Goal: Task Accomplishment & Management: Use online tool/utility

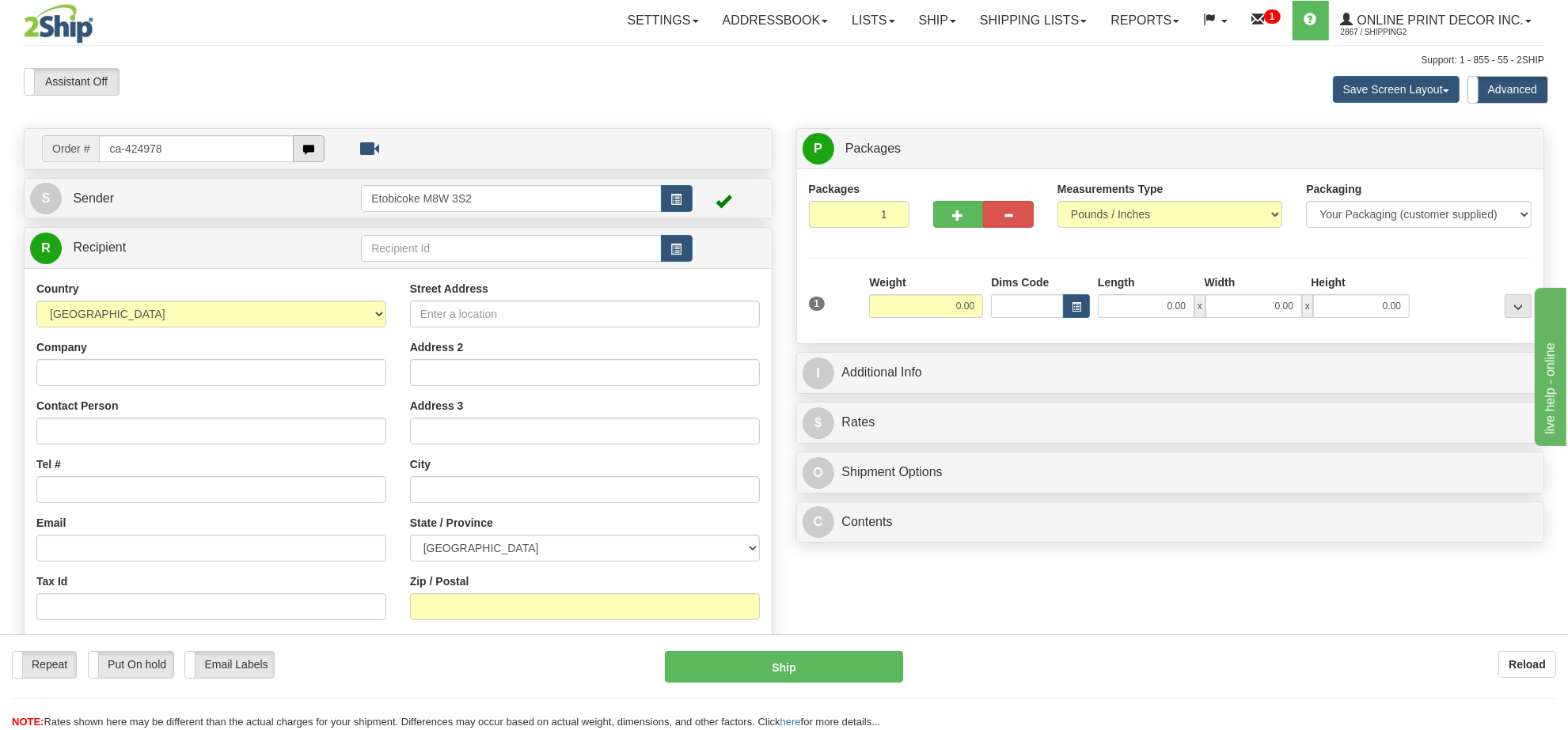
type input "ca-424978"
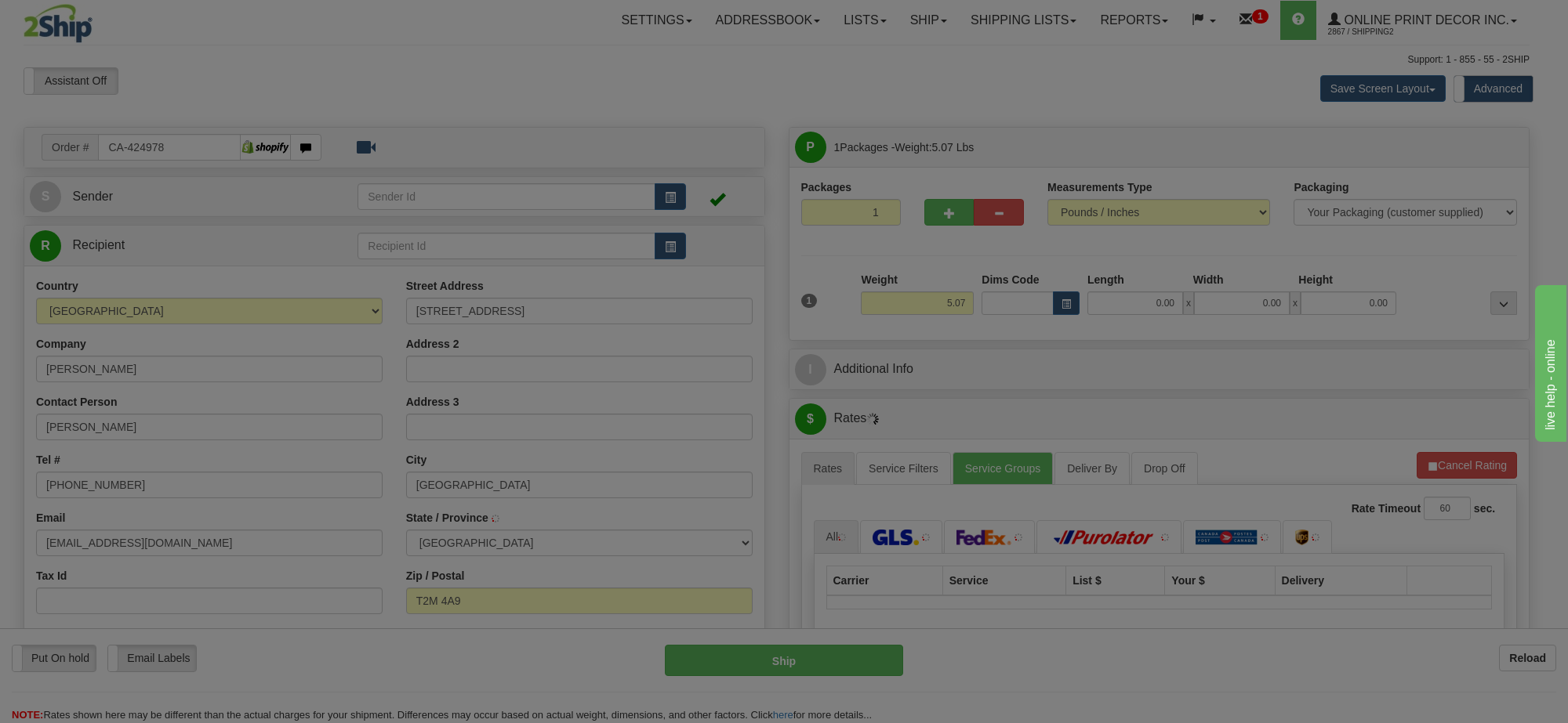
type input "[GEOGRAPHIC_DATA]"
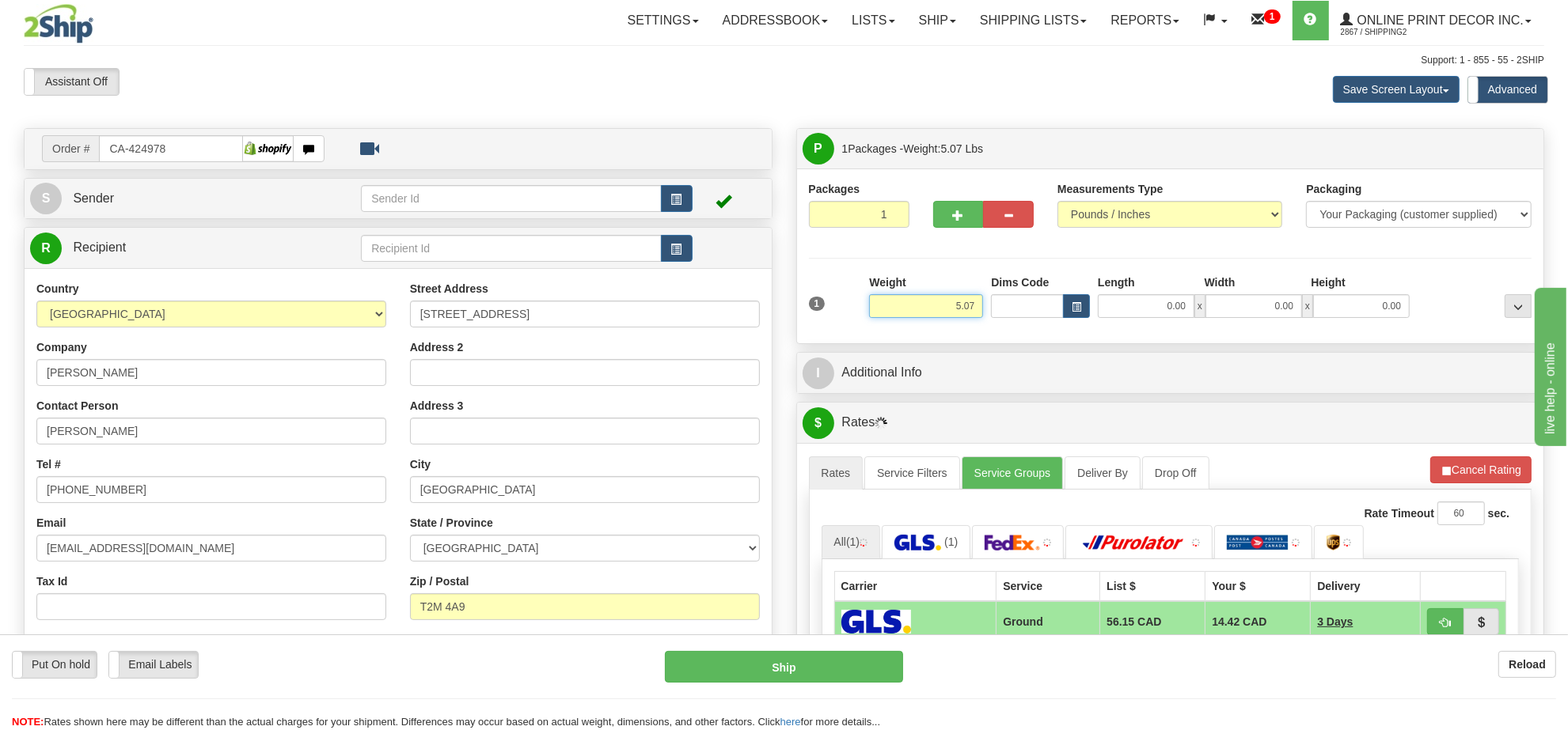
click at [948, 307] on input "5.07" at bounding box center [926, 306] width 114 height 24
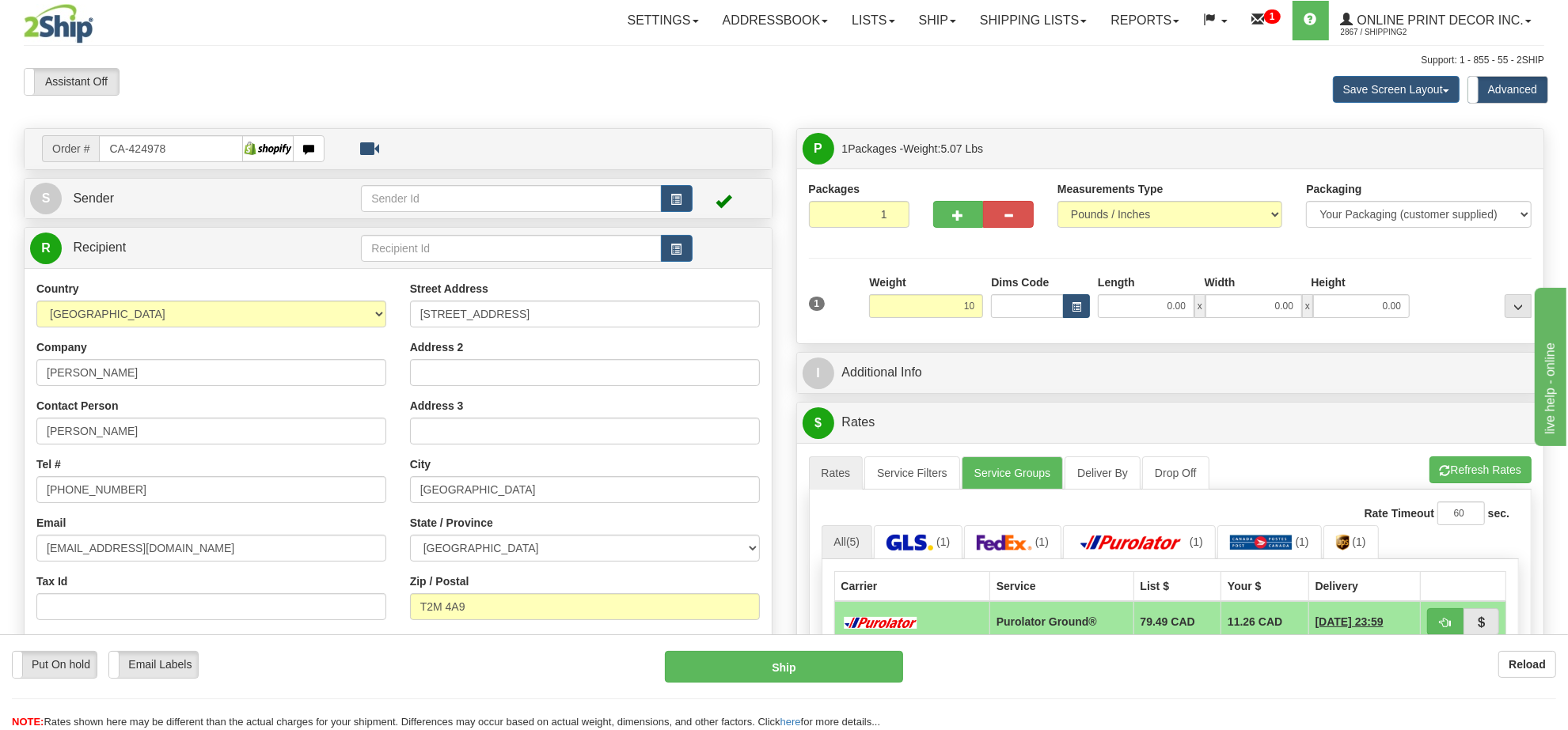
type input "10.00"
drag, startPoint x: 1093, startPoint y: 289, endPoint x: 1065, endPoint y: 310, distance: 35.0
click at [1090, 289] on div "Dims Code Length Width Height x" at bounding box center [1201, 296] width 427 height 44
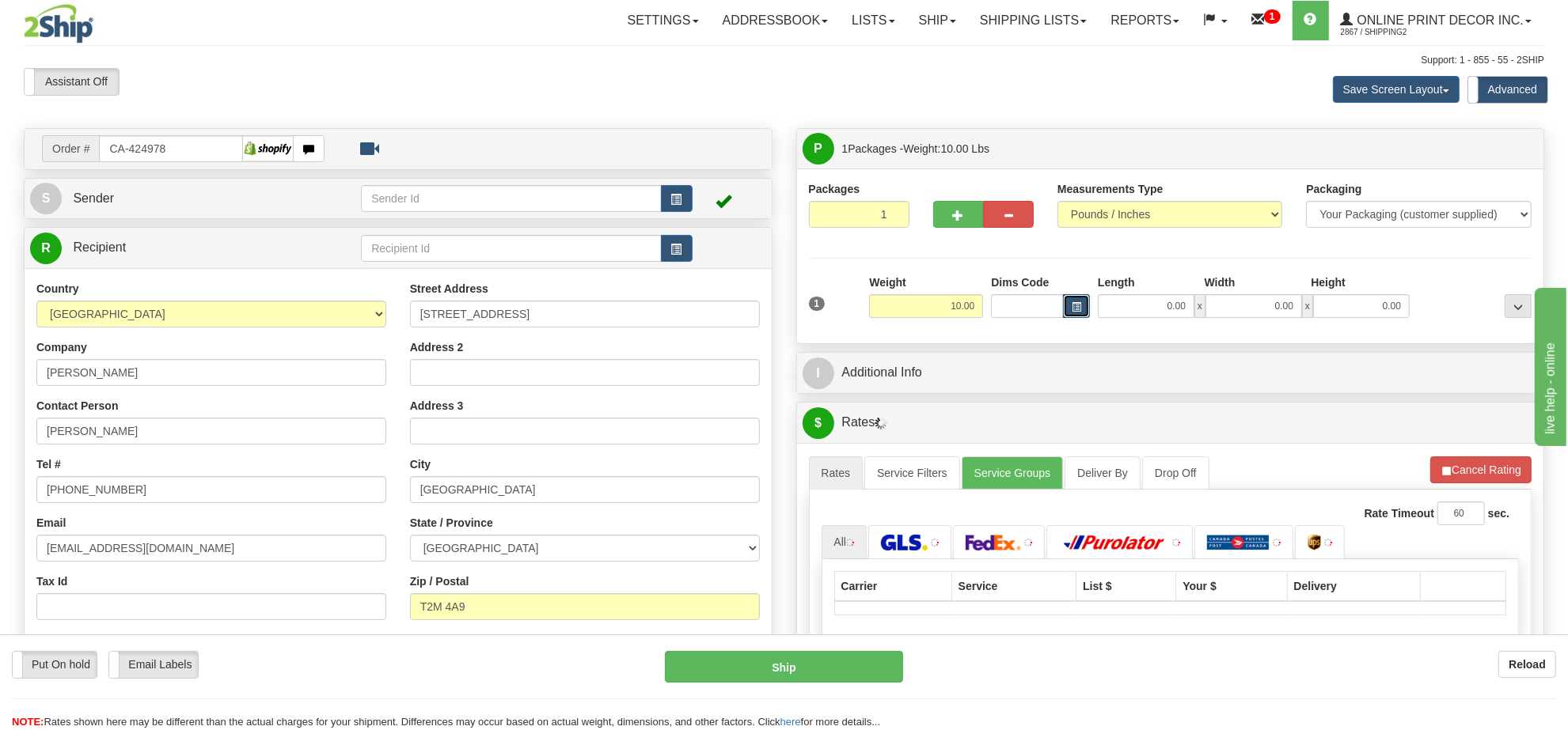
click at [1065, 310] on button "button" at bounding box center [1077, 306] width 27 height 24
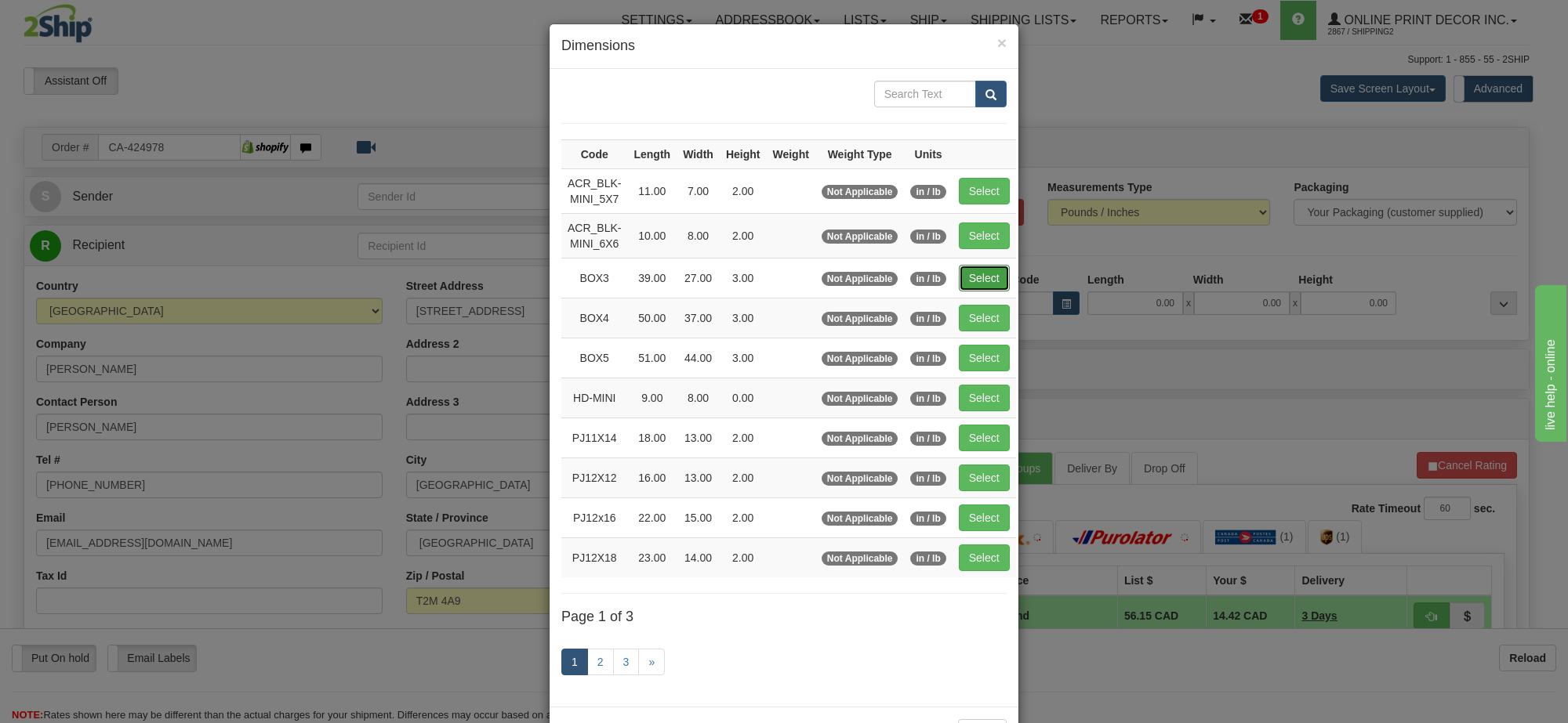
click at [996, 285] on button "Select" at bounding box center [984, 278] width 51 height 27
type input "BOX3"
type input "39.00"
type input "27.00"
type input "3.00"
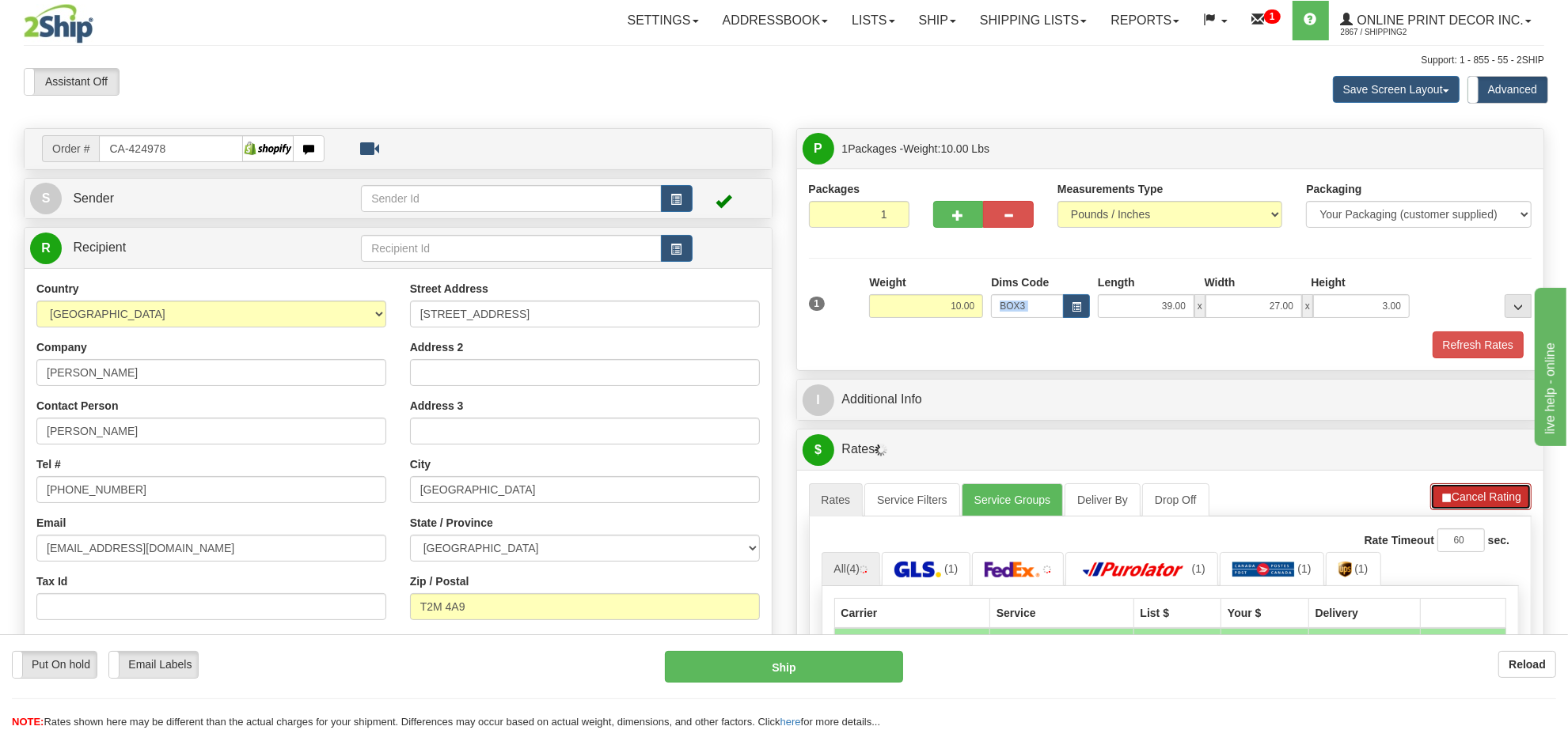
click at [1455, 503] on button "Cancel Rating" at bounding box center [1480, 497] width 101 height 27
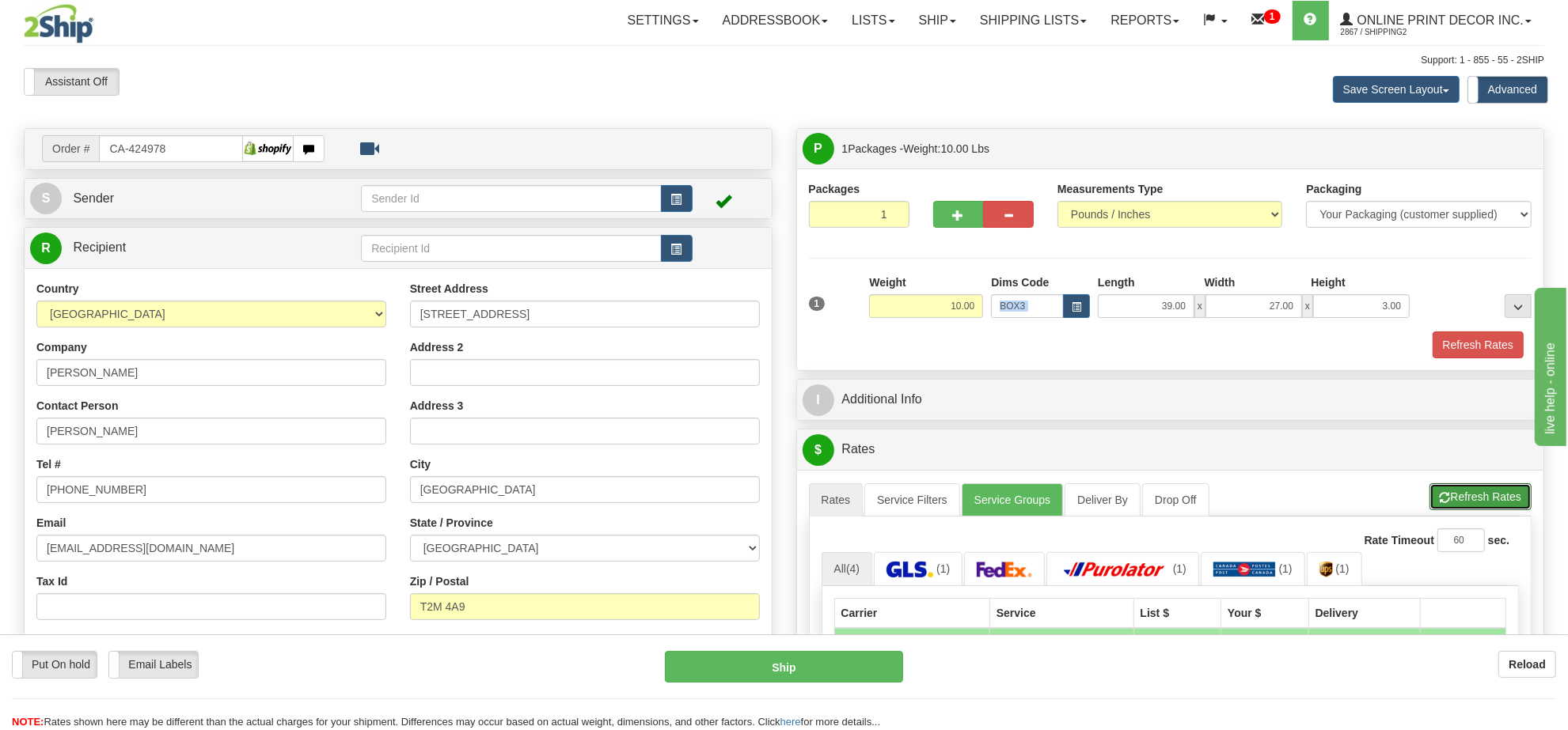
click at [1455, 503] on button "Refresh Rates" at bounding box center [1480, 497] width 102 height 27
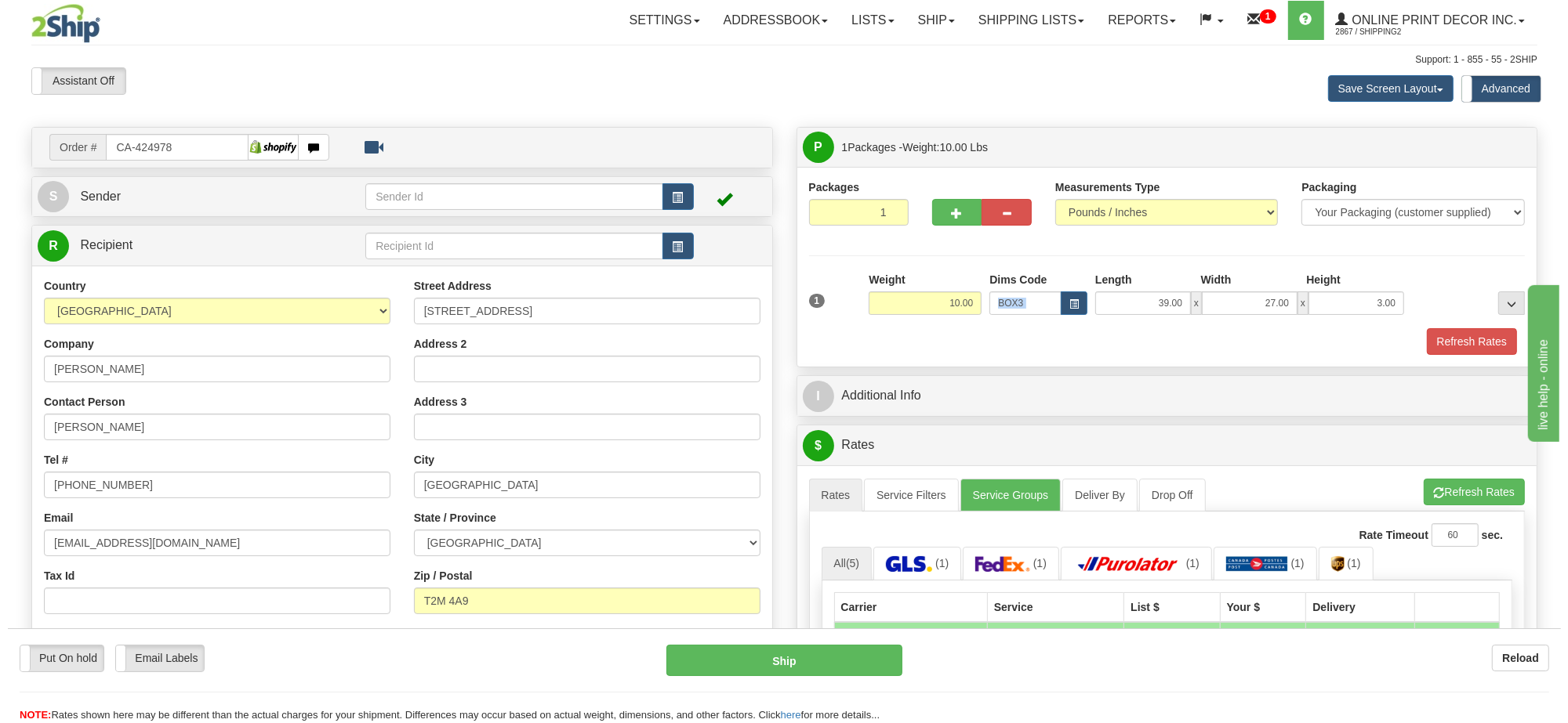
scroll to position [196, 0]
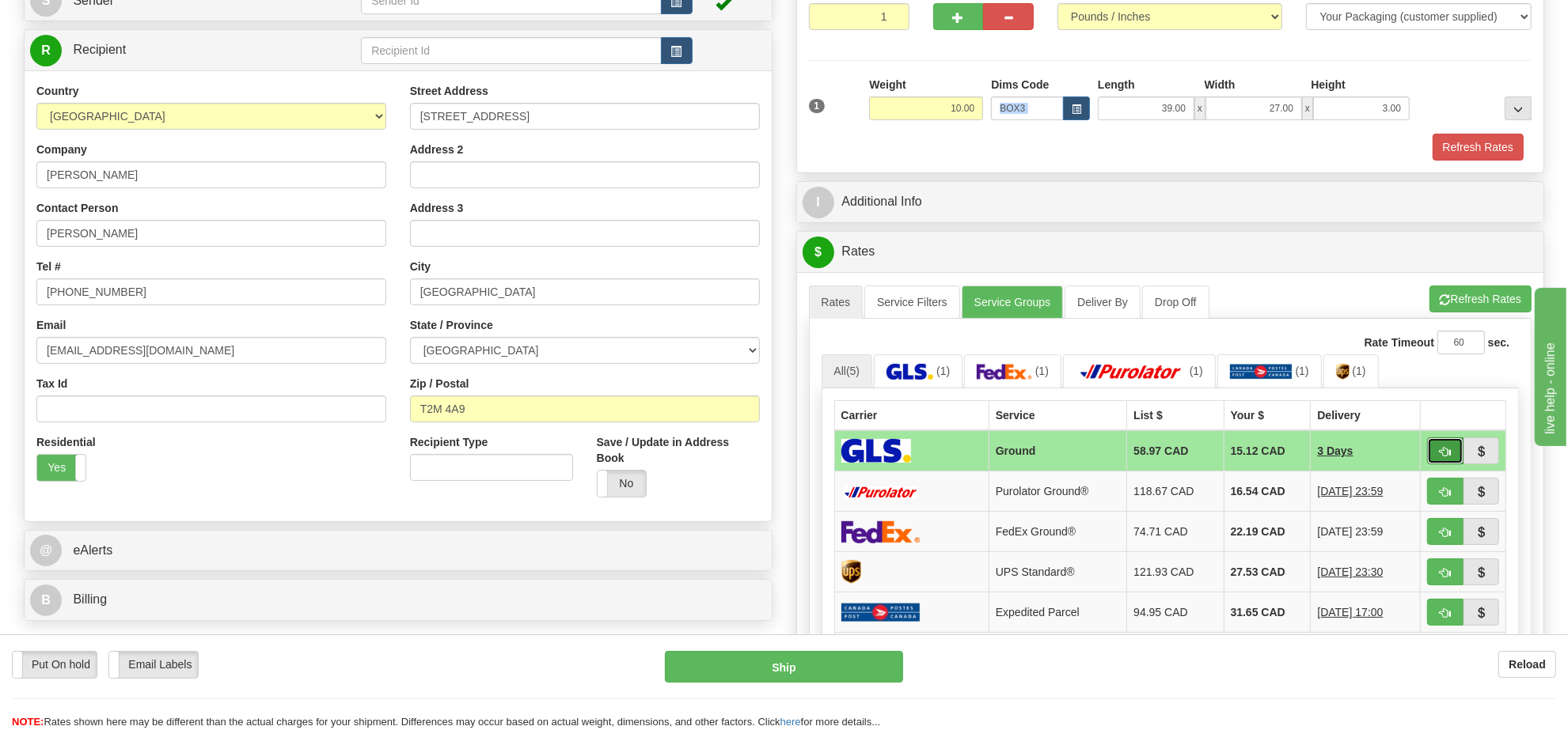
click at [1441, 457] on span "button" at bounding box center [1446, 452] width 11 height 11
type input "1"
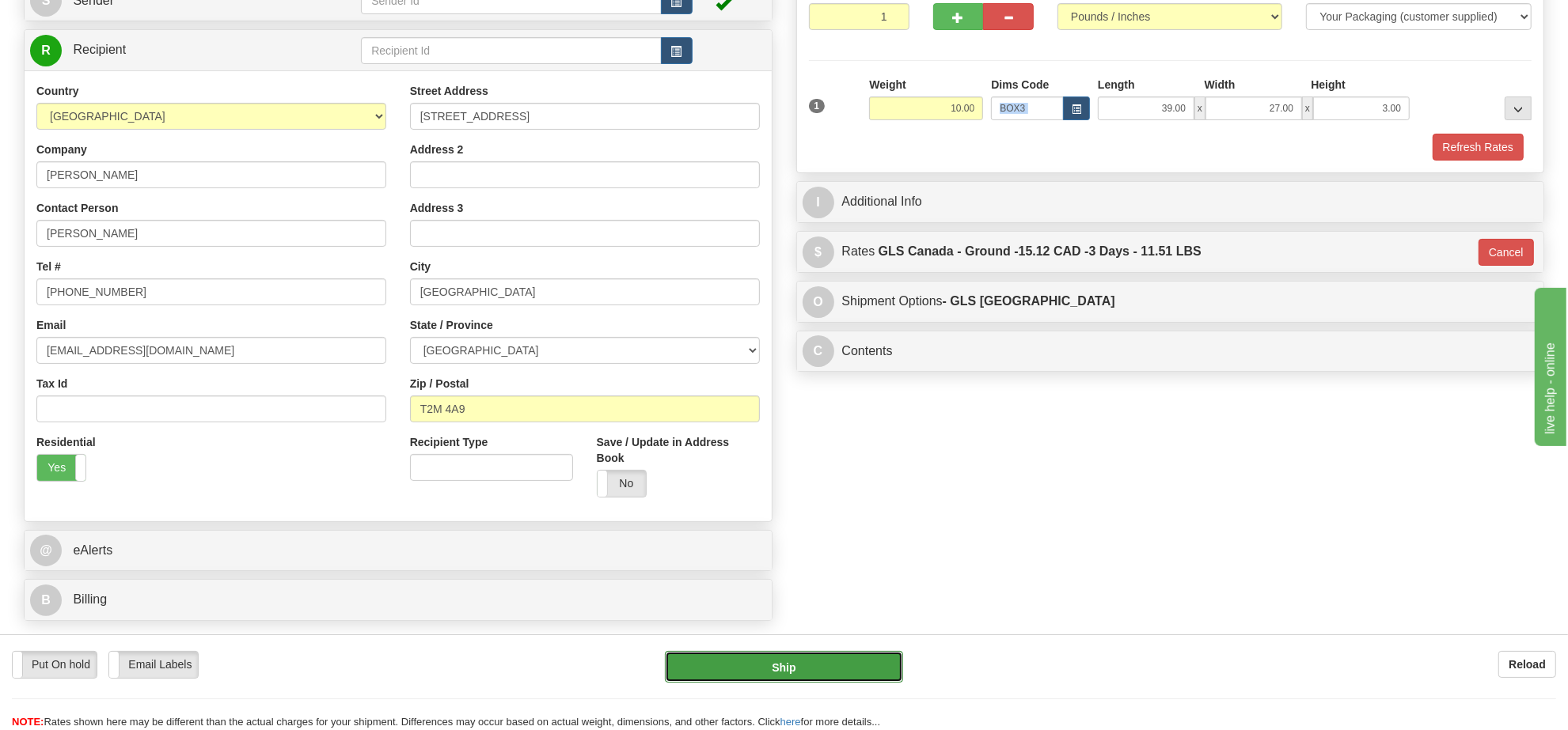
click at [872, 673] on button "Ship" at bounding box center [784, 667] width 238 height 31
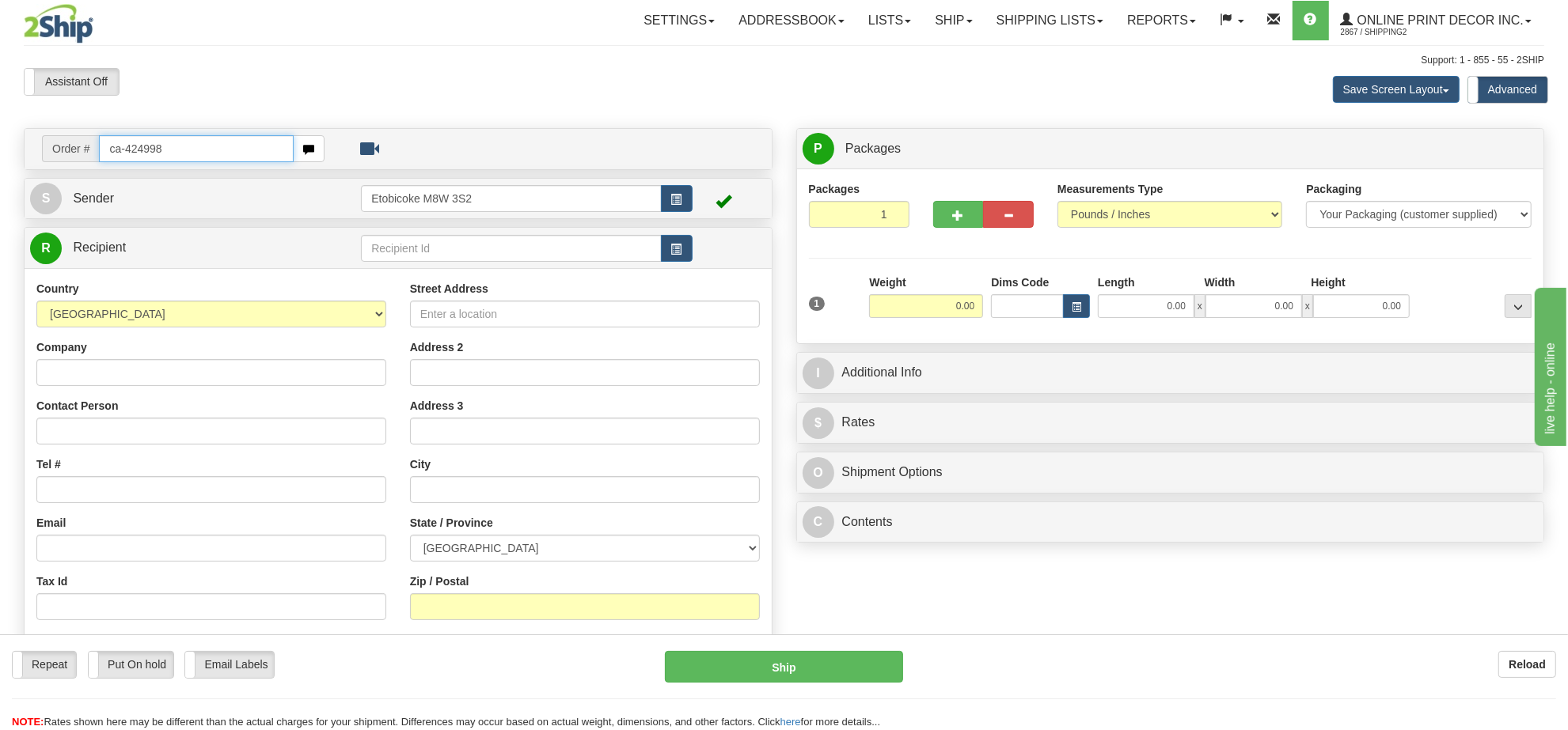
type input "ca-424998"
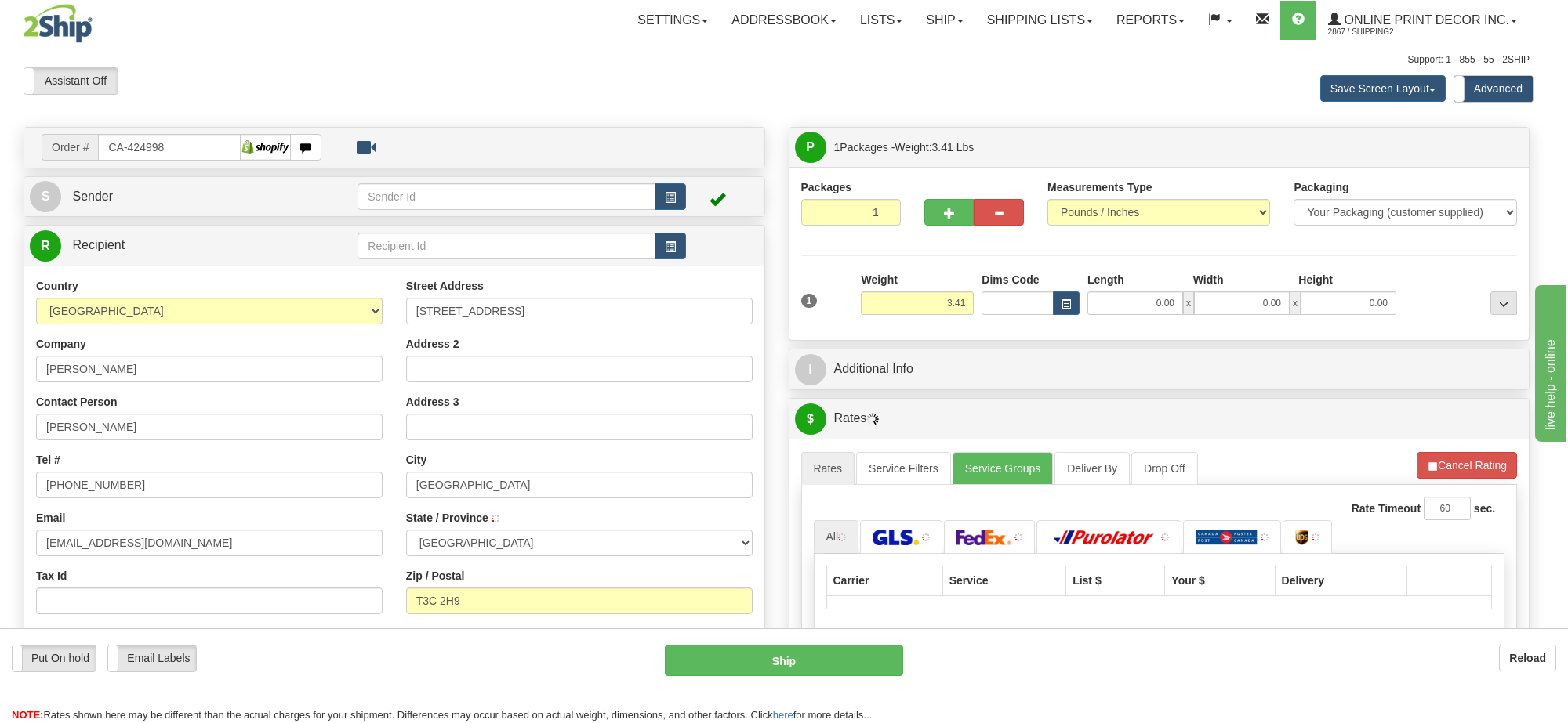
type input "[GEOGRAPHIC_DATA]"
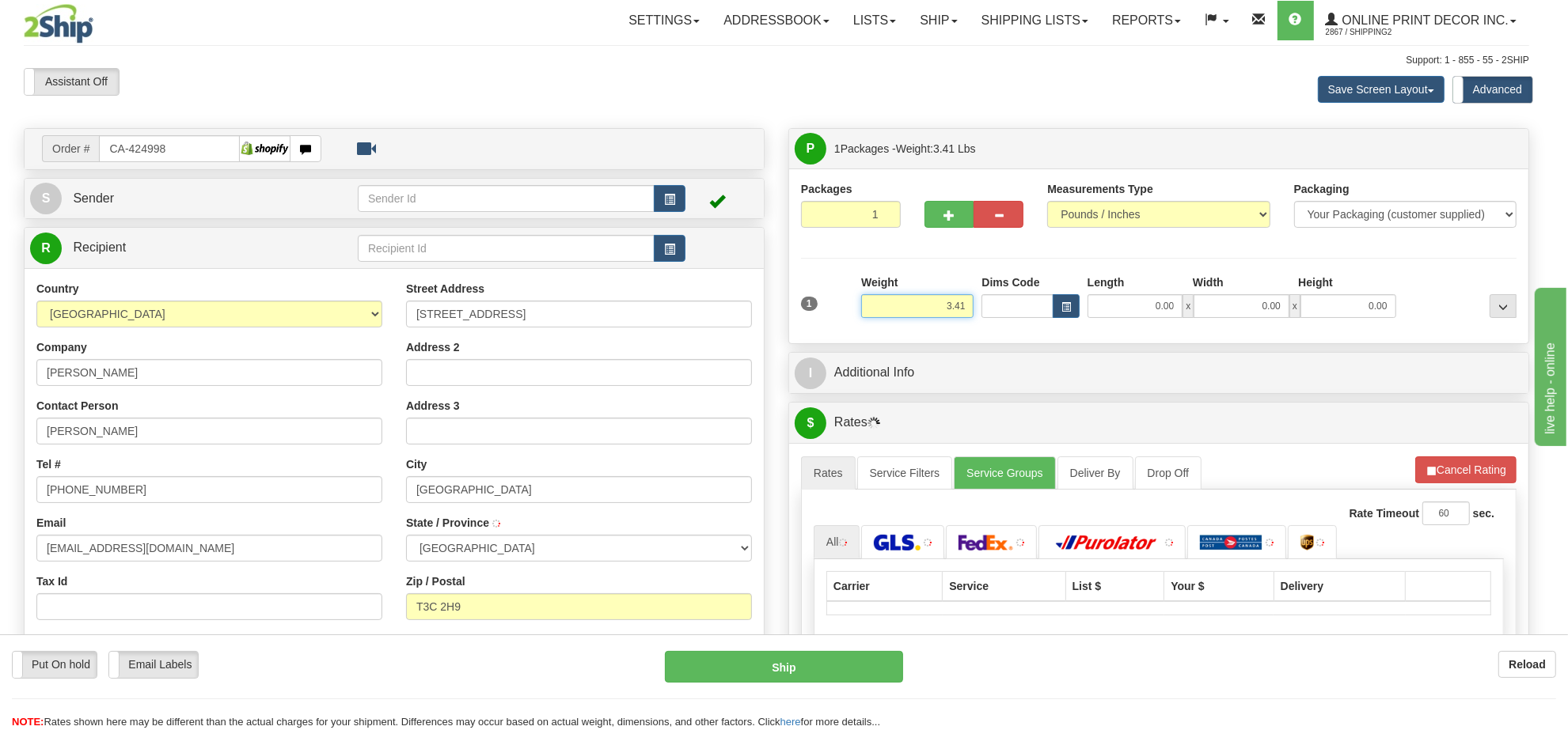
click at [960, 313] on input "3.41" at bounding box center [918, 306] width 113 height 24
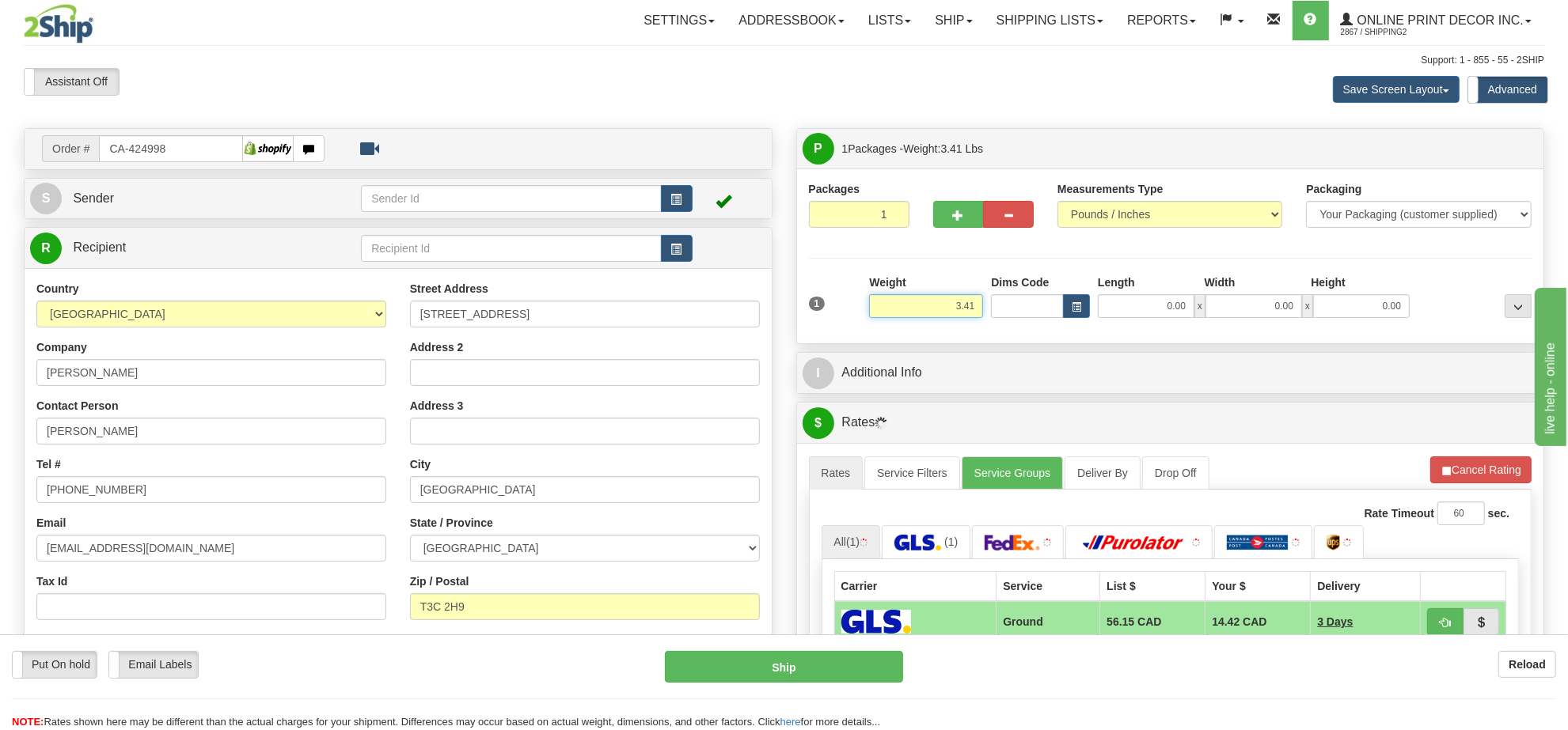
click at [960, 313] on input "3.41" at bounding box center [926, 306] width 114 height 24
type input "5.00"
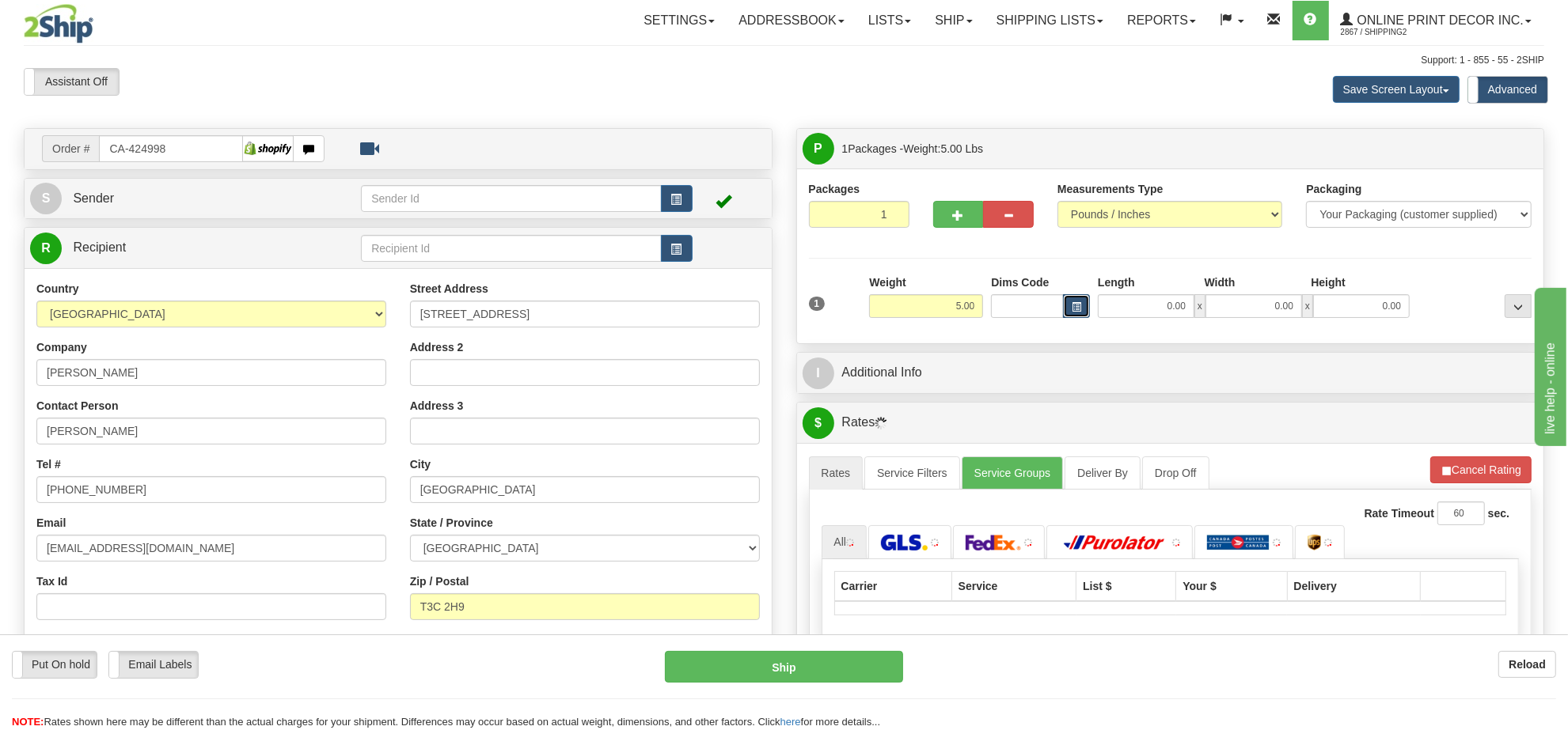
click at [1088, 305] on button "button" at bounding box center [1077, 306] width 27 height 24
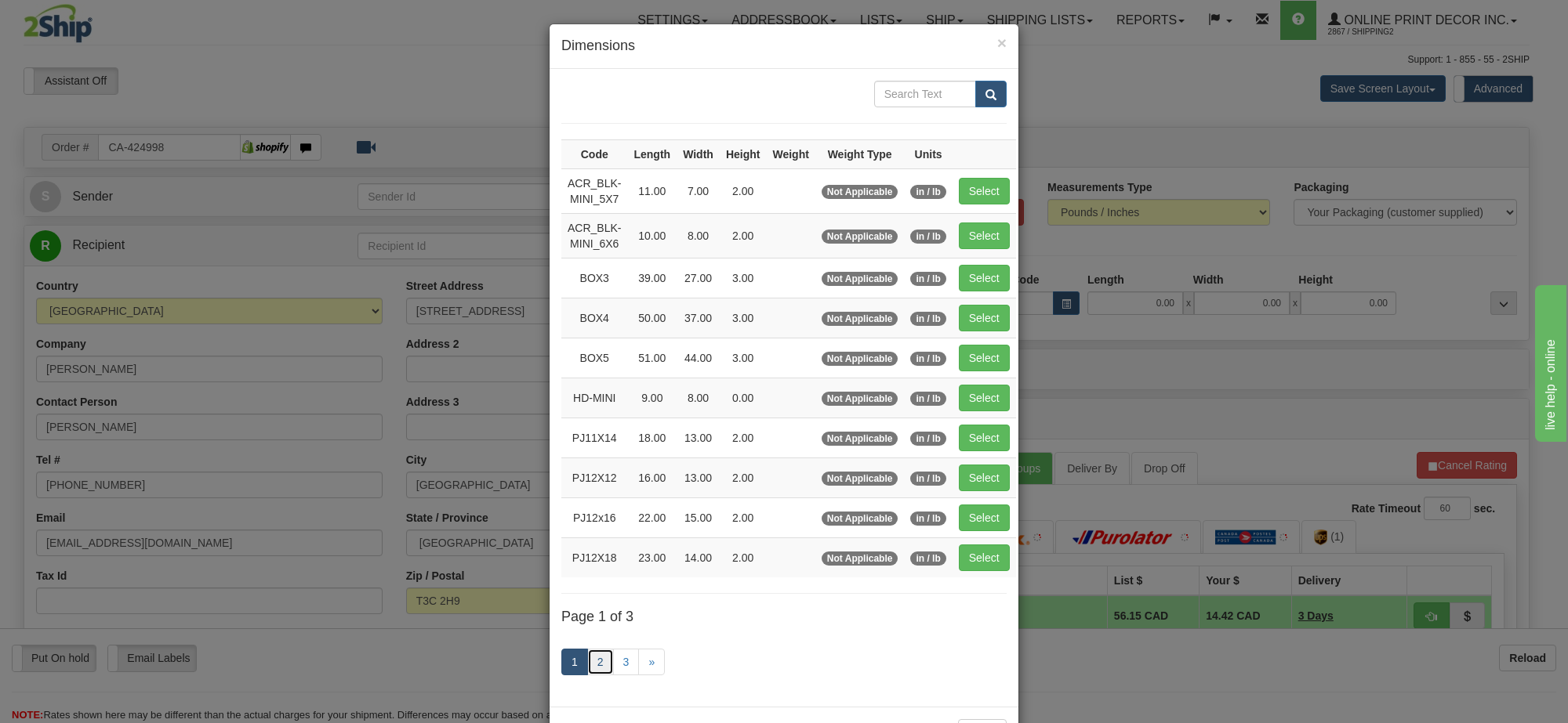
click at [594, 675] on link "2" at bounding box center [600, 662] width 27 height 27
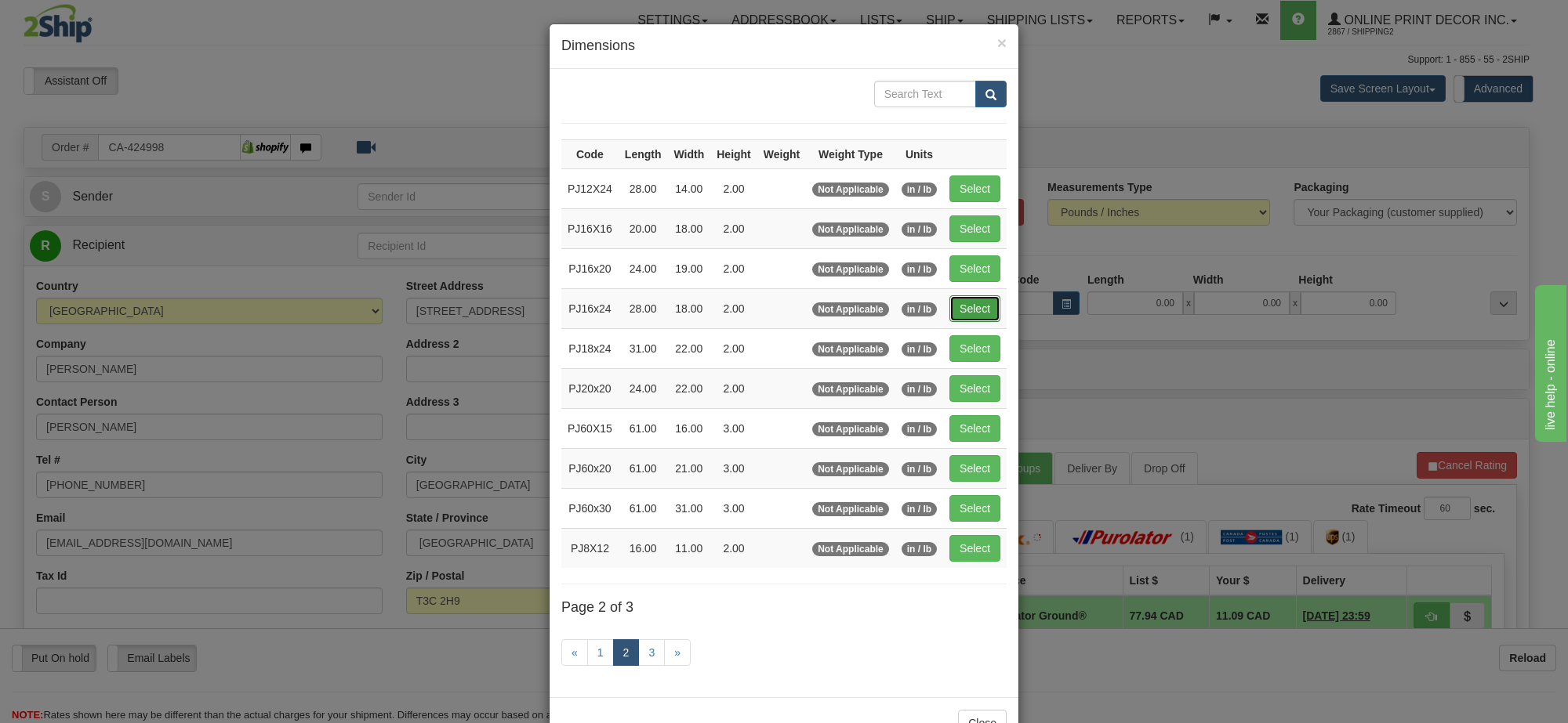
click at [957, 308] on button "Select" at bounding box center [975, 308] width 51 height 27
type input "PJ16x24"
type input "28.00"
type input "18.00"
type input "2.00"
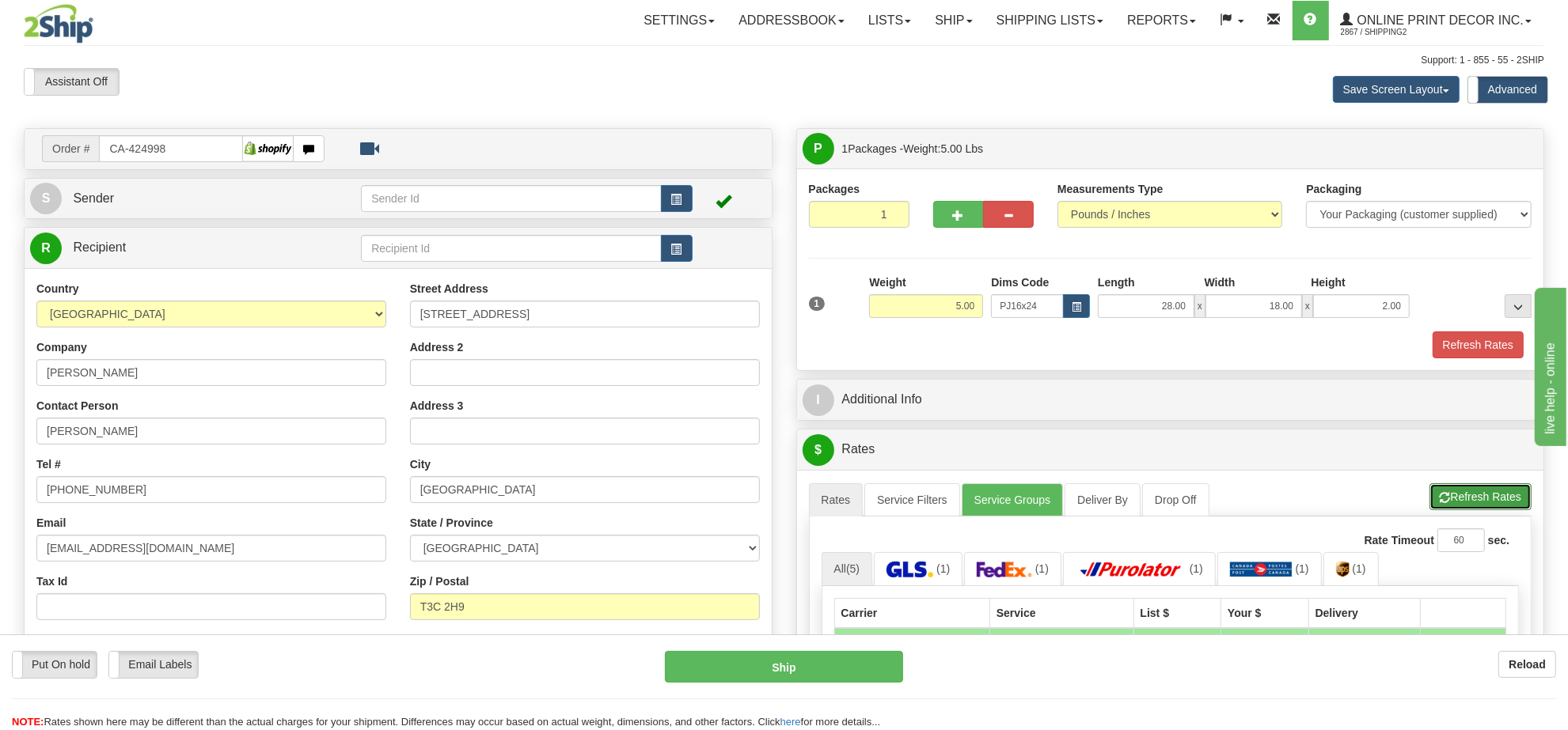
click at [1480, 497] on button "Refresh Rates" at bounding box center [1480, 497] width 102 height 27
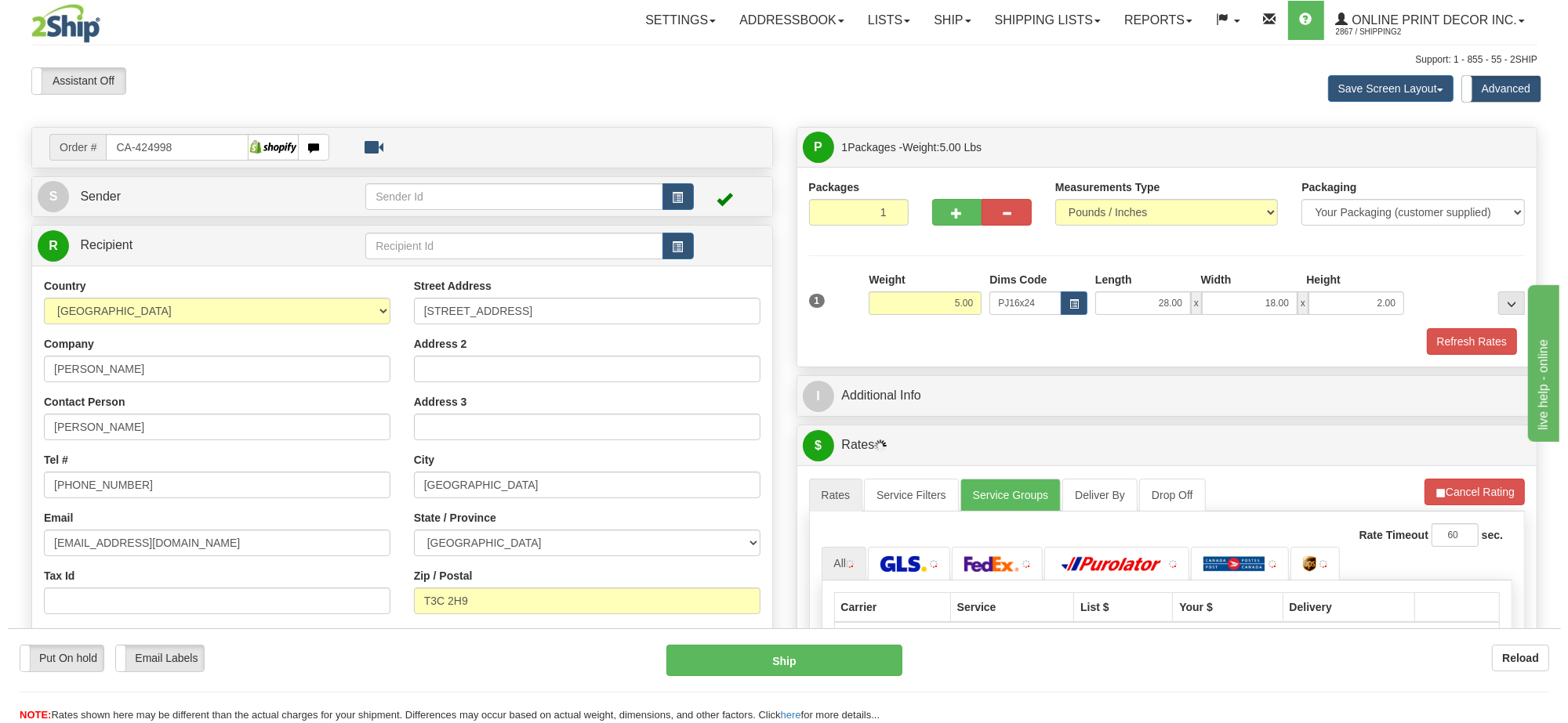
scroll to position [196, 0]
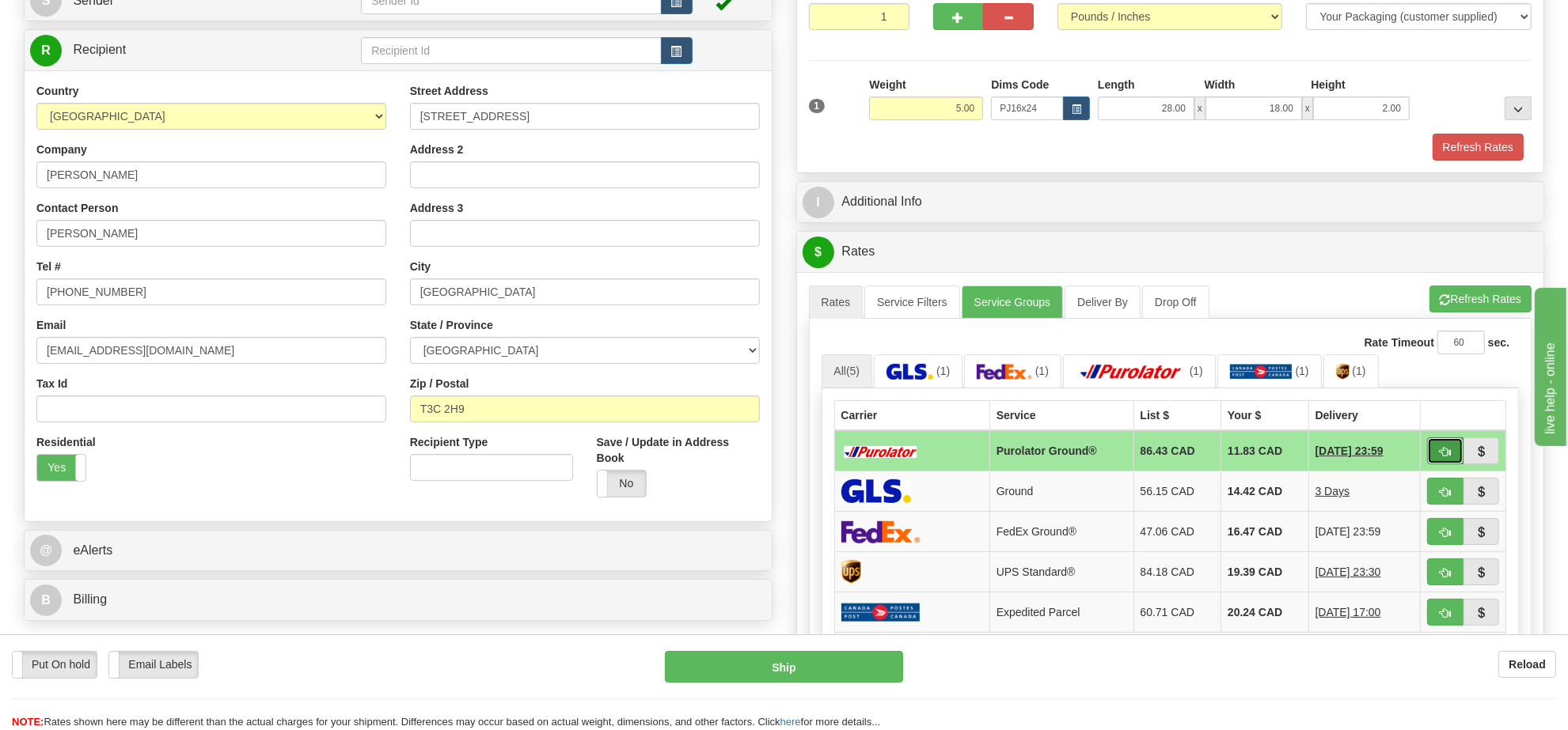
drag, startPoint x: 1455, startPoint y: 453, endPoint x: 1442, endPoint y: 457, distance: 13.6
click at [1442, 457] on span "button" at bounding box center [1446, 452] width 11 height 11
type input "260"
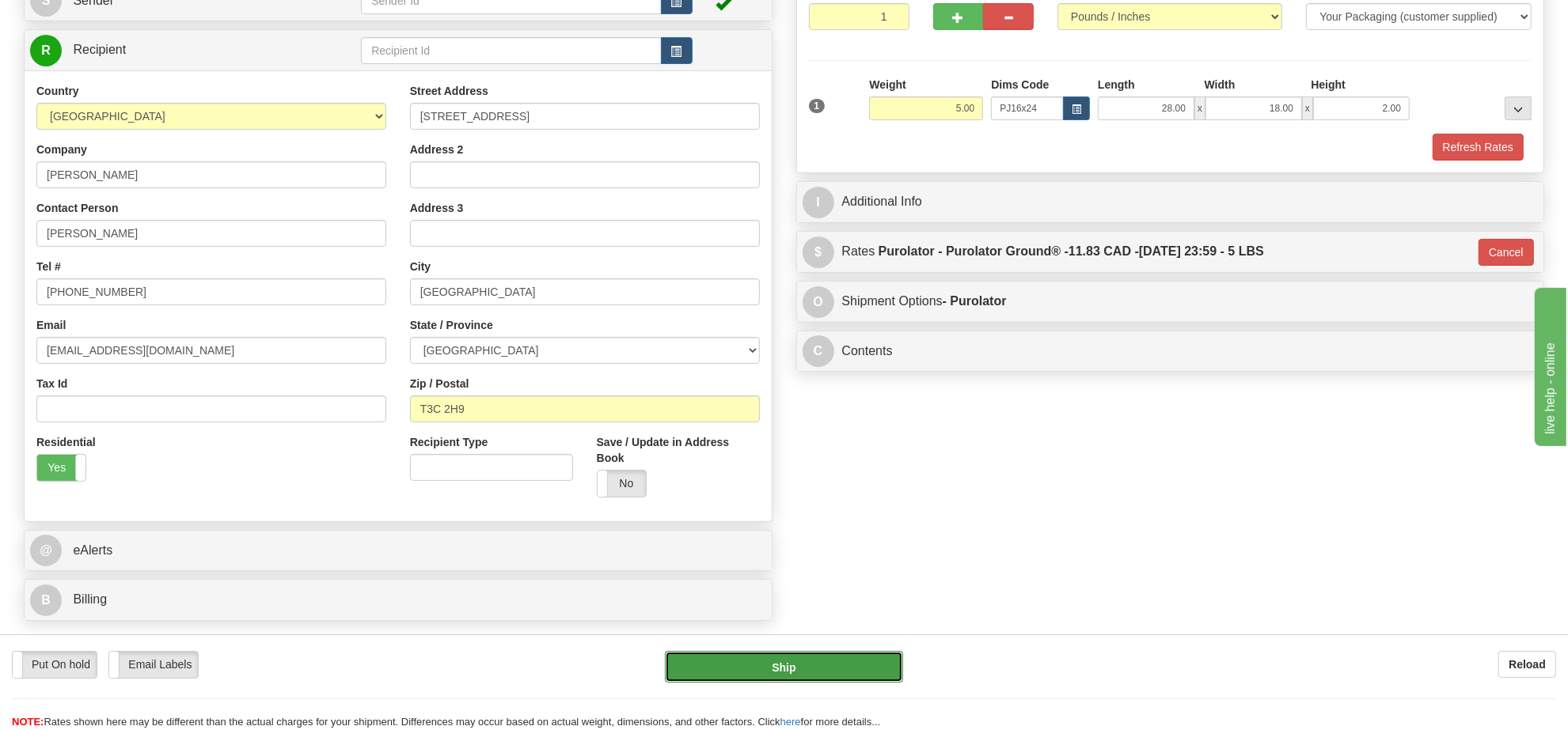
click at [857, 666] on button "Ship" at bounding box center [784, 667] width 238 height 31
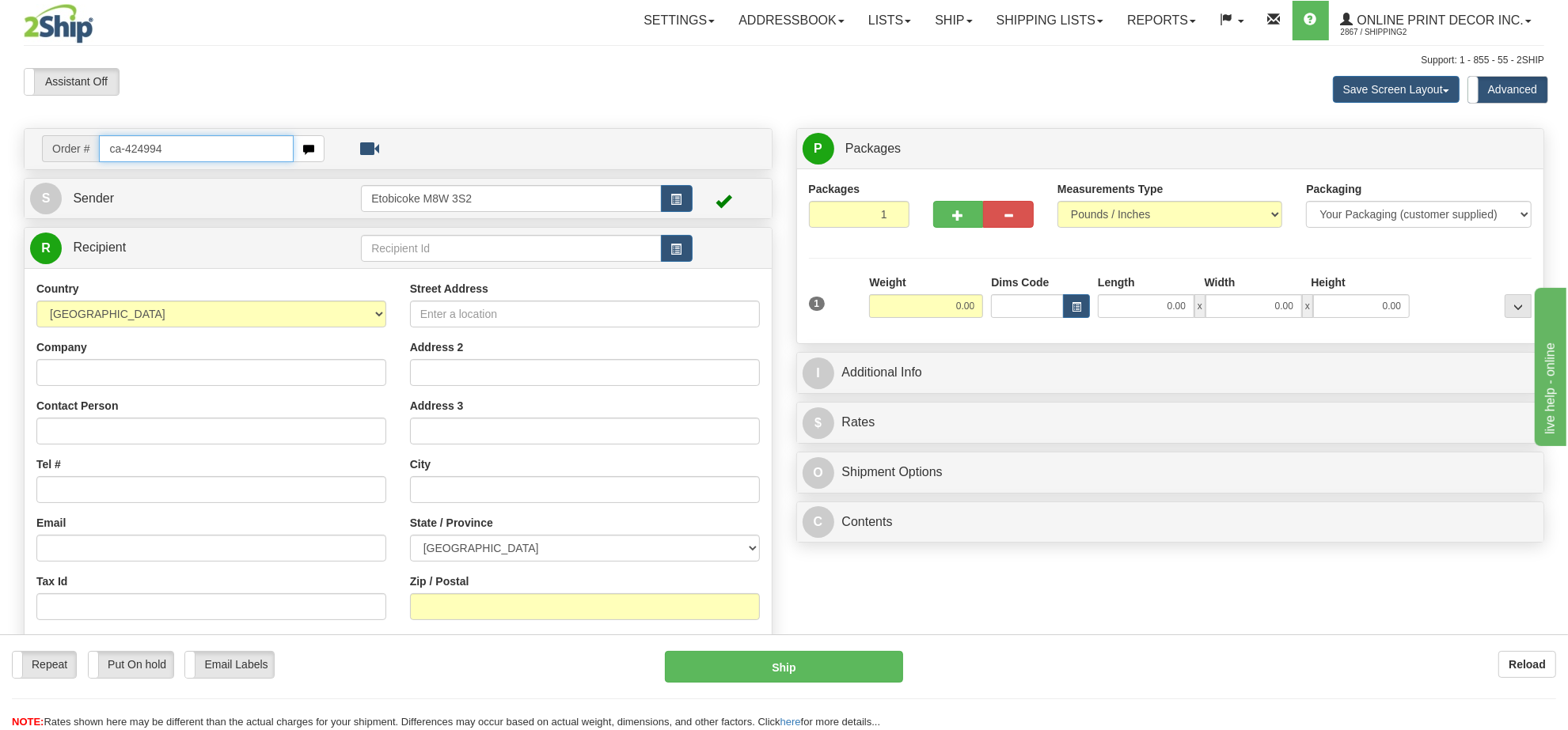
type input "ca-424994"
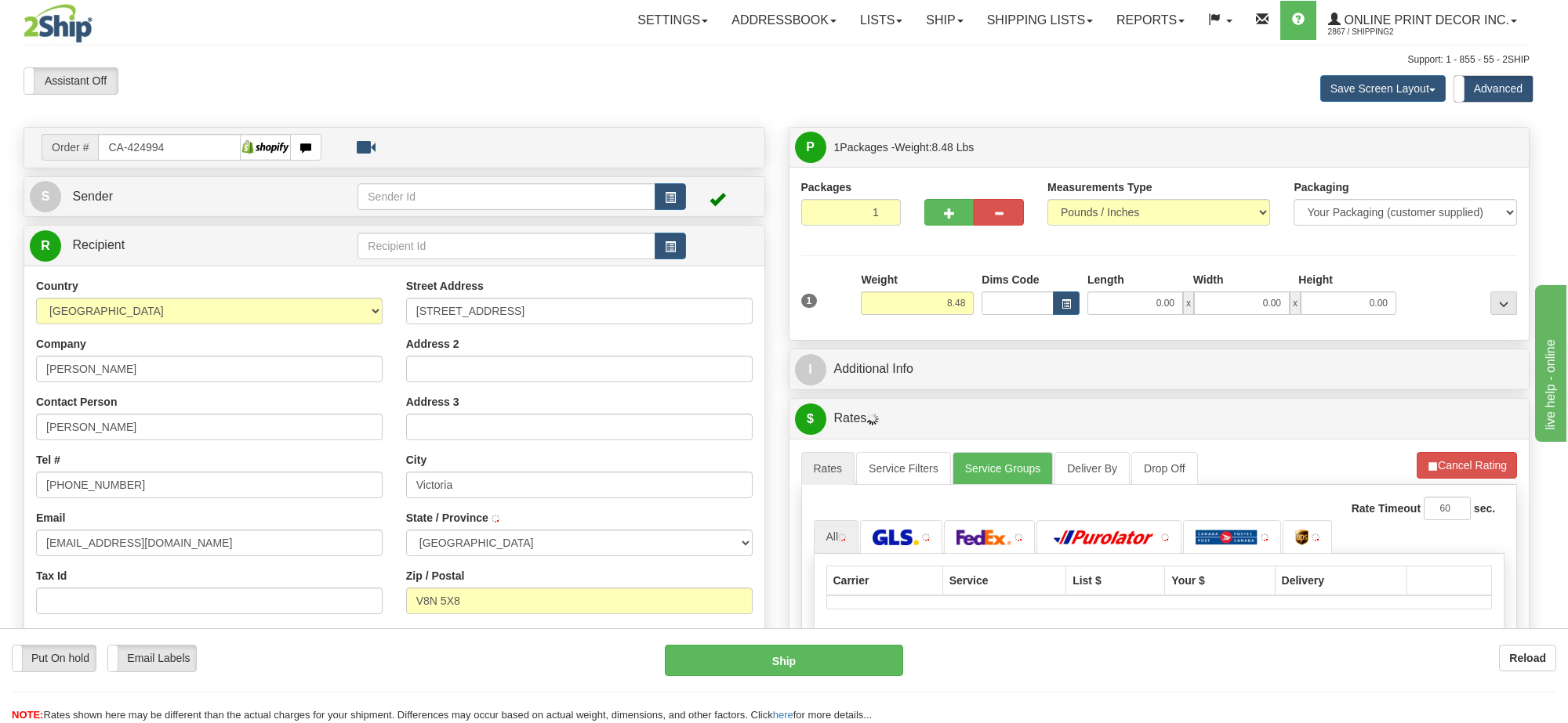
type input "VICTORIA"
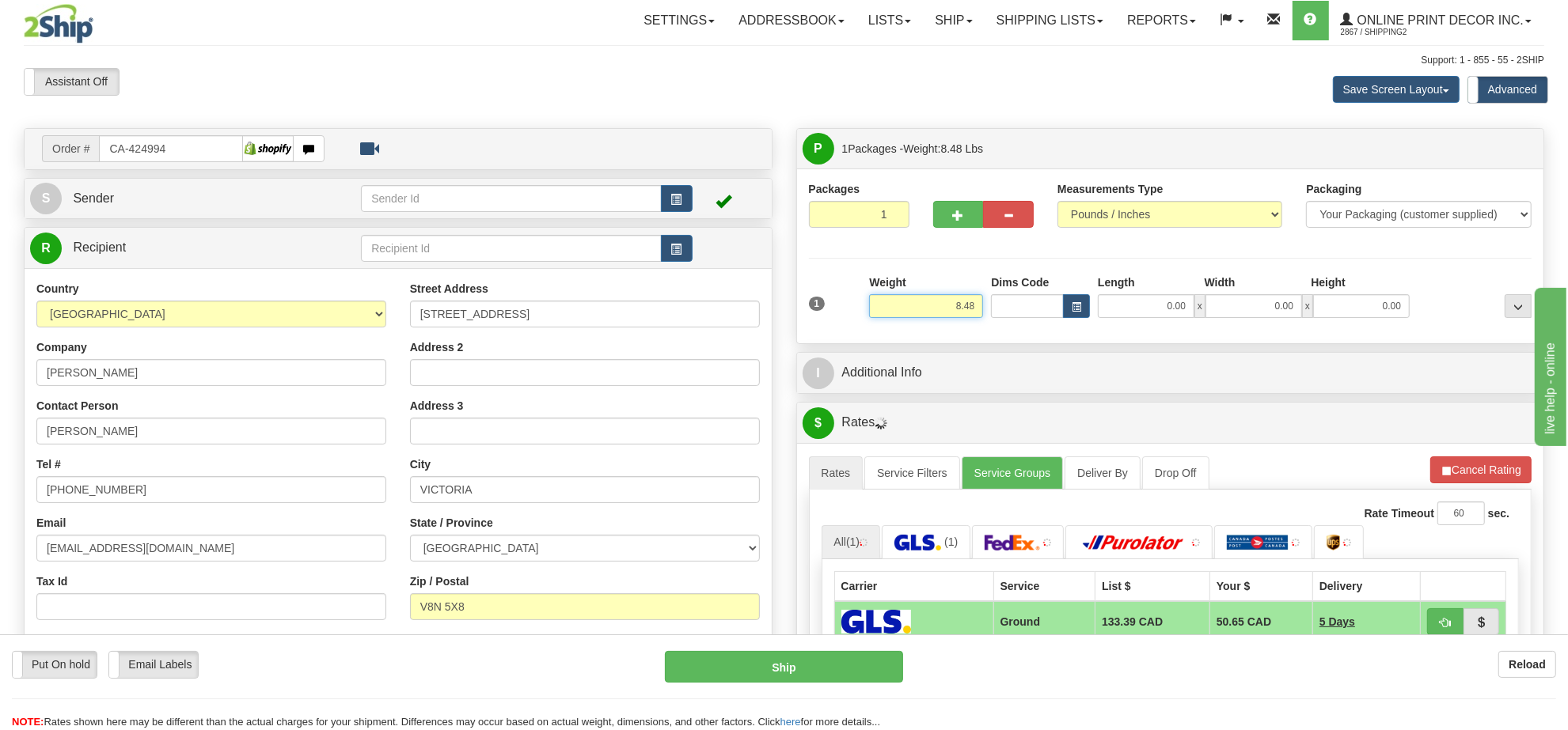
click at [958, 313] on input "8.48" at bounding box center [926, 306] width 114 height 24
type input "5.00"
click at [1071, 303] on button "button" at bounding box center [1077, 306] width 27 height 24
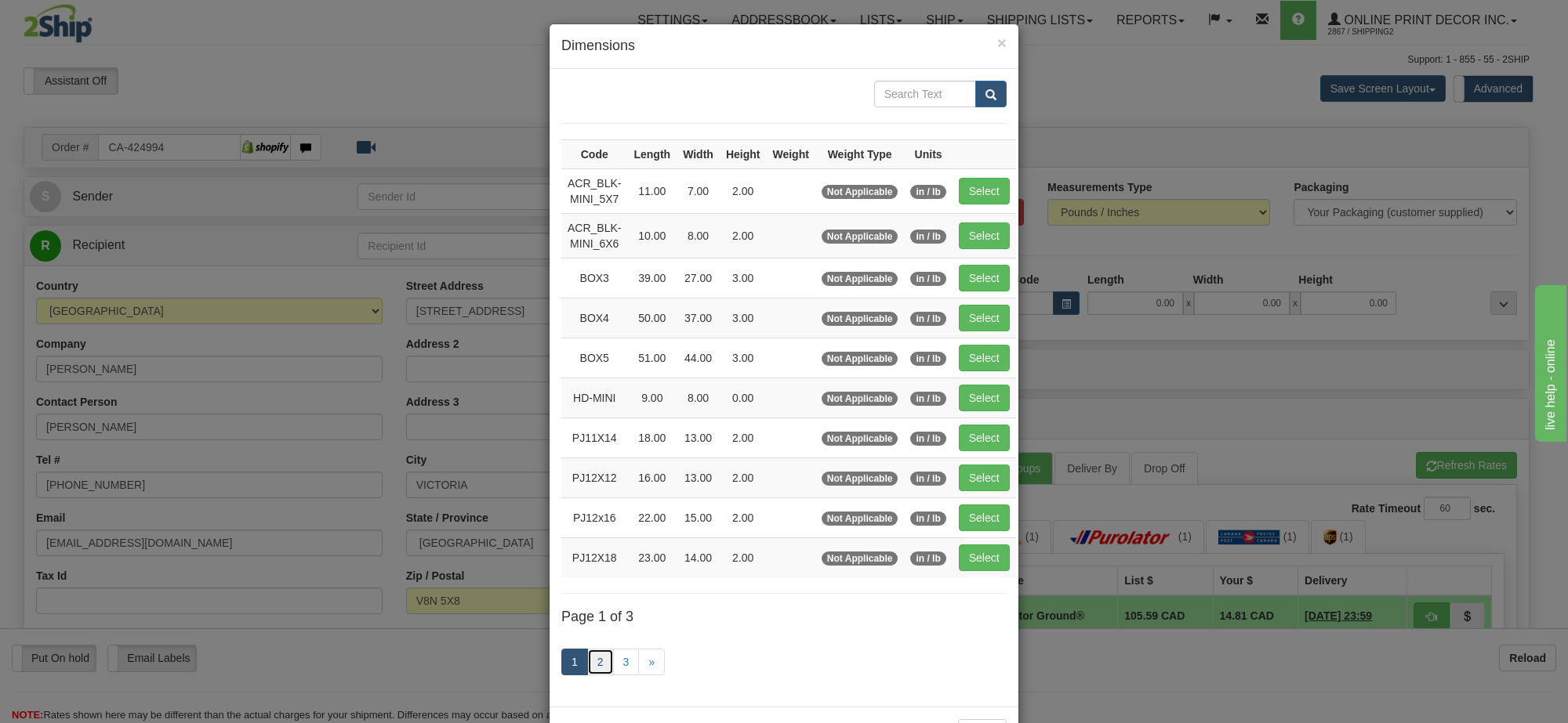
click at [594, 670] on link "2" at bounding box center [600, 662] width 27 height 27
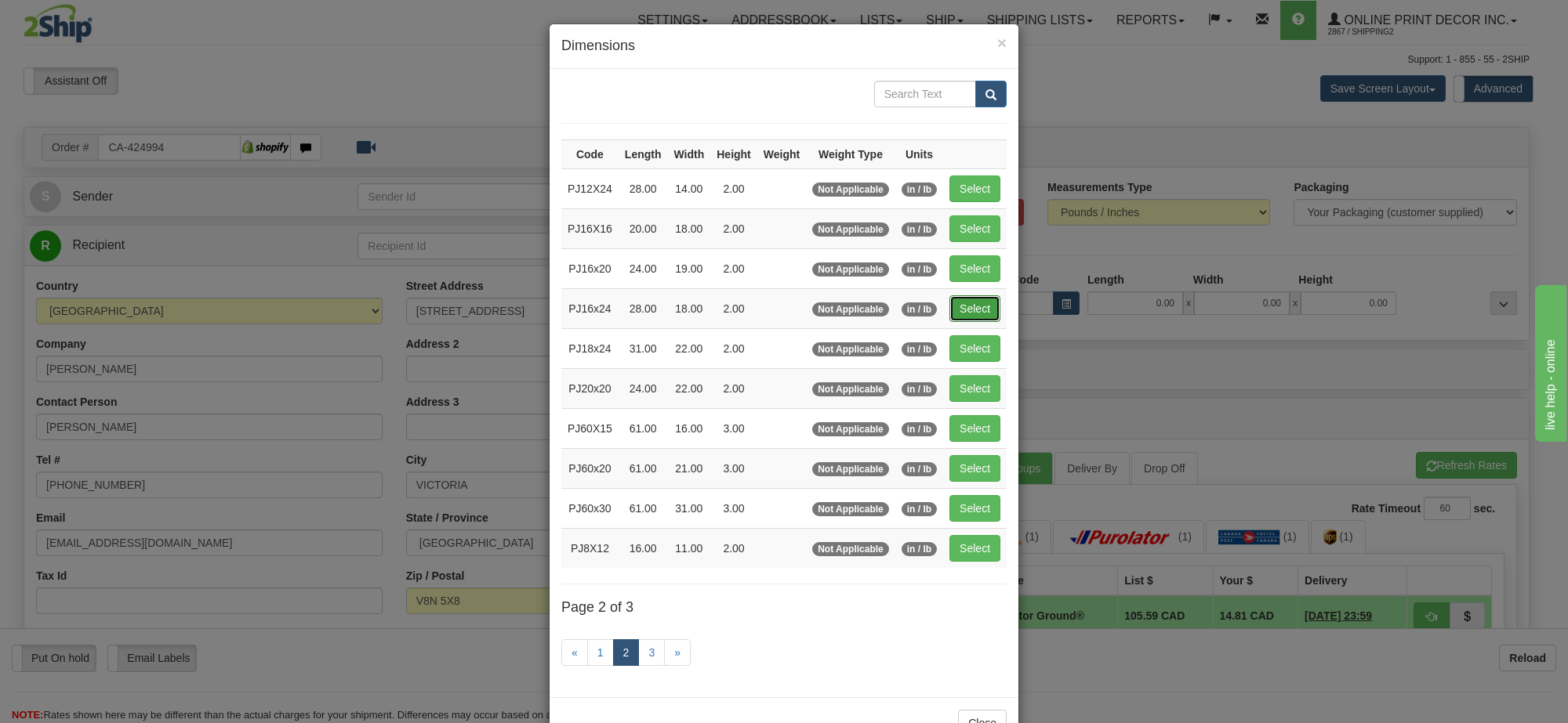
click at [967, 320] on button "Select" at bounding box center [975, 308] width 51 height 27
type input "PJ16x24"
type input "28.00"
type input "18.00"
type input "2.00"
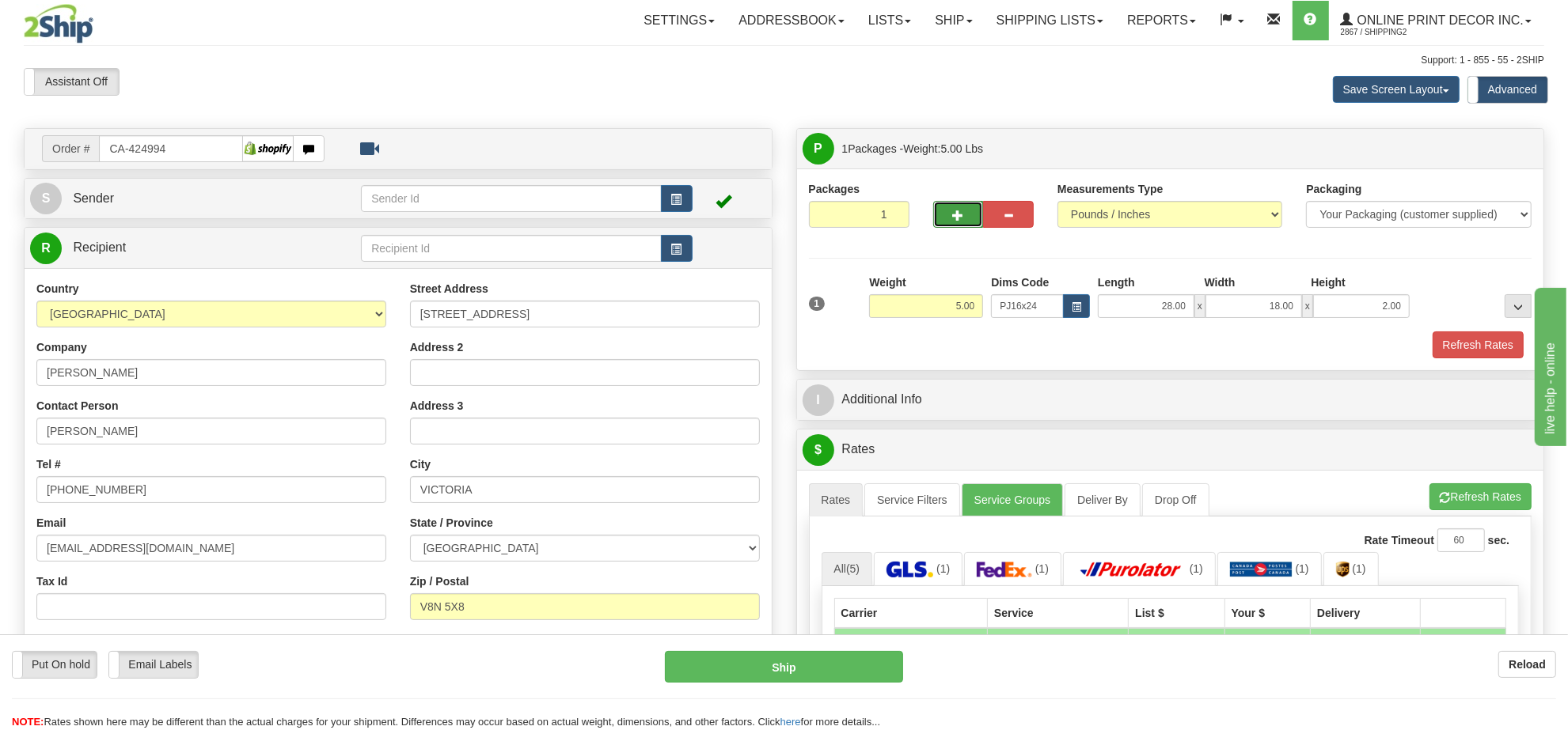
click at [967, 227] on button "button" at bounding box center [958, 214] width 51 height 27
radio input "true"
type input "2"
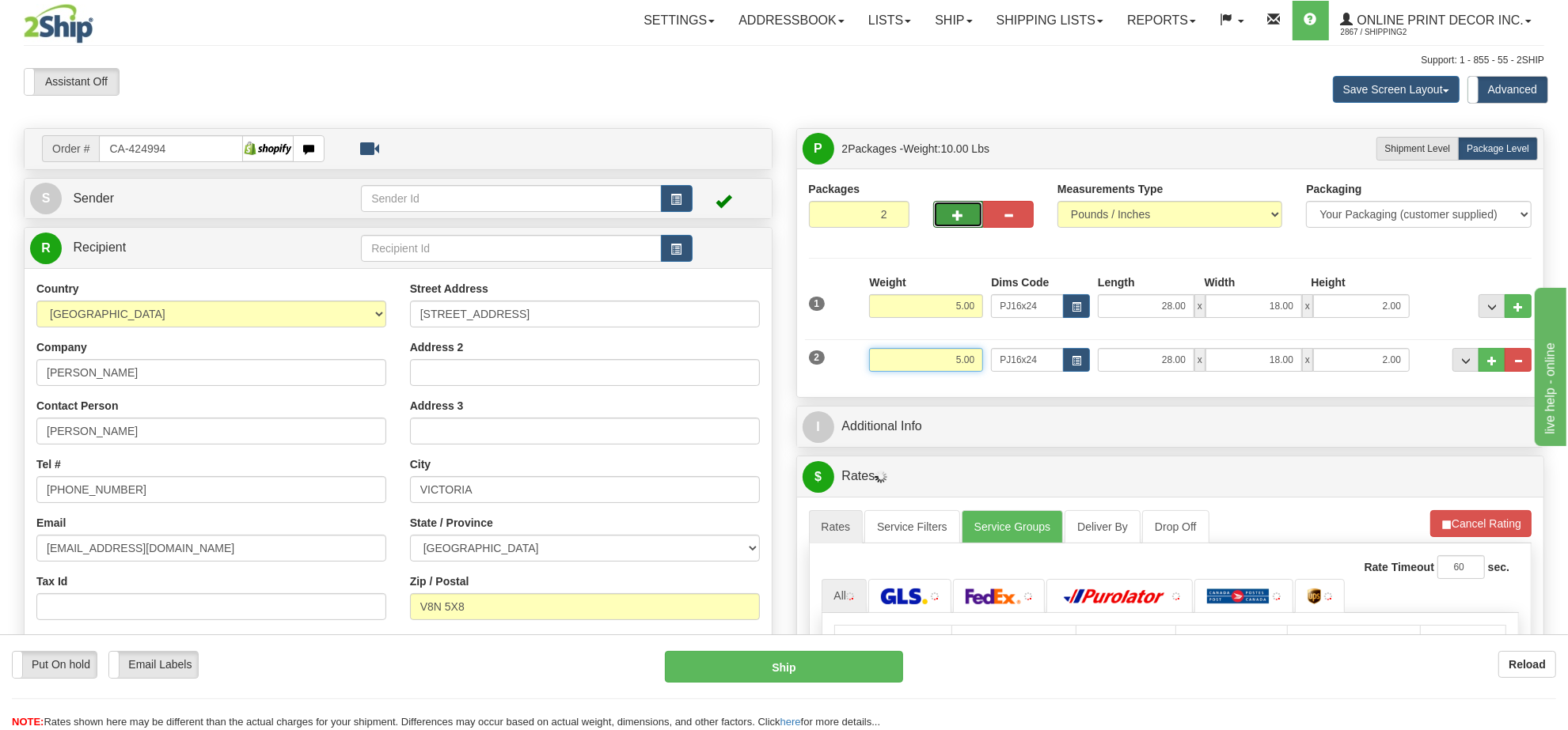
click at [954, 361] on input "5.00" at bounding box center [926, 360] width 114 height 24
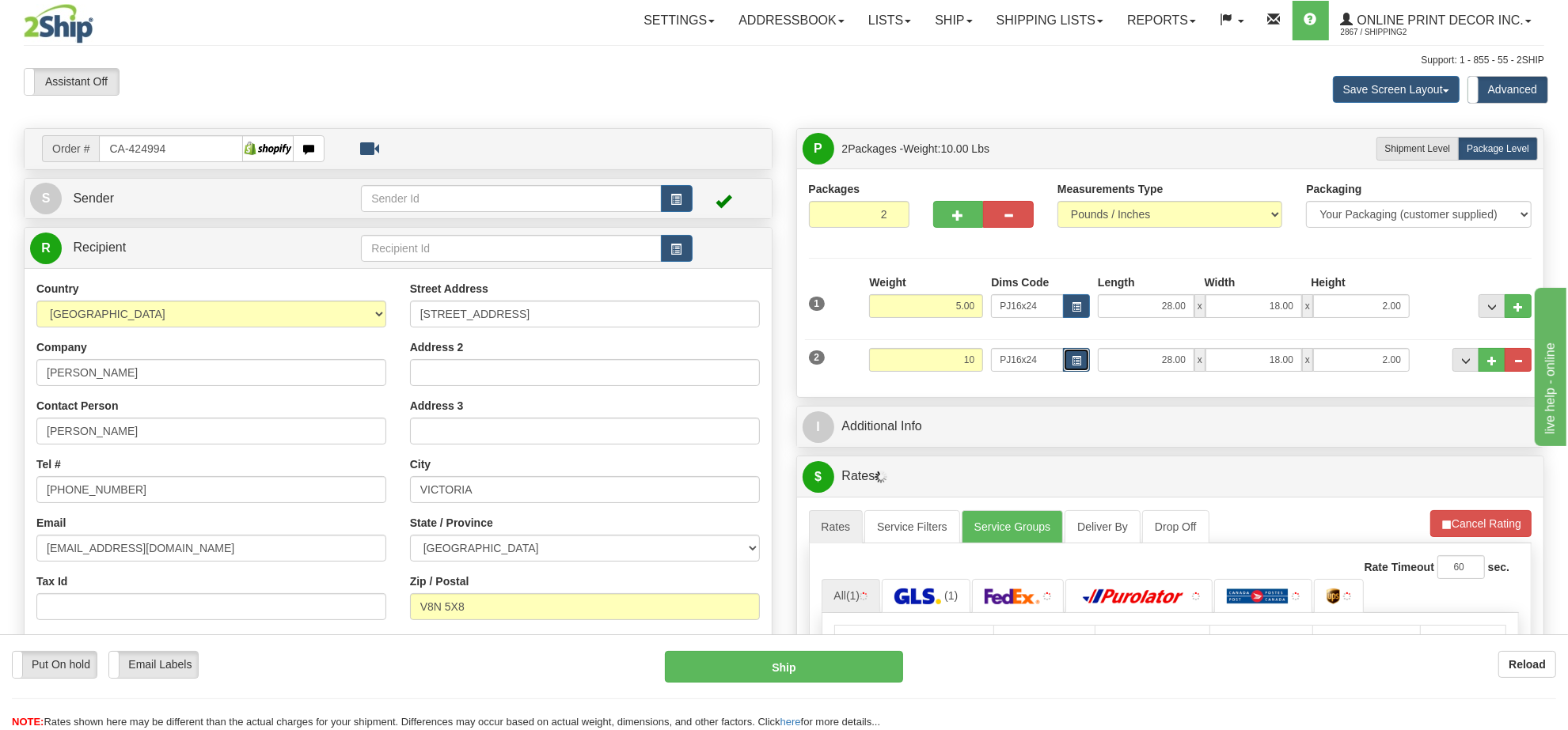
type input "10.00"
click at [1067, 362] on button "button" at bounding box center [1077, 360] width 27 height 24
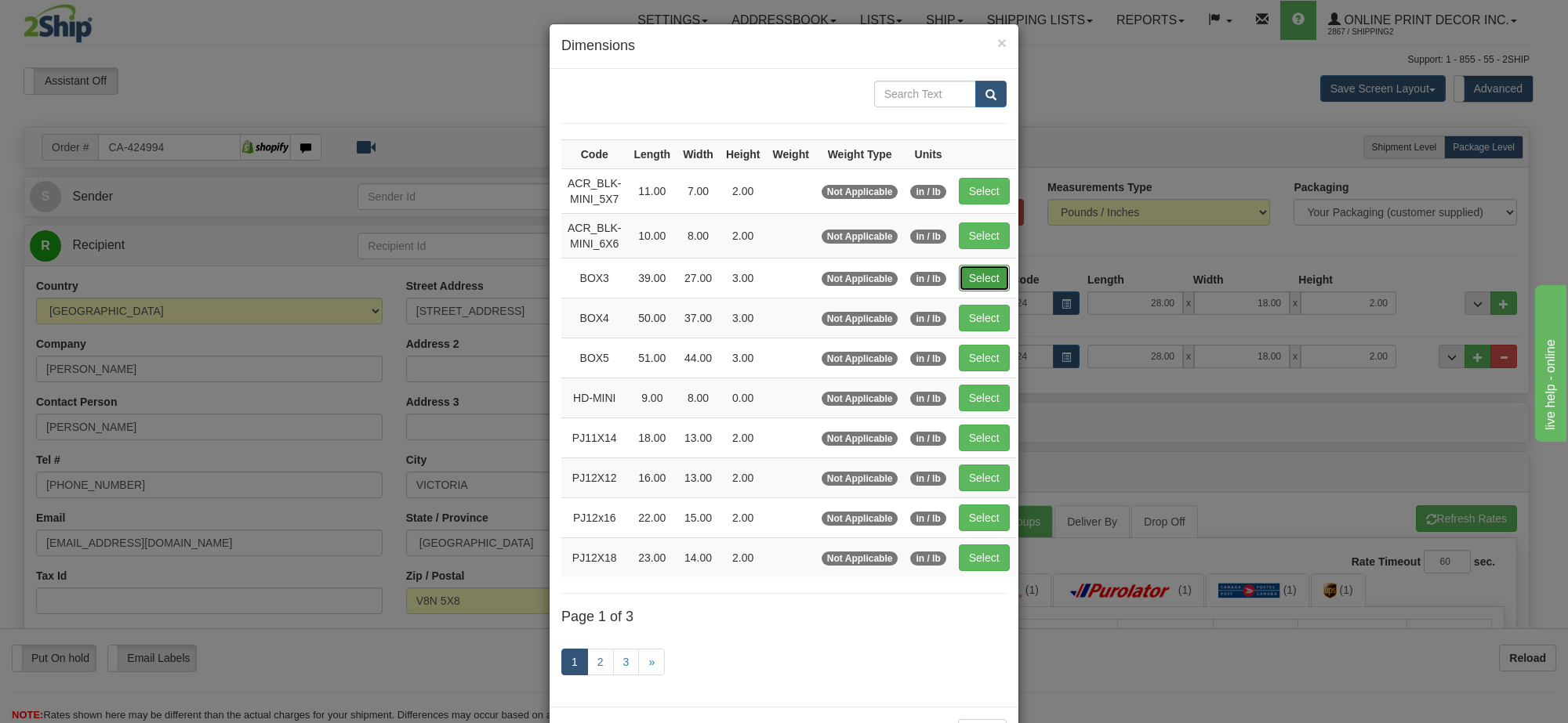
click at [984, 277] on button "Select" at bounding box center [984, 278] width 51 height 27
type input "BOX3"
type input "39.00"
type input "27.00"
type input "3.00"
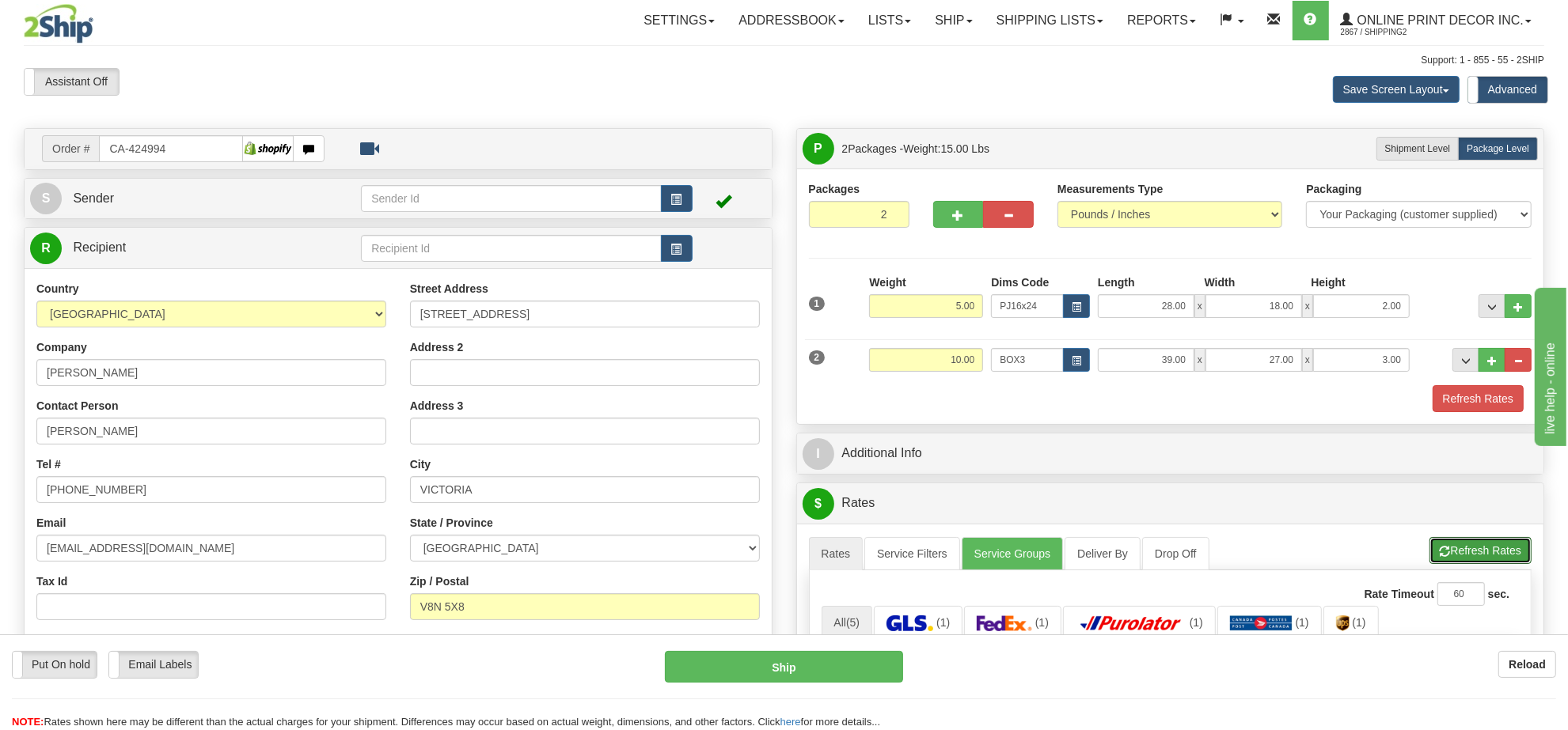
drag, startPoint x: 1454, startPoint y: 555, endPoint x: 1442, endPoint y: 550, distance: 13.0
click at [1455, 555] on button "Refresh Rates" at bounding box center [1480, 551] width 102 height 27
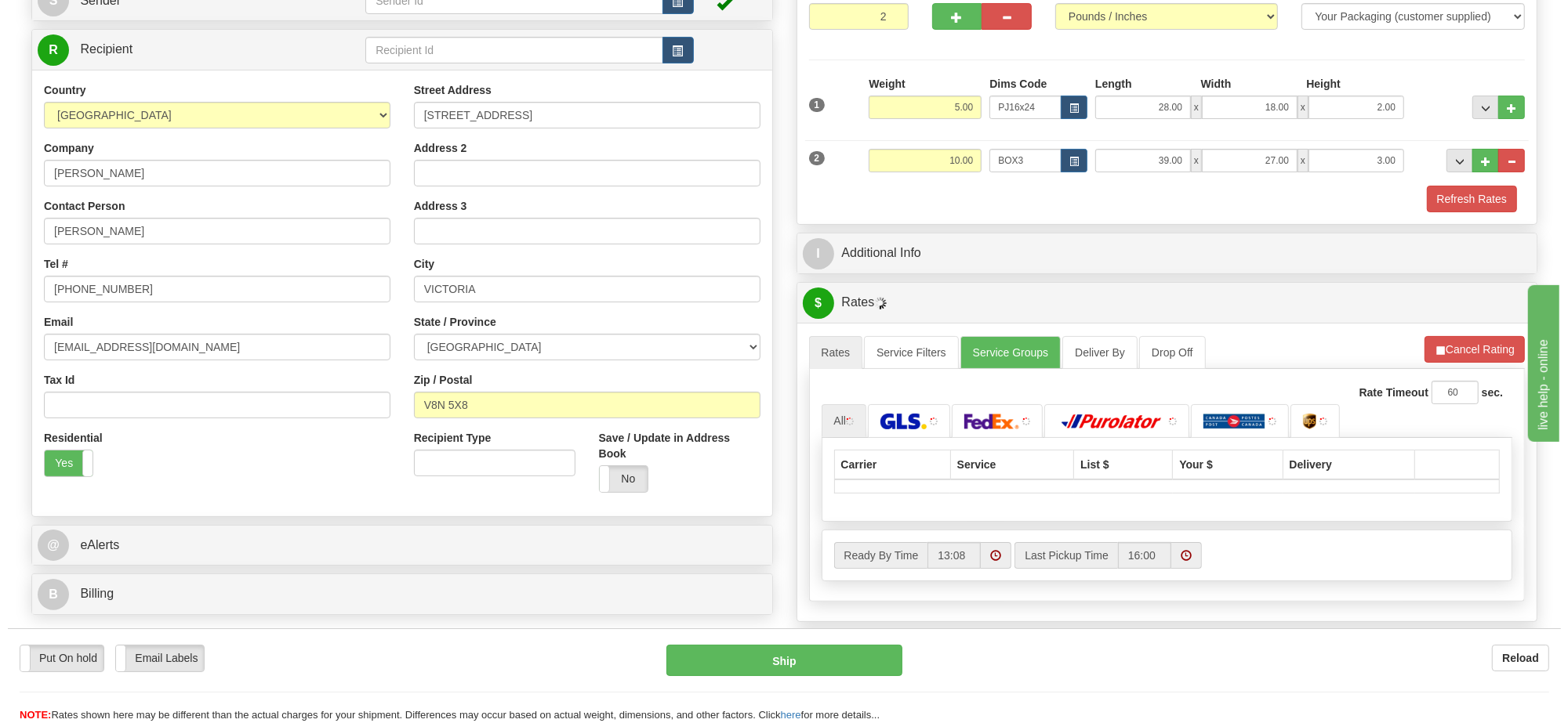
scroll to position [293, 0]
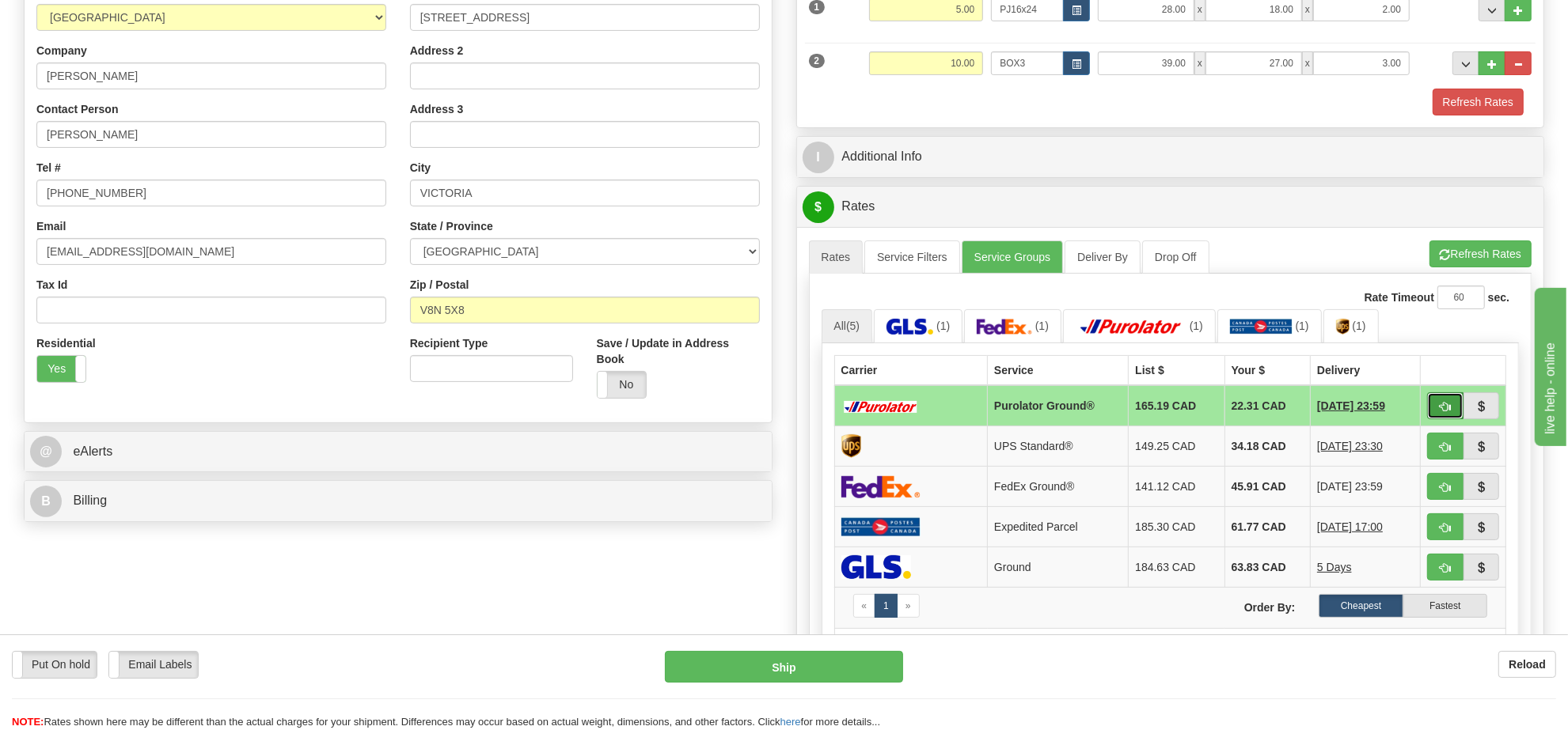
click at [1438, 411] on button "button" at bounding box center [1445, 406] width 37 height 27
type input "260"
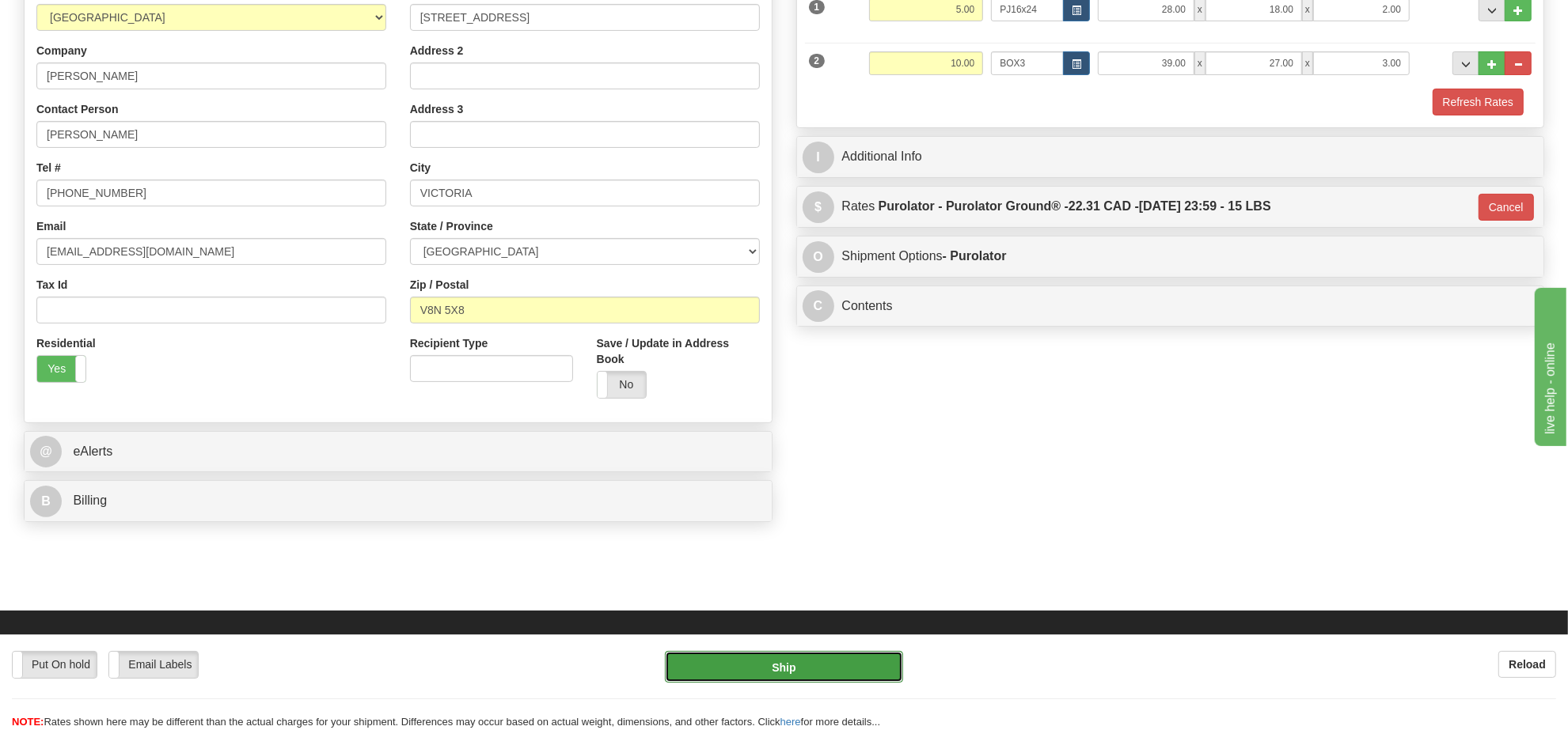
click at [813, 676] on button "Ship" at bounding box center [784, 667] width 238 height 31
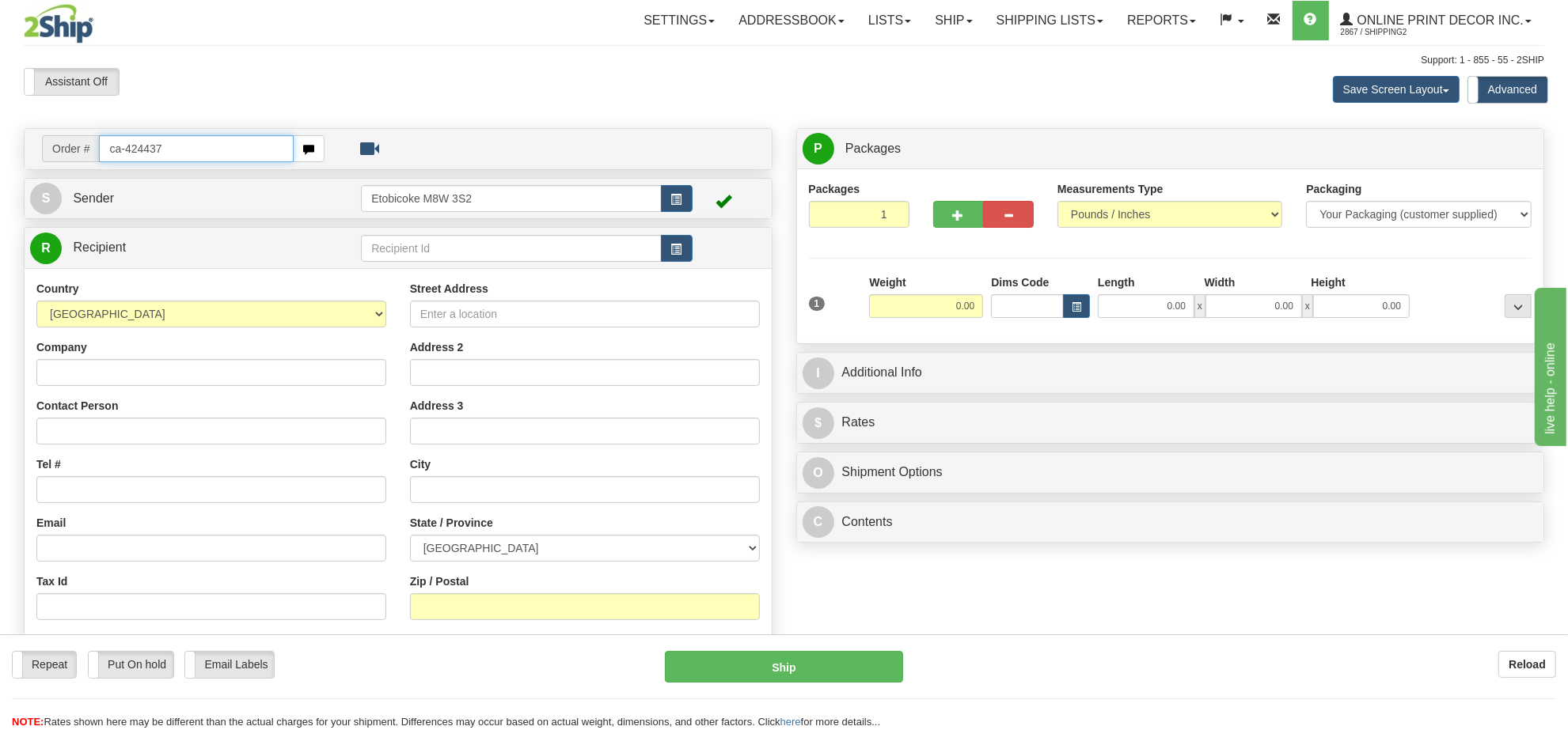
type input "ca-424437"
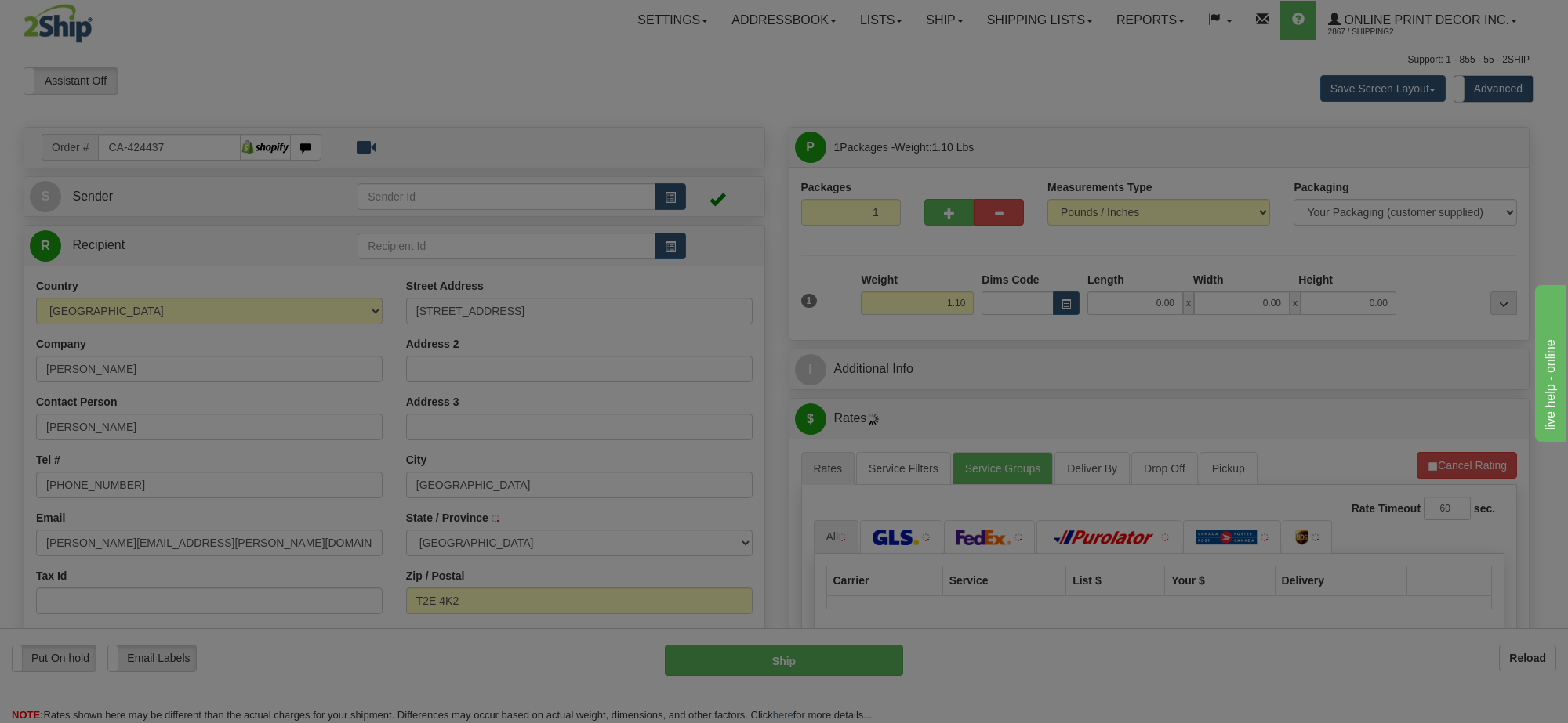
type input "[GEOGRAPHIC_DATA]"
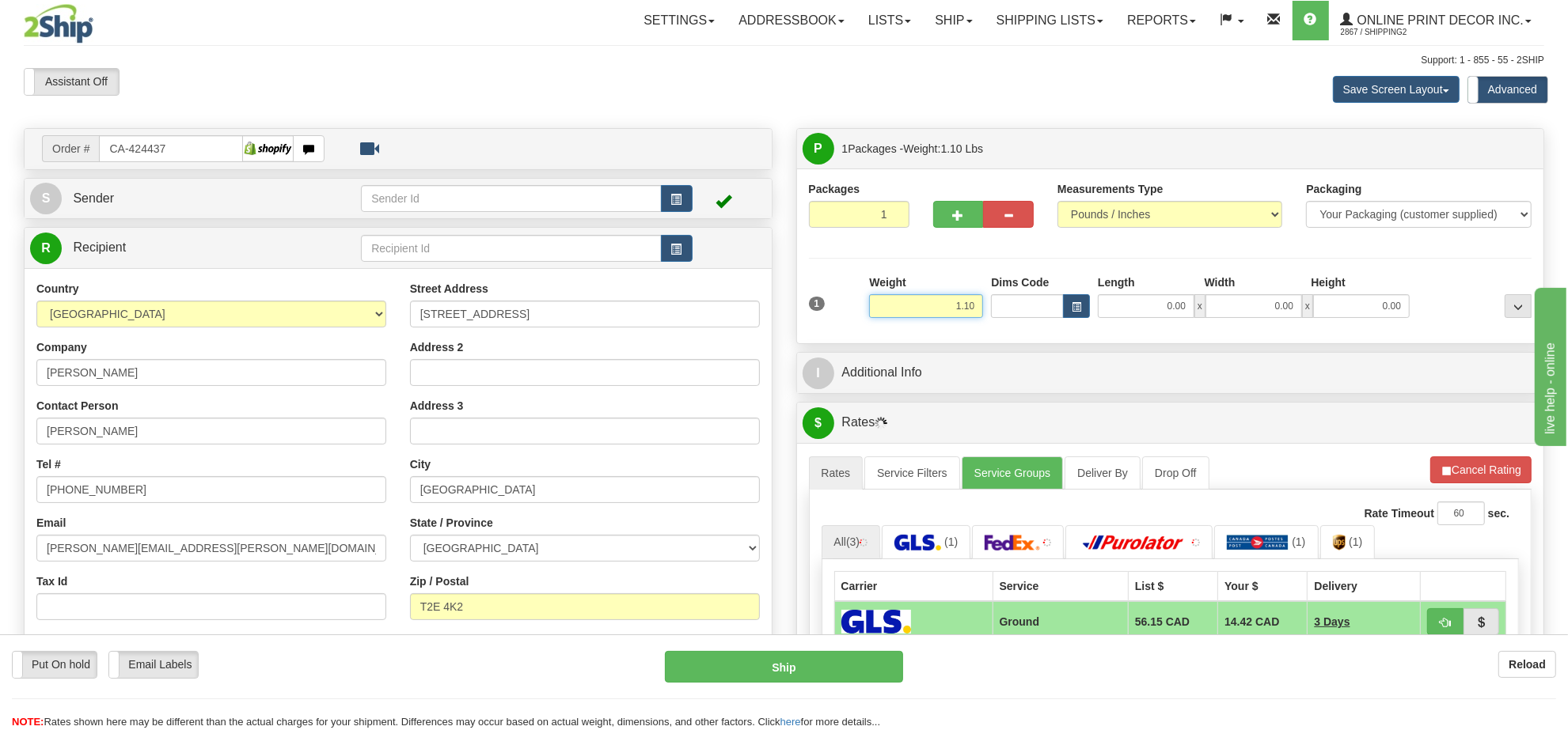
click at [942, 312] on input "1.10" at bounding box center [926, 306] width 114 height 24
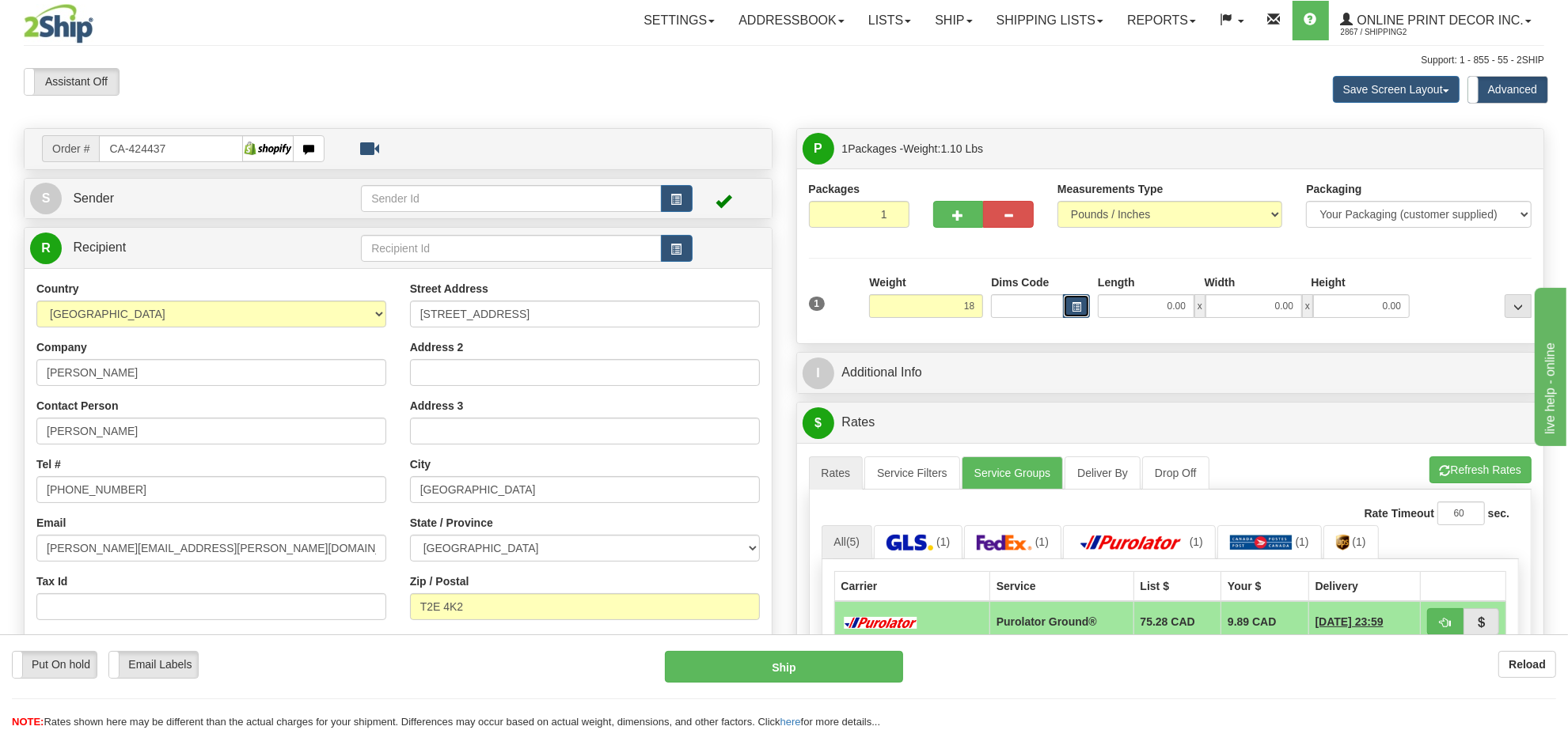
type input "18.00"
click at [1075, 304] on span "button" at bounding box center [1076, 308] width 10 height 9
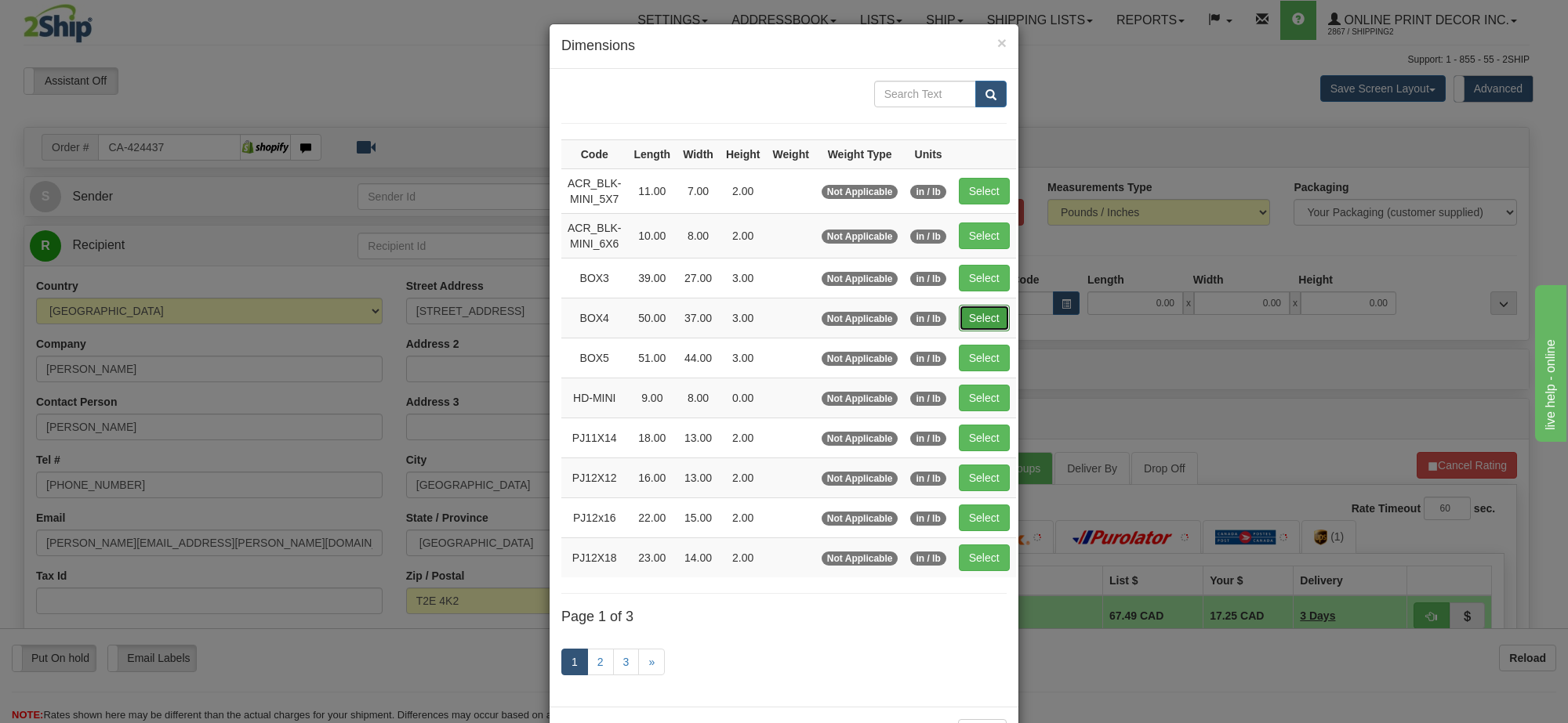
click at [991, 312] on button "Select" at bounding box center [984, 318] width 51 height 27
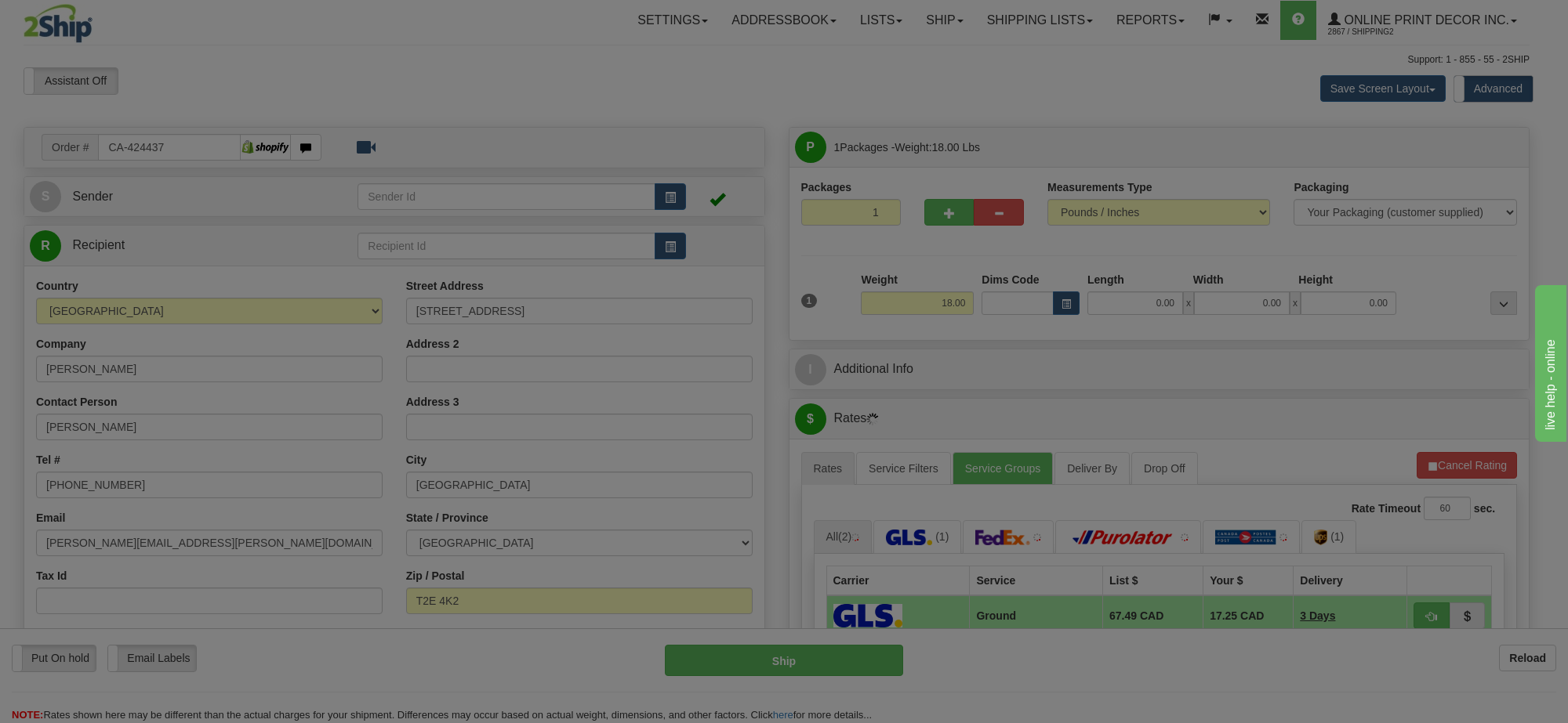
type input "BOX4"
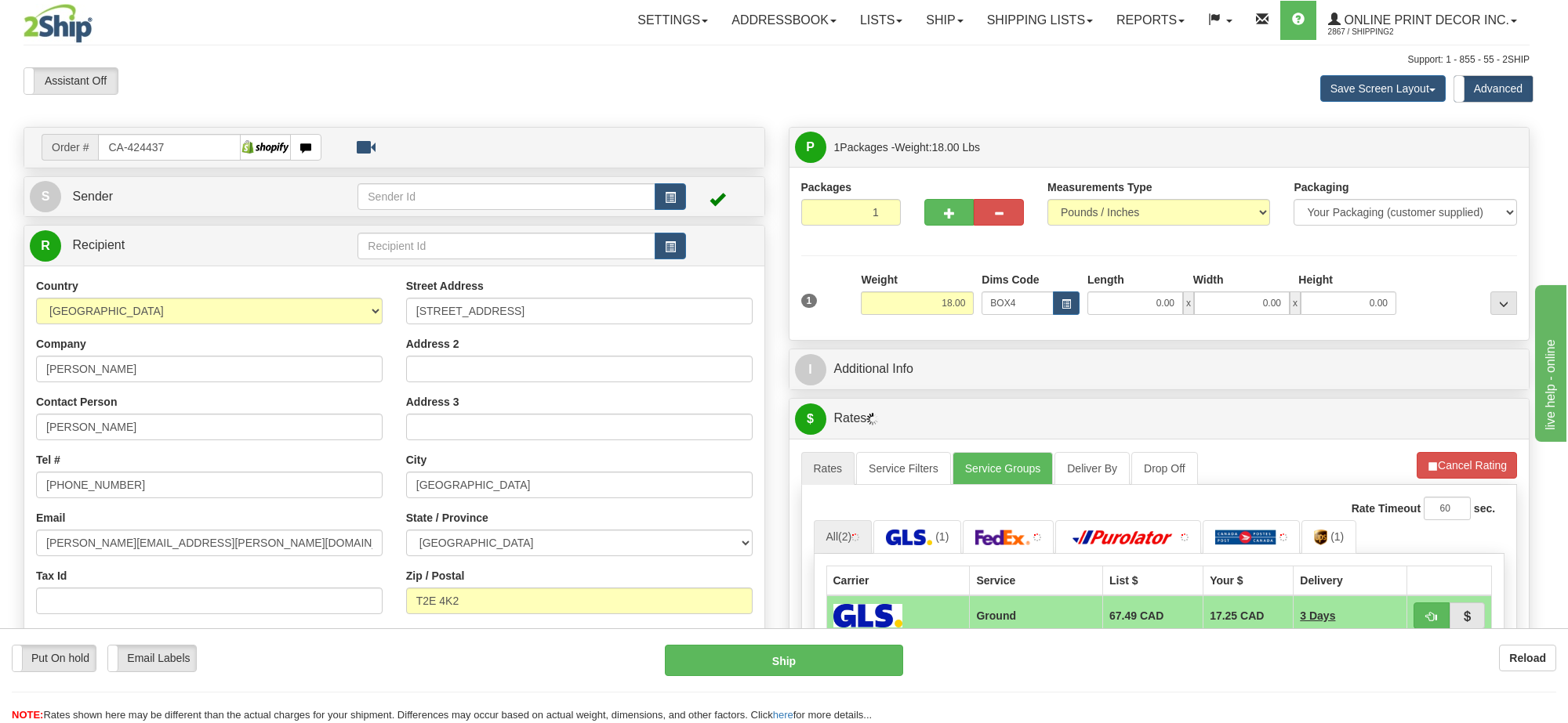
type input "50.00"
type input "37.00"
type input "3.00"
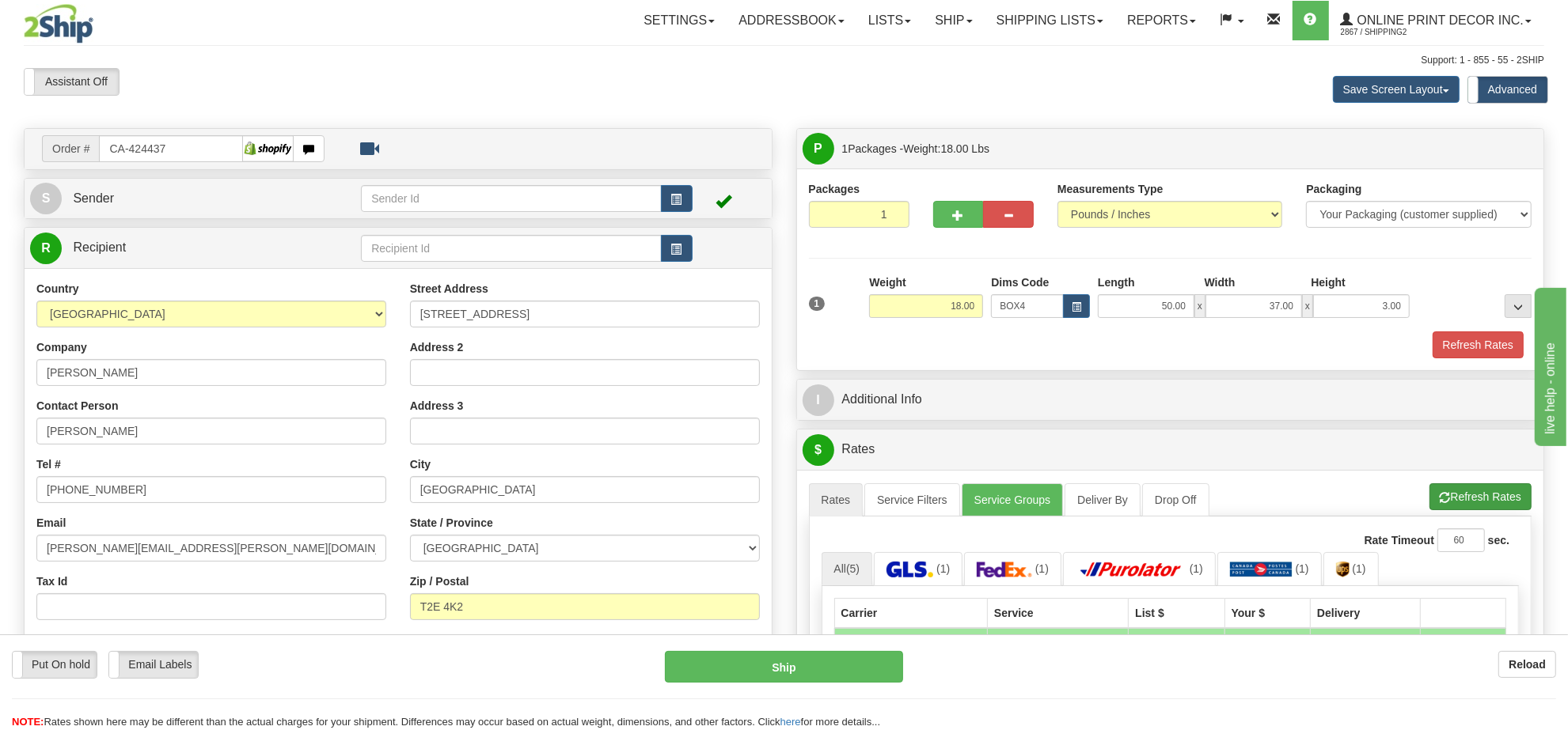
drag, startPoint x: 1469, startPoint y: 492, endPoint x: 1470, endPoint y: 501, distance: 9.1
click at [1469, 494] on div "A change has been made which could impact your rate estimate. To ensure the est…" at bounding box center [1171, 742] width 747 height 544
click at [1470, 502] on button "Refresh Rates" at bounding box center [1480, 497] width 102 height 27
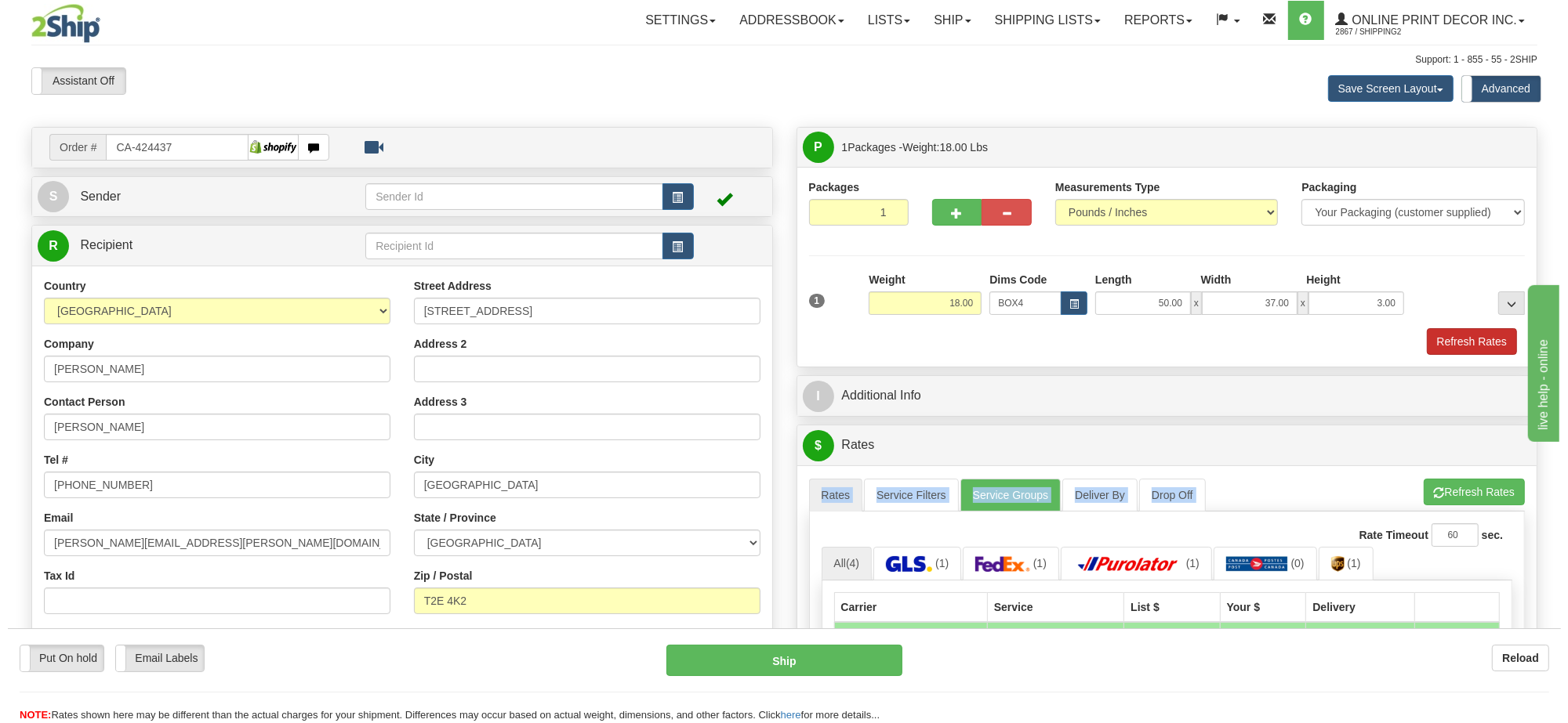
scroll to position [293, 0]
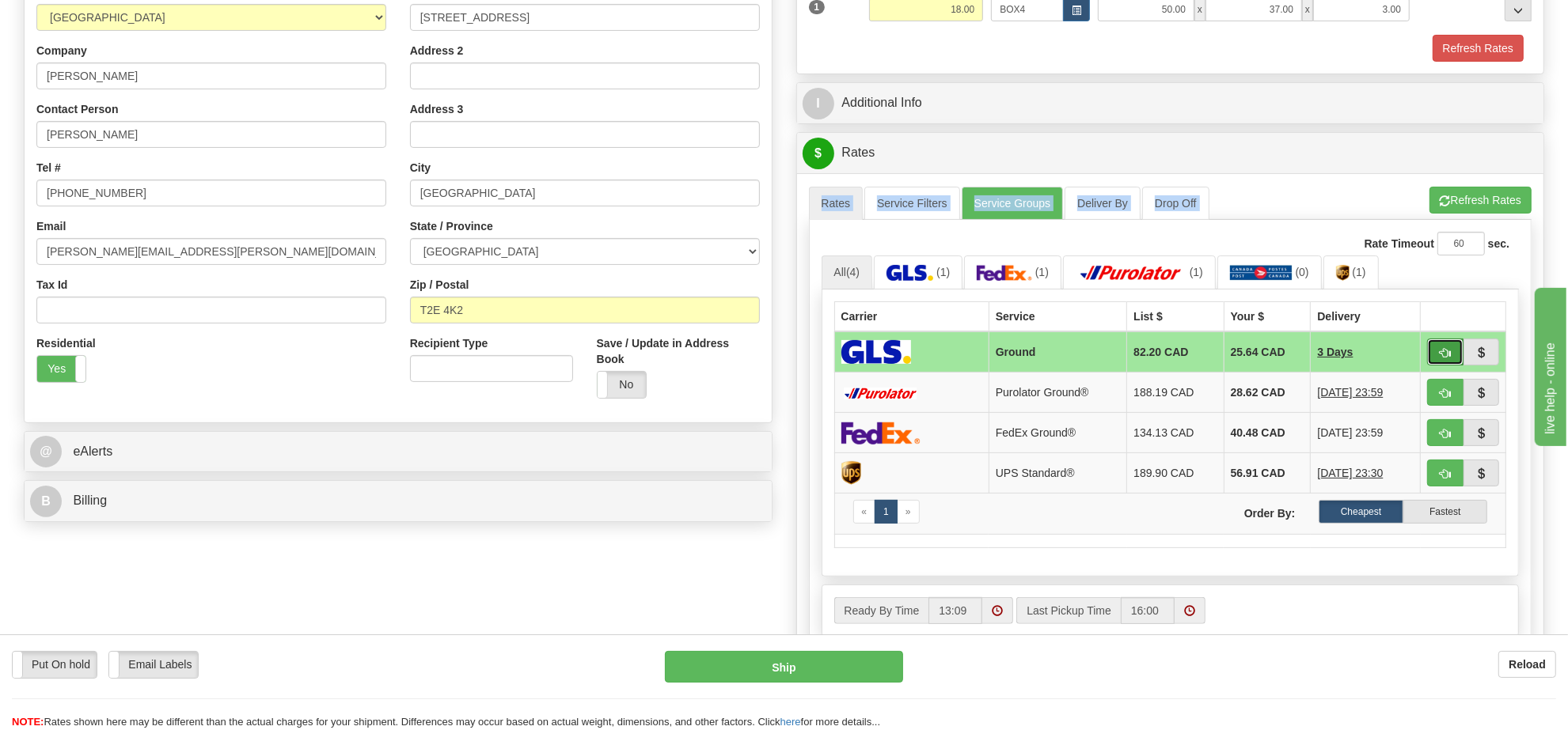
click at [1456, 356] on button "button" at bounding box center [1445, 352] width 37 height 27
type input "1"
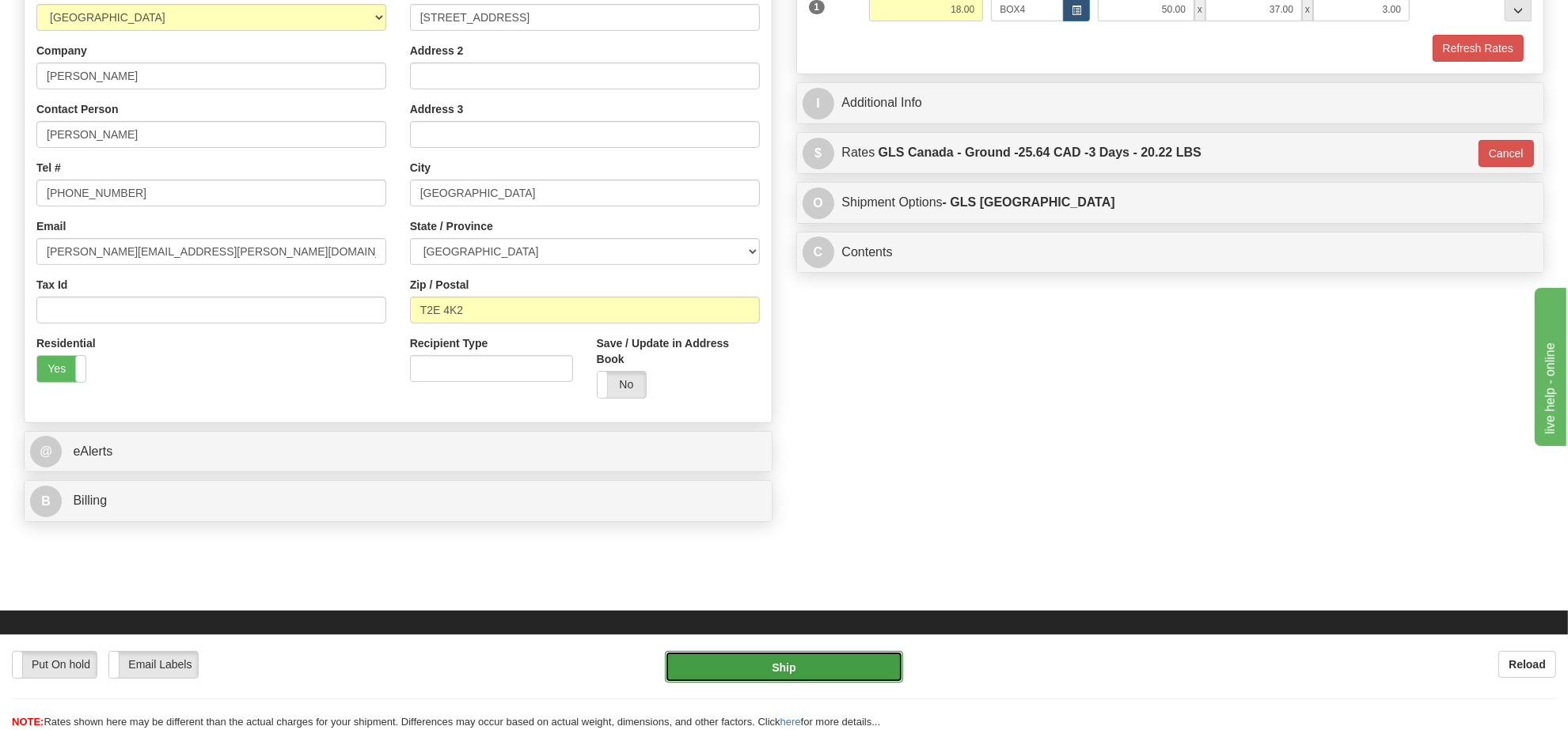
click at [750, 668] on button "Ship" at bounding box center [784, 667] width 238 height 31
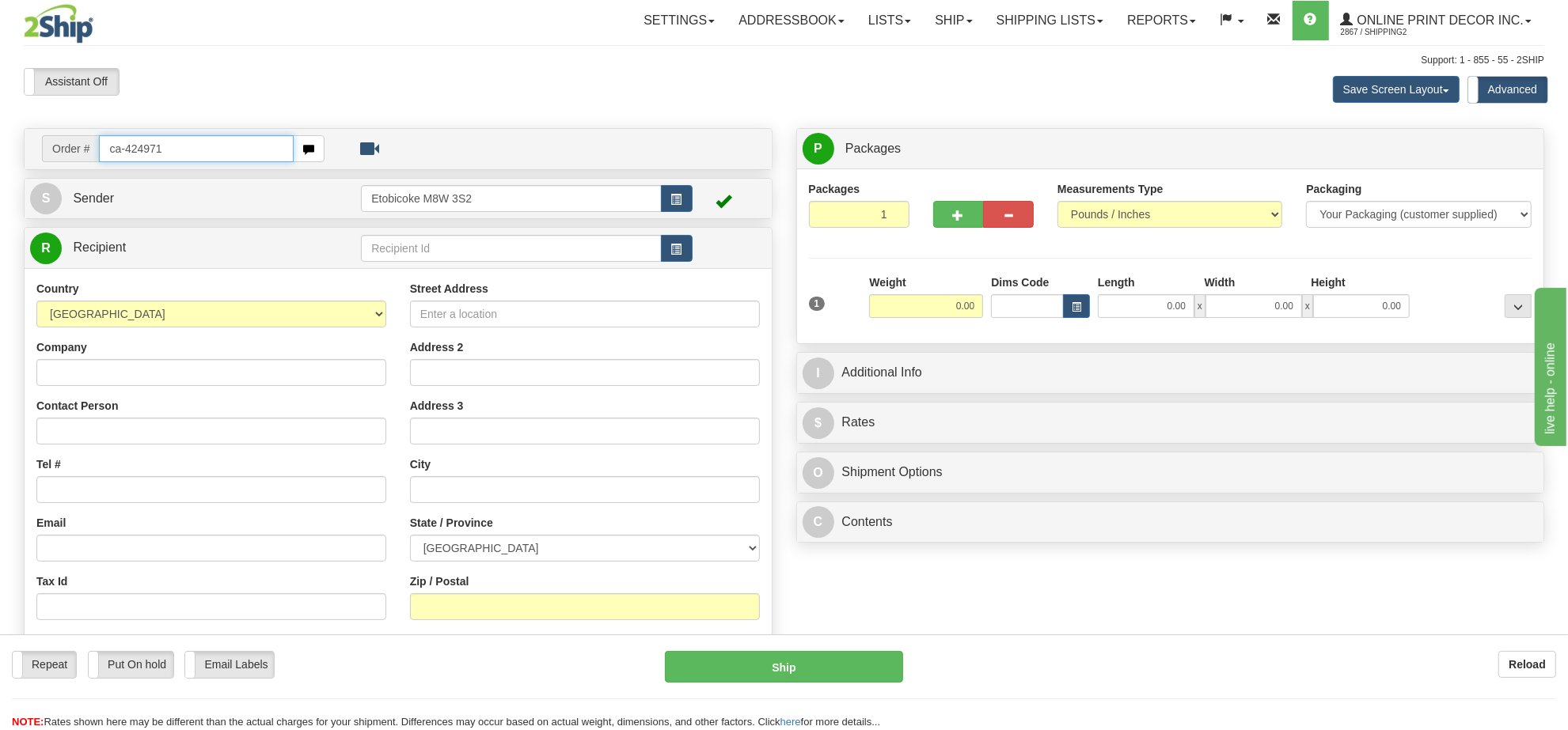
type input "ca-424971"
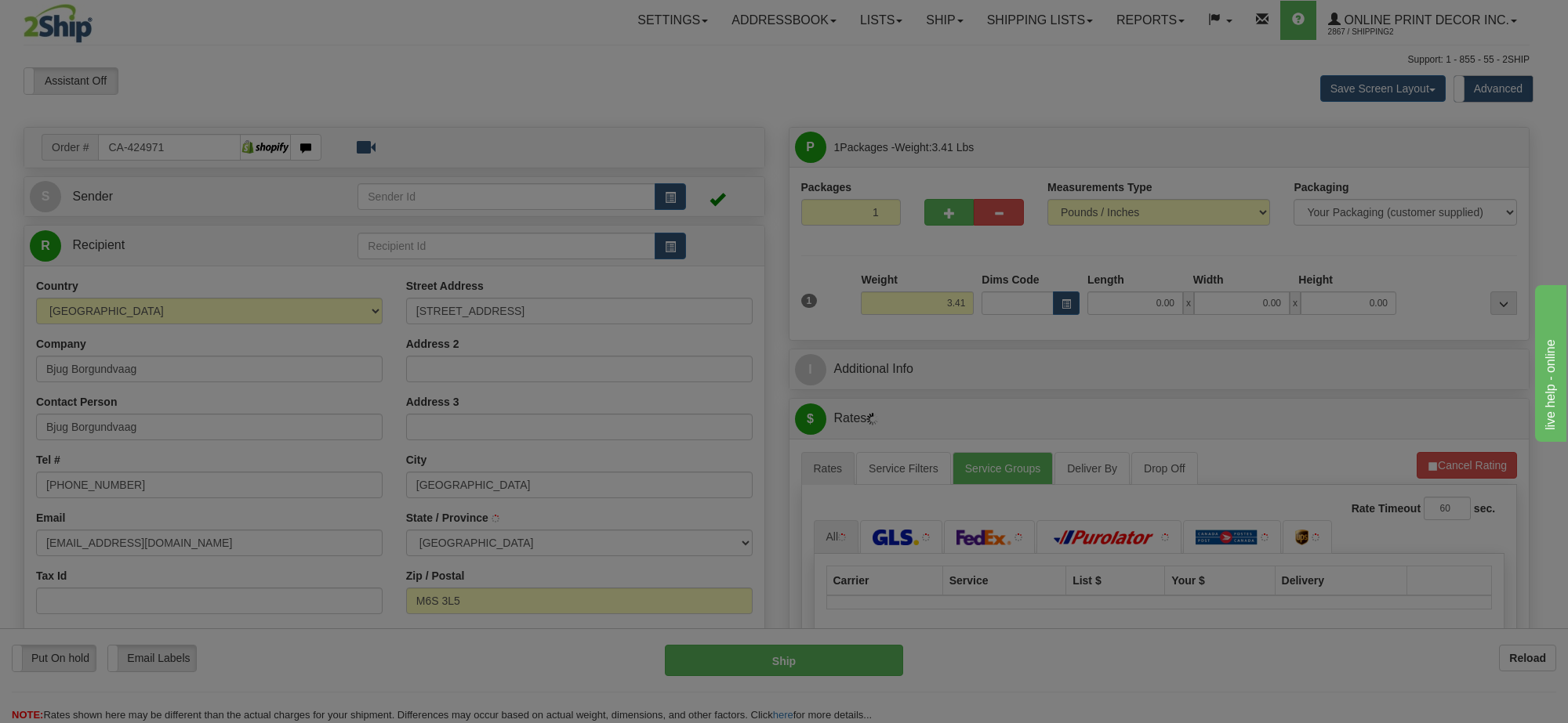
type input "TORONTO"
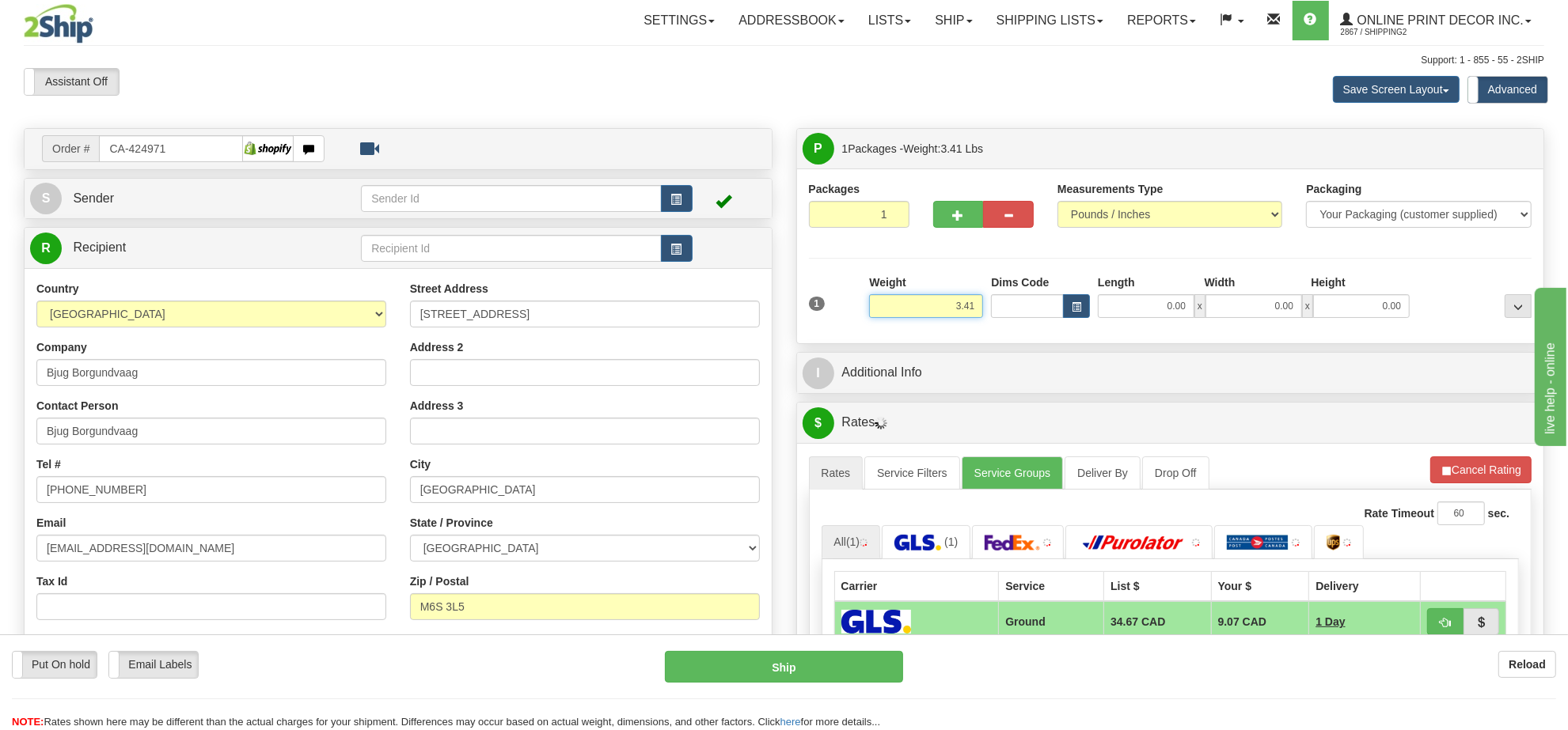
click at [960, 315] on input "3.41" at bounding box center [926, 306] width 114 height 24
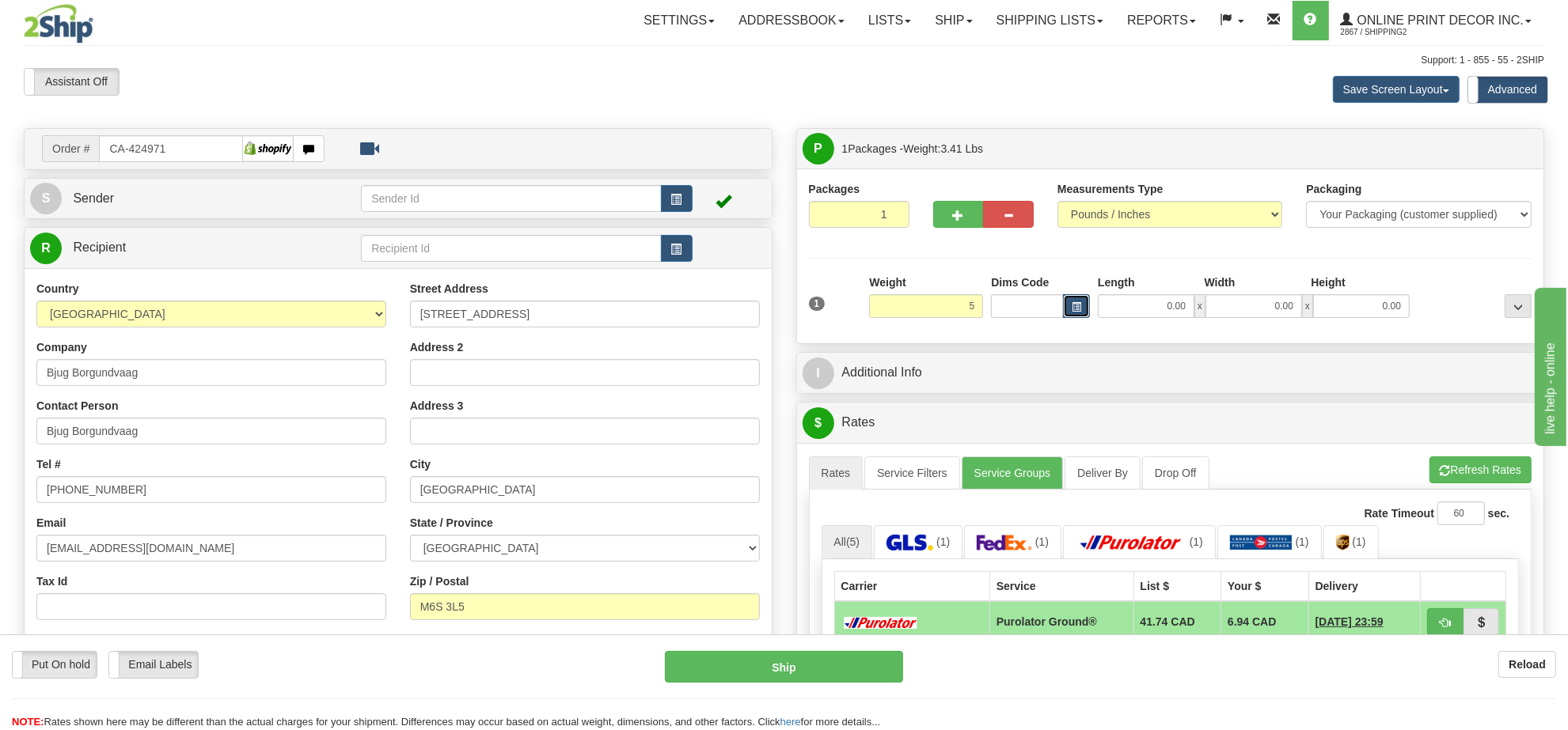
type input "5.00"
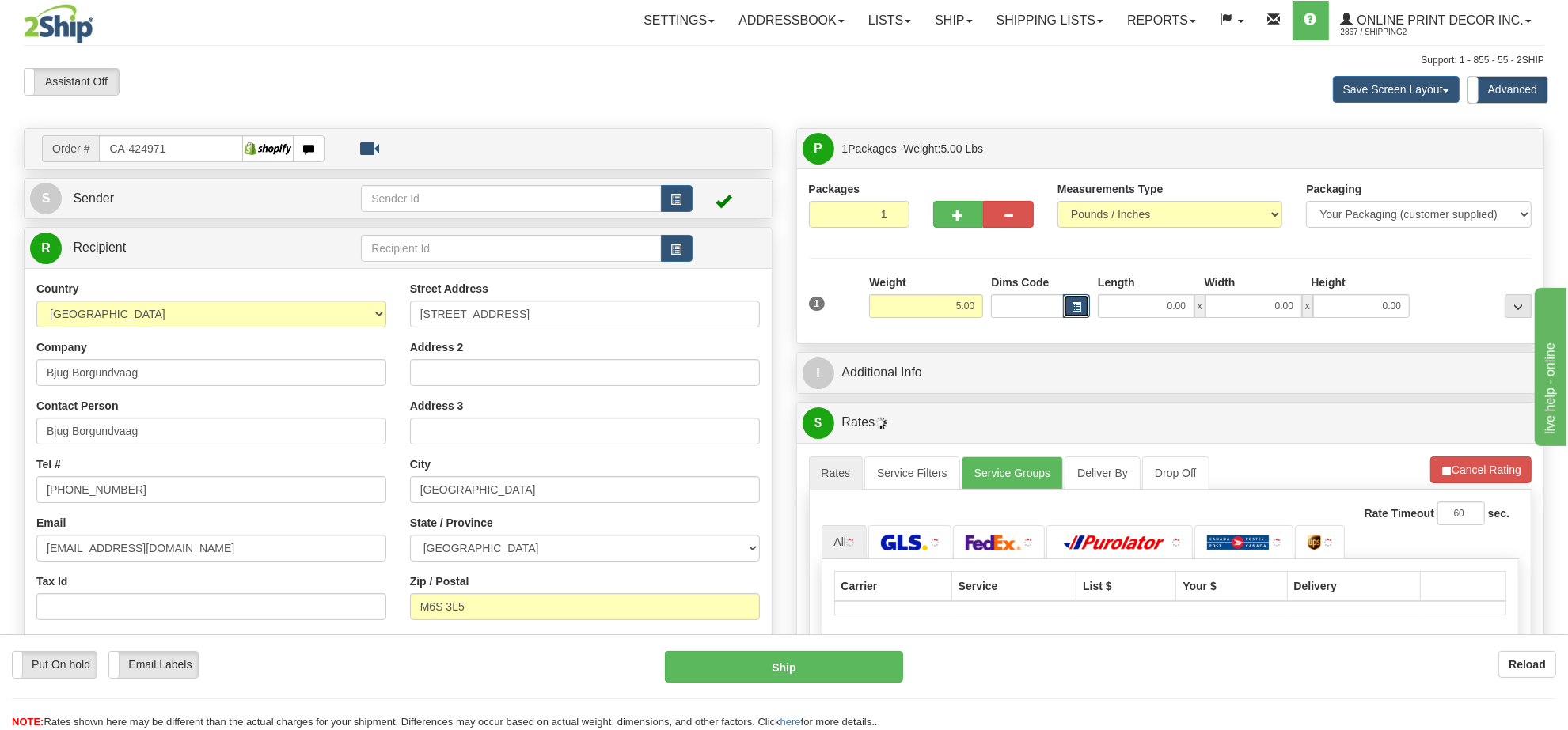
click at [1075, 307] on span "button" at bounding box center [1076, 308] width 10 height 9
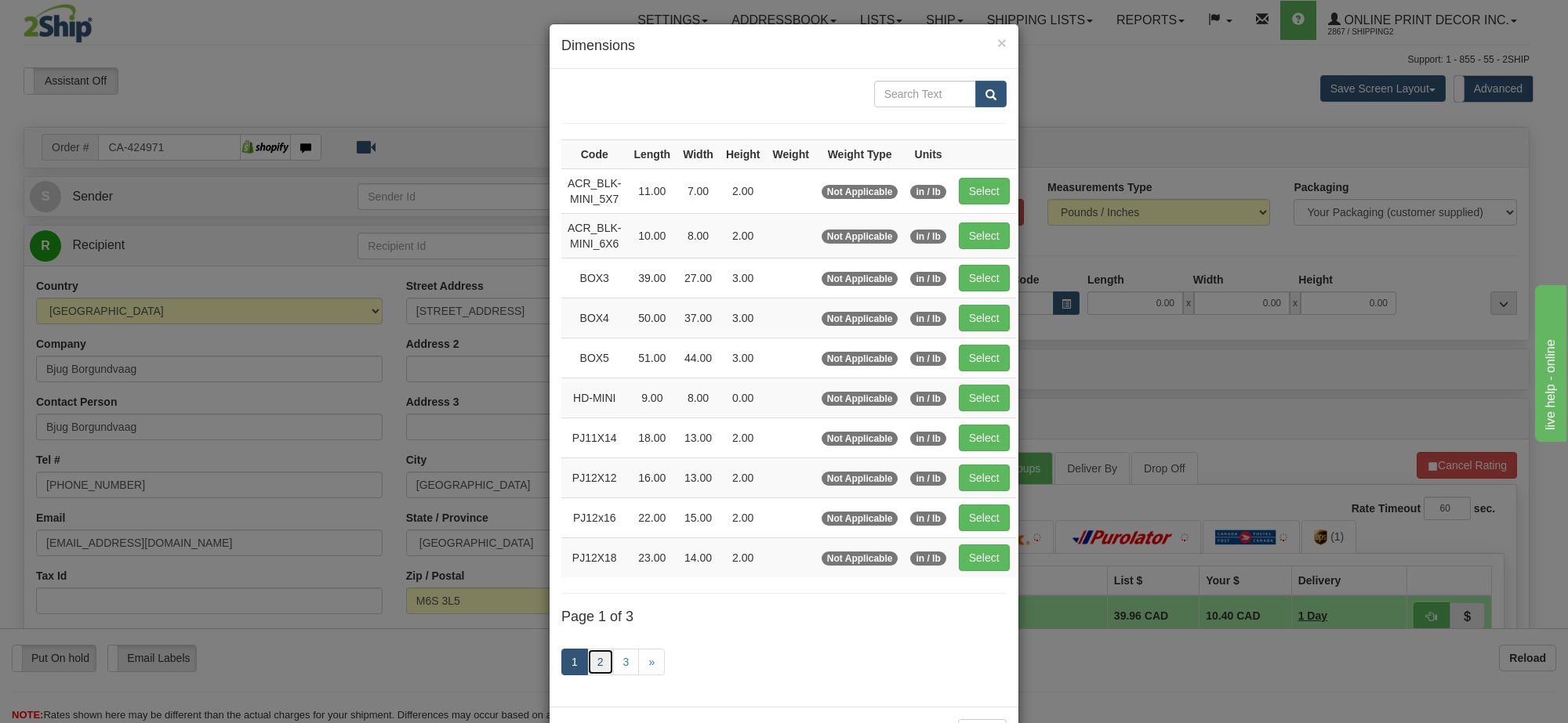
click at [597, 666] on link "2" at bounding box center [600, 662] width 27 height 27
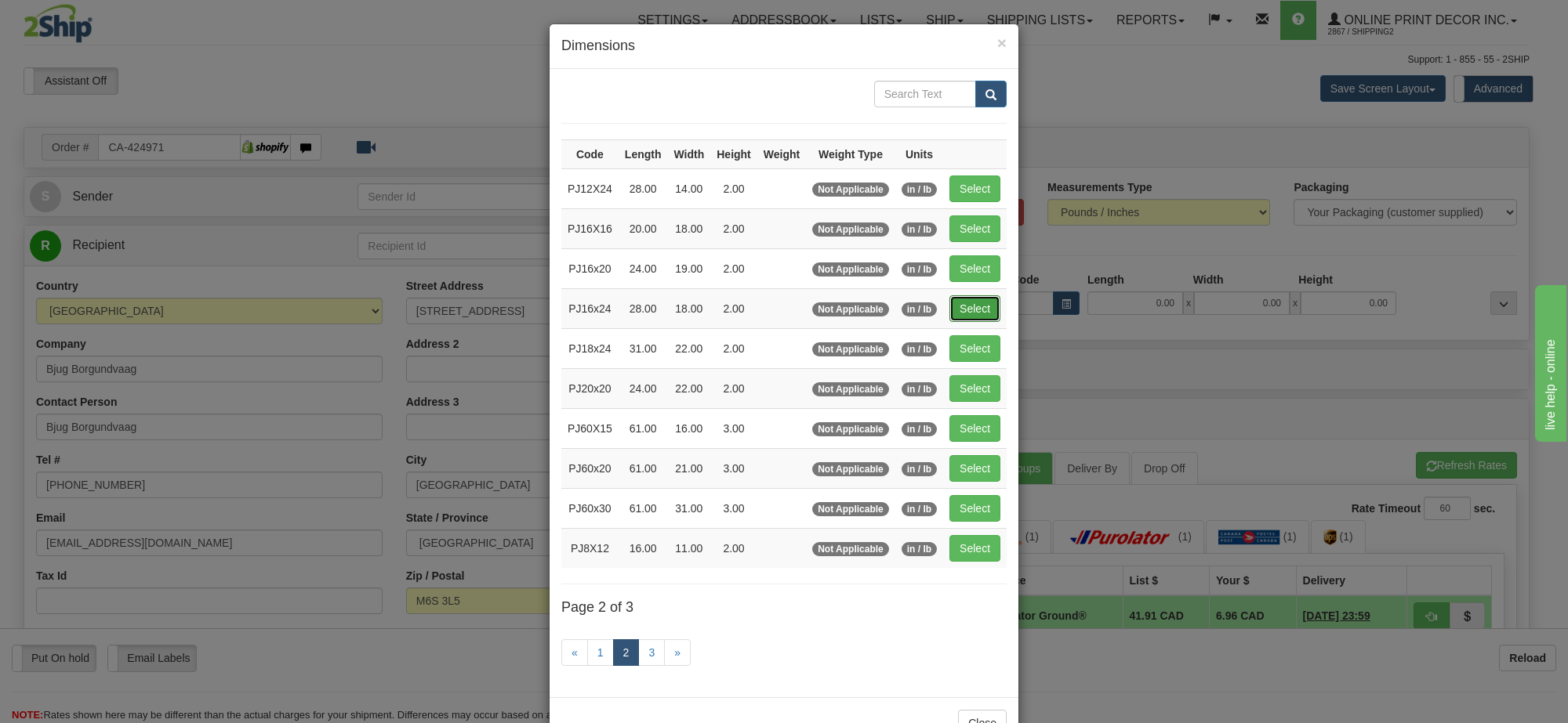
click at [977, 302] on button "Select" at bounding box center [975, 308] width 51 height 27
type input "PJ16x24"
type input "28.00"
type input "18.00"
type input "2.00"
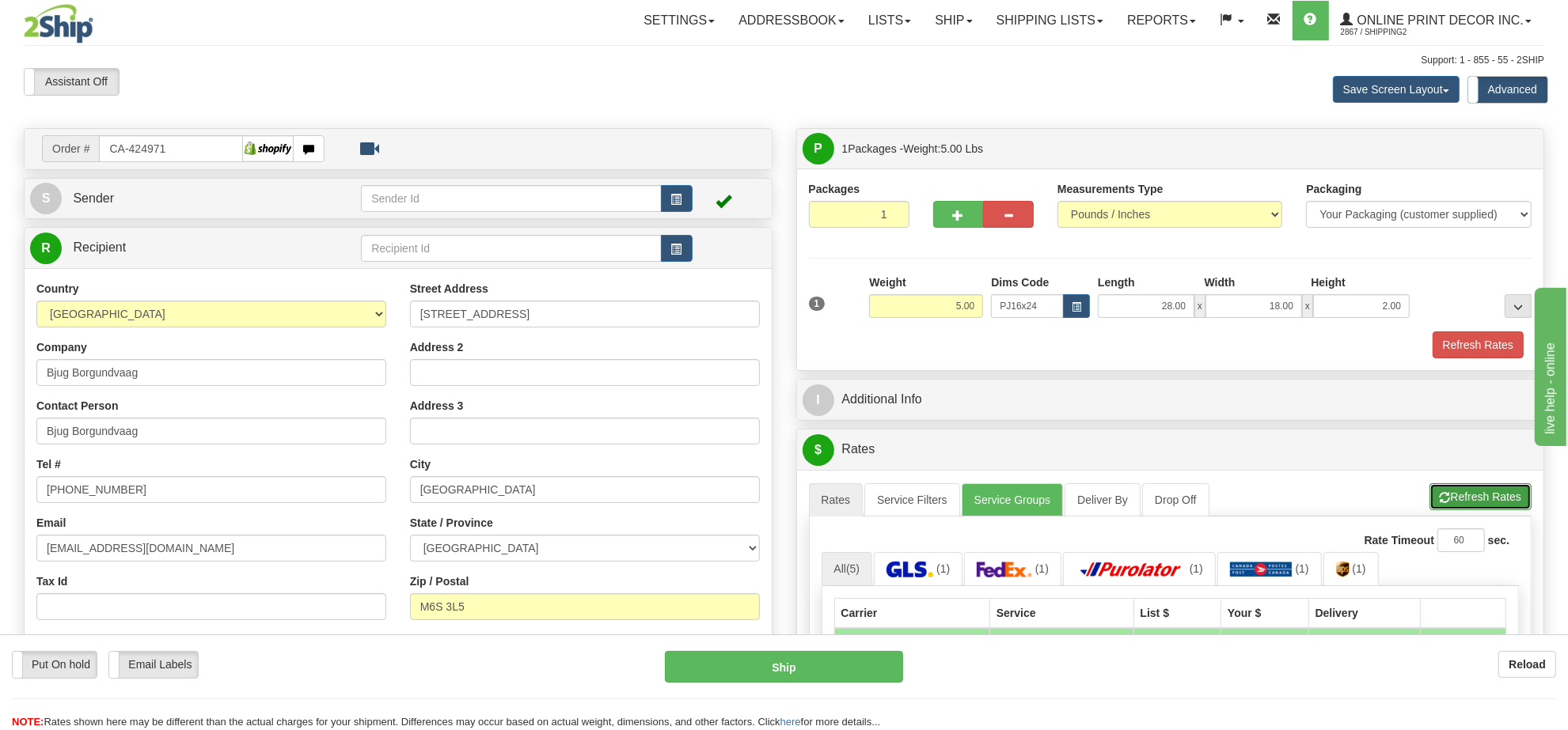
click at [1481, 501] on button "Refresh Rates" at bounding box center [1480, 497] width 102 height 27
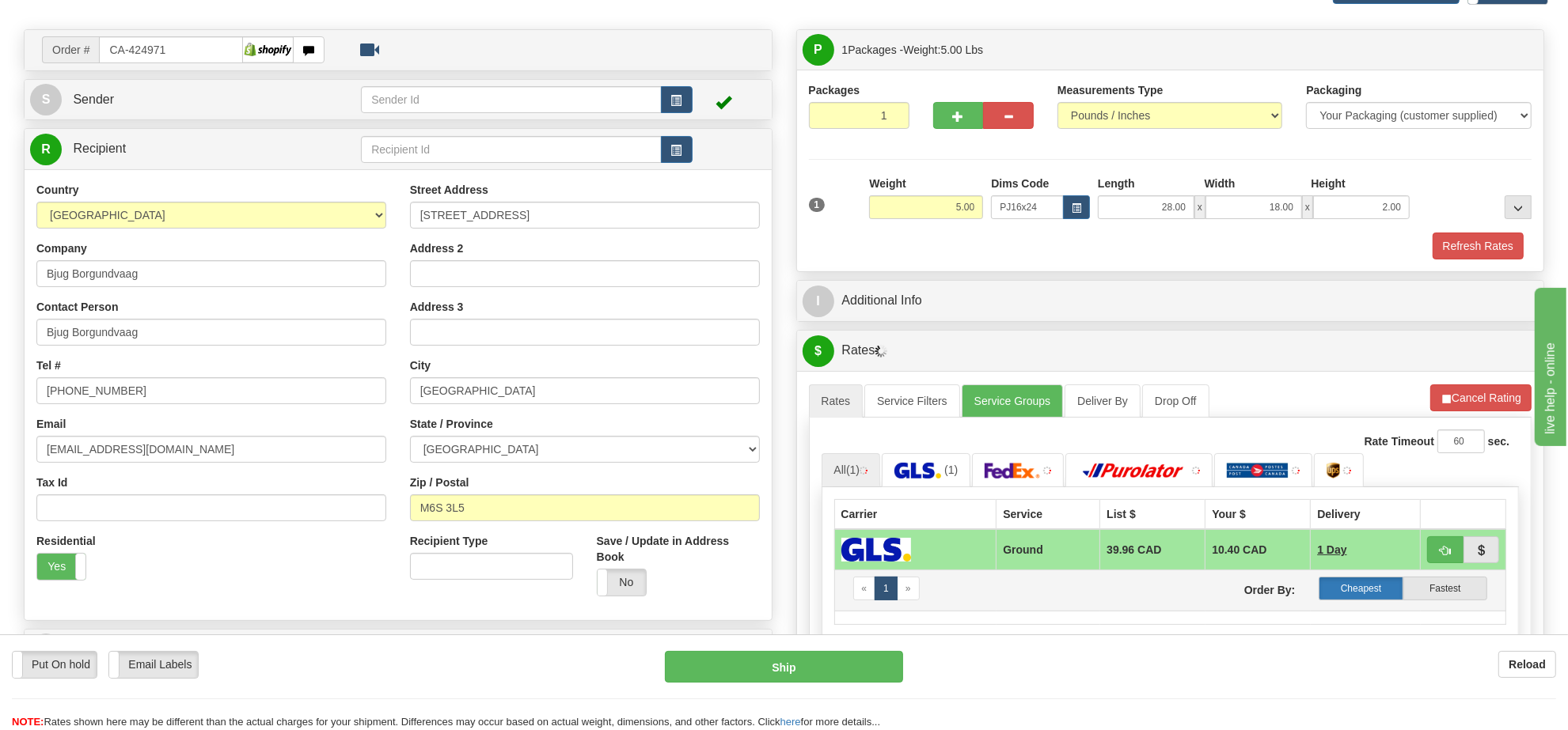
scroll to position [296, 0]
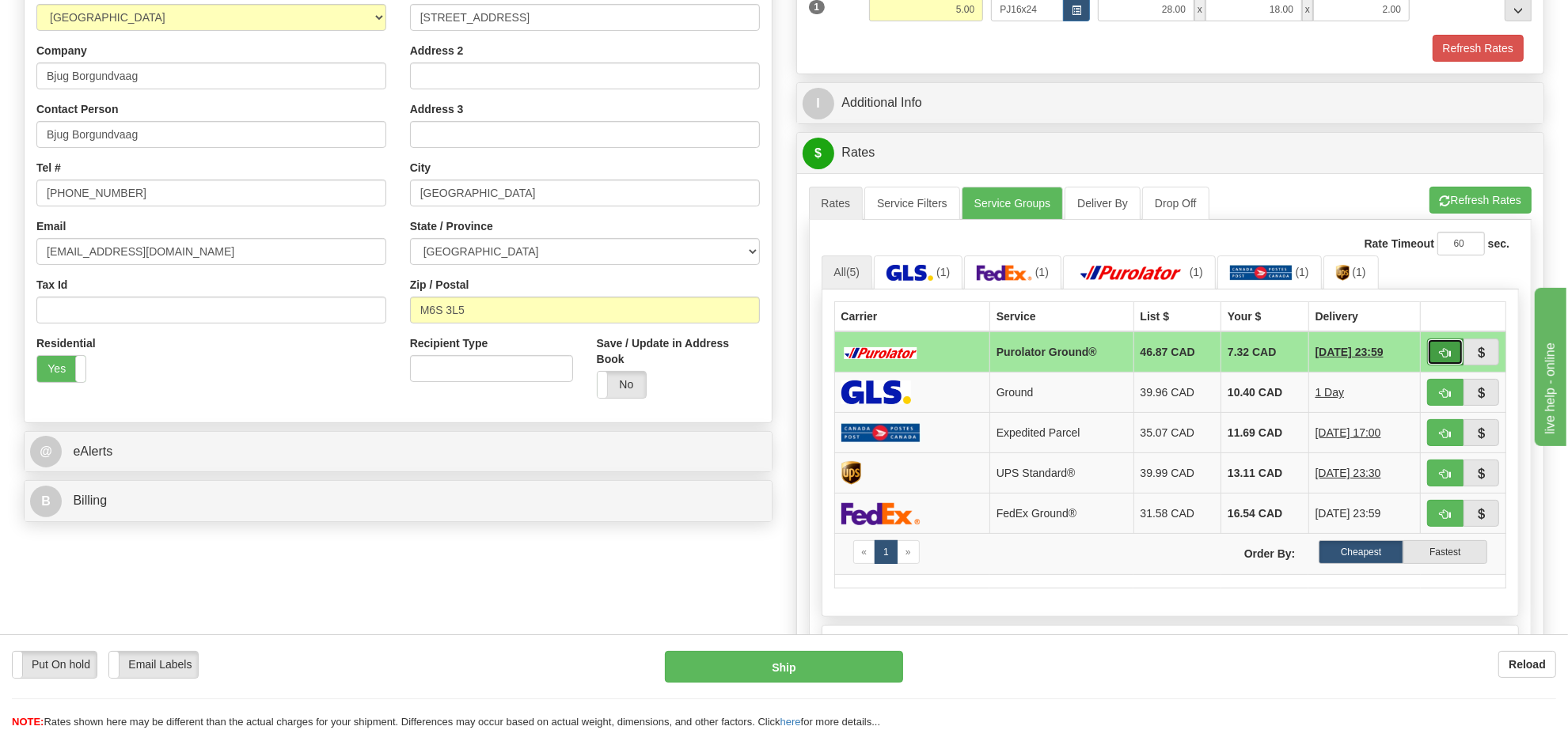
click at [1434, 361] on button "button" at bounding box center [1445, 352] width 37 height 27
type input "260"
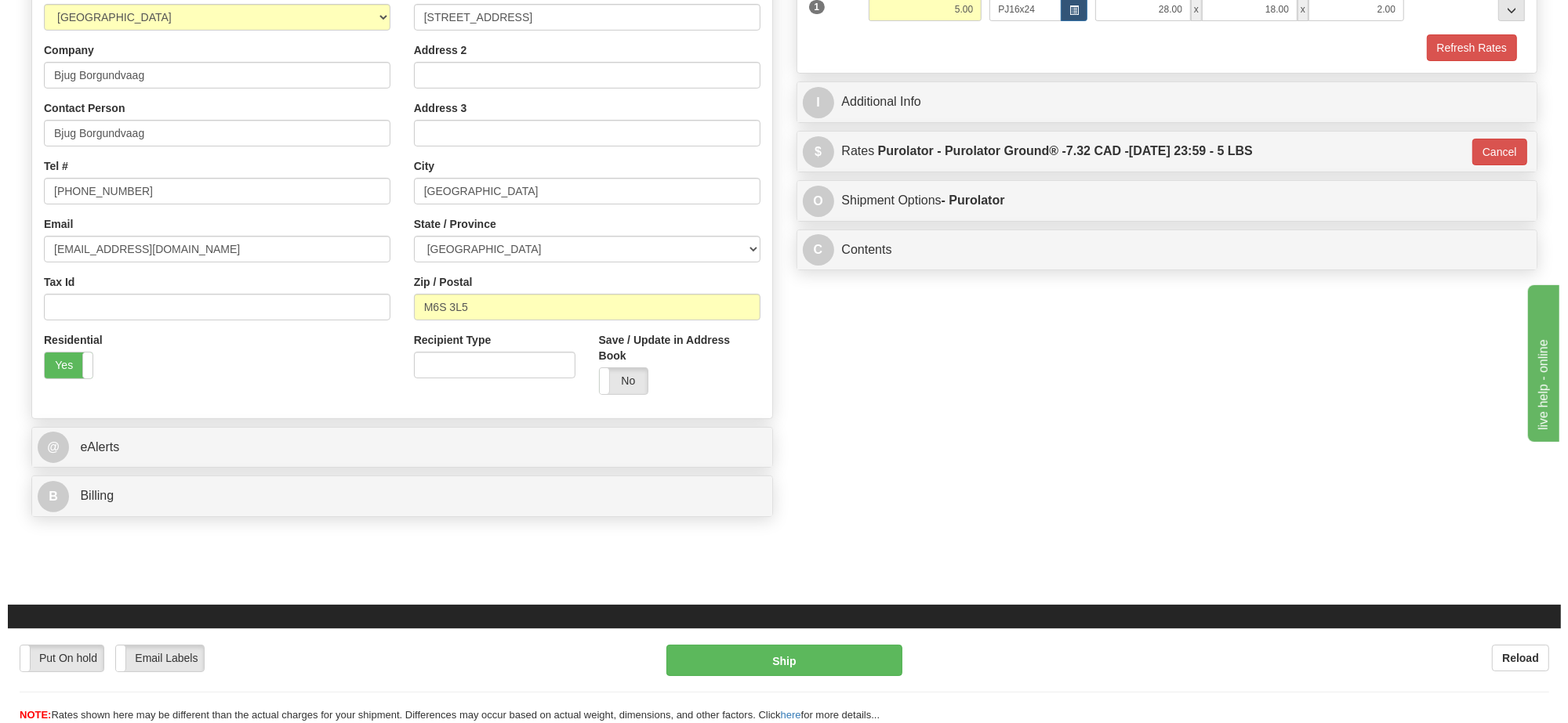
scroll to position [98, 0]
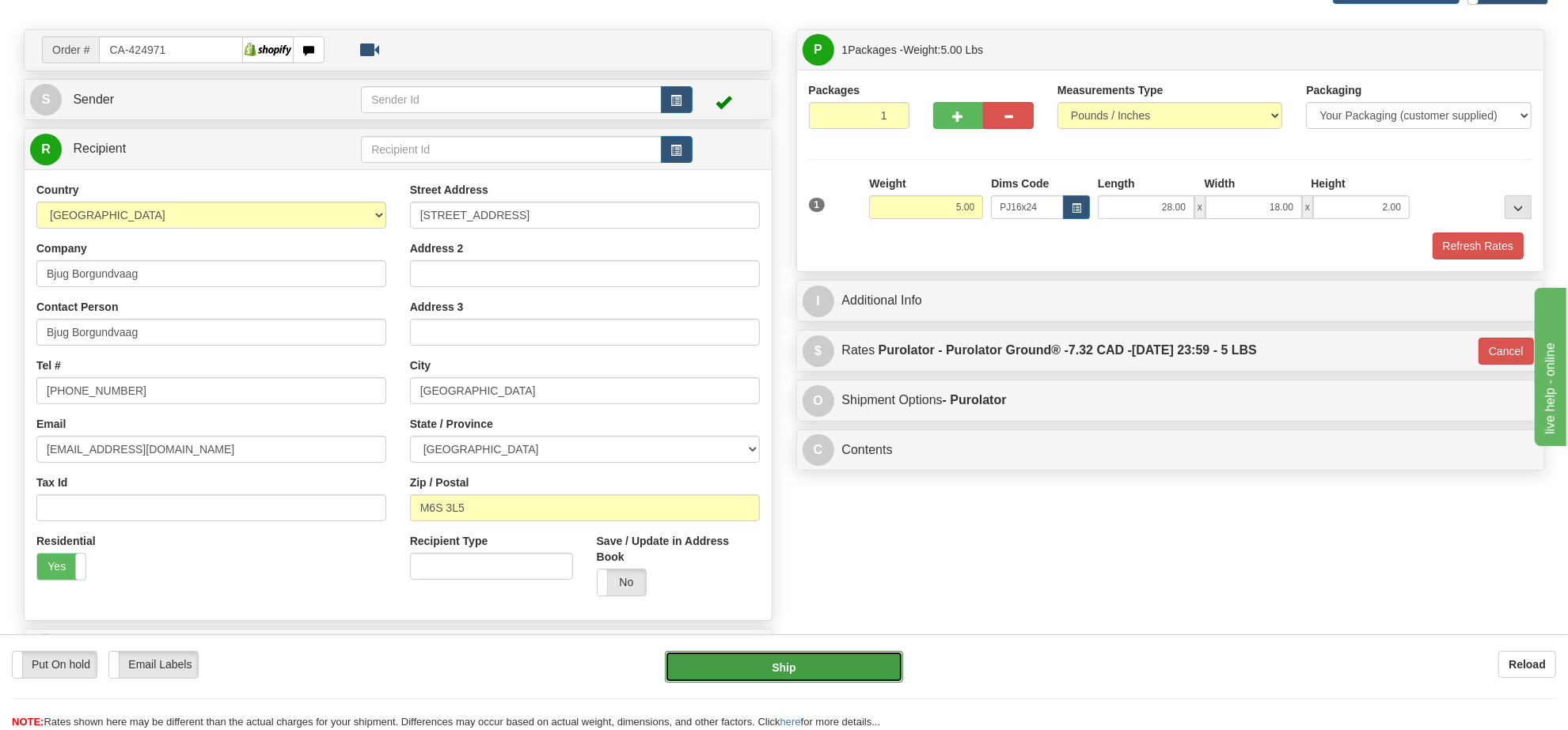
click at [813, 673] on button "Ship" at bounding box center [784, 667] width 238 height 31
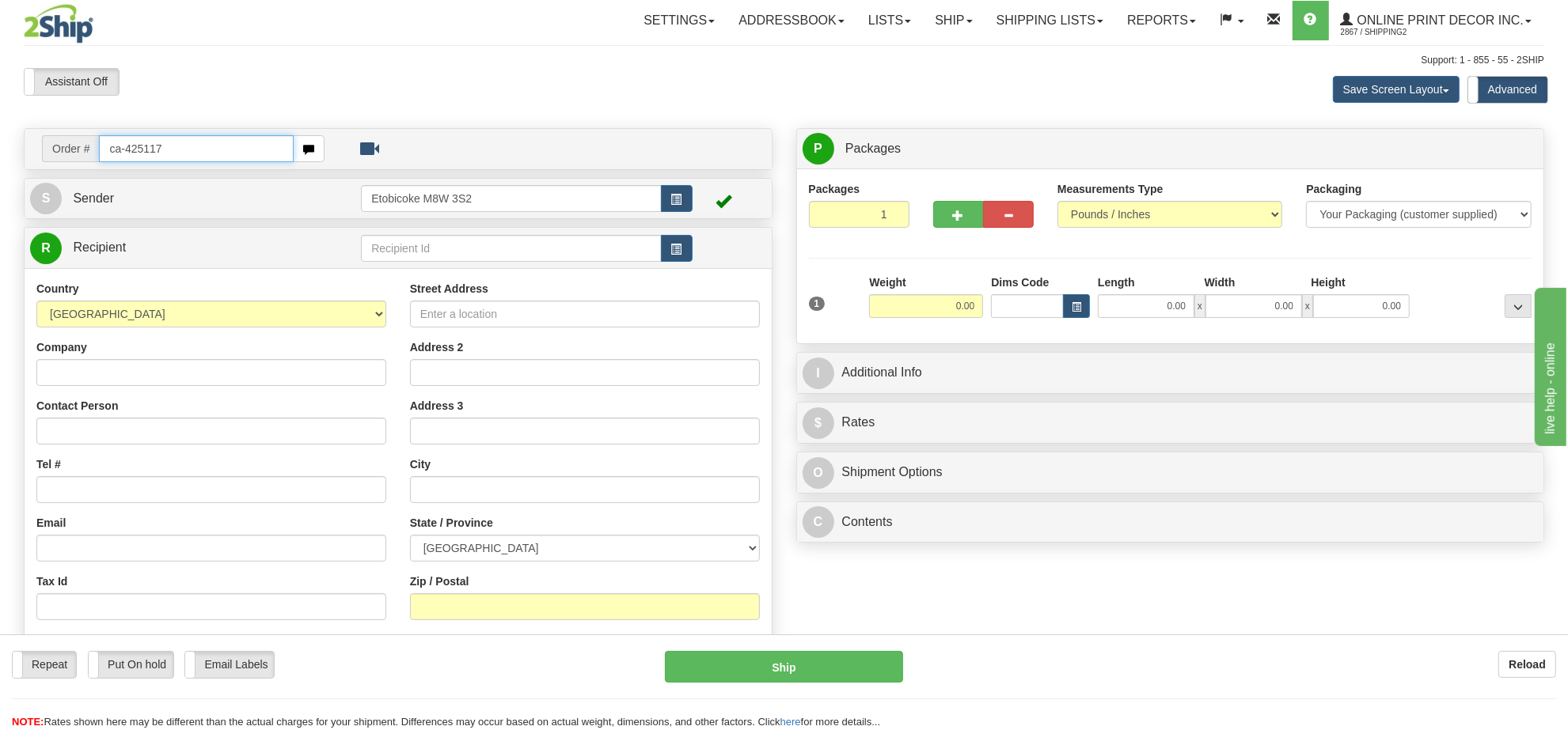
type input "ca-425117"
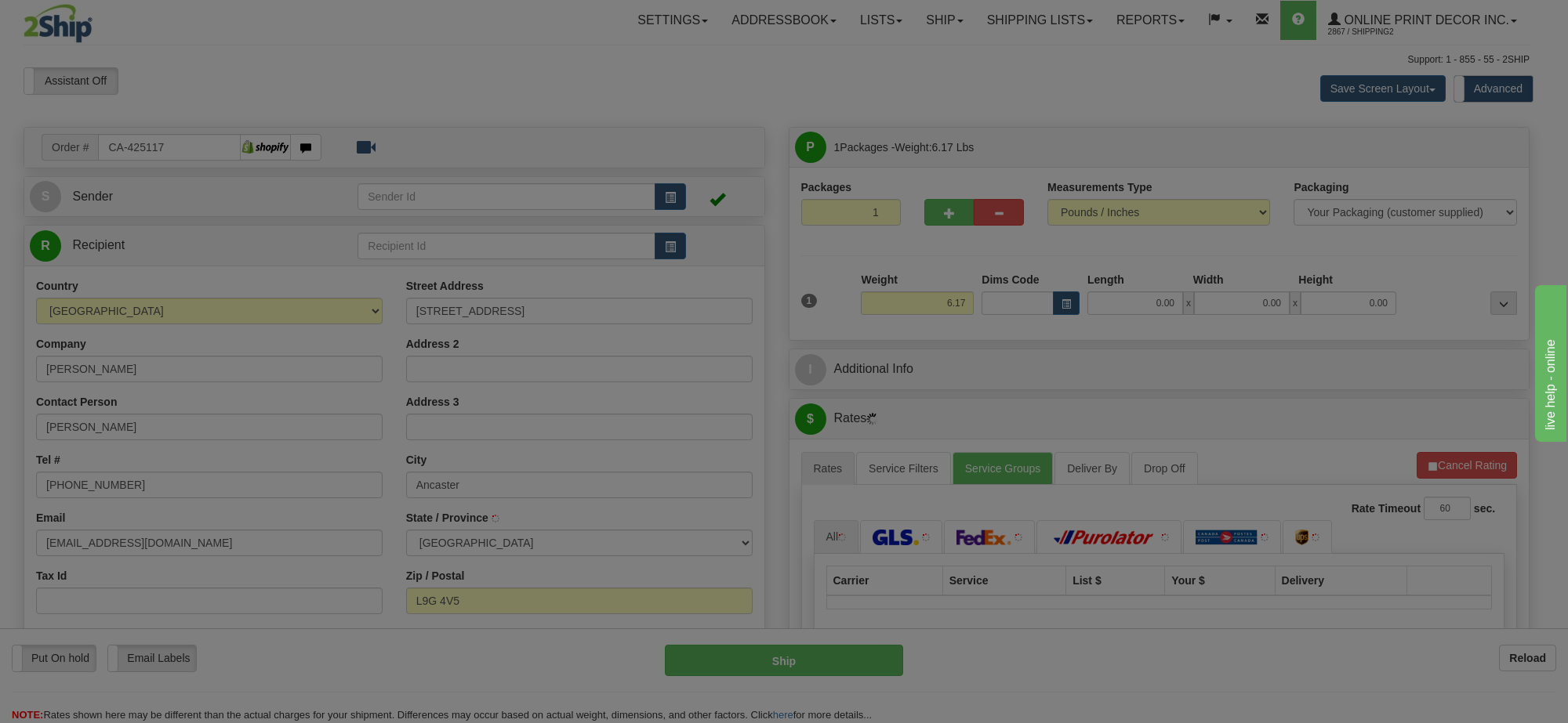
type input "ANCASTER"
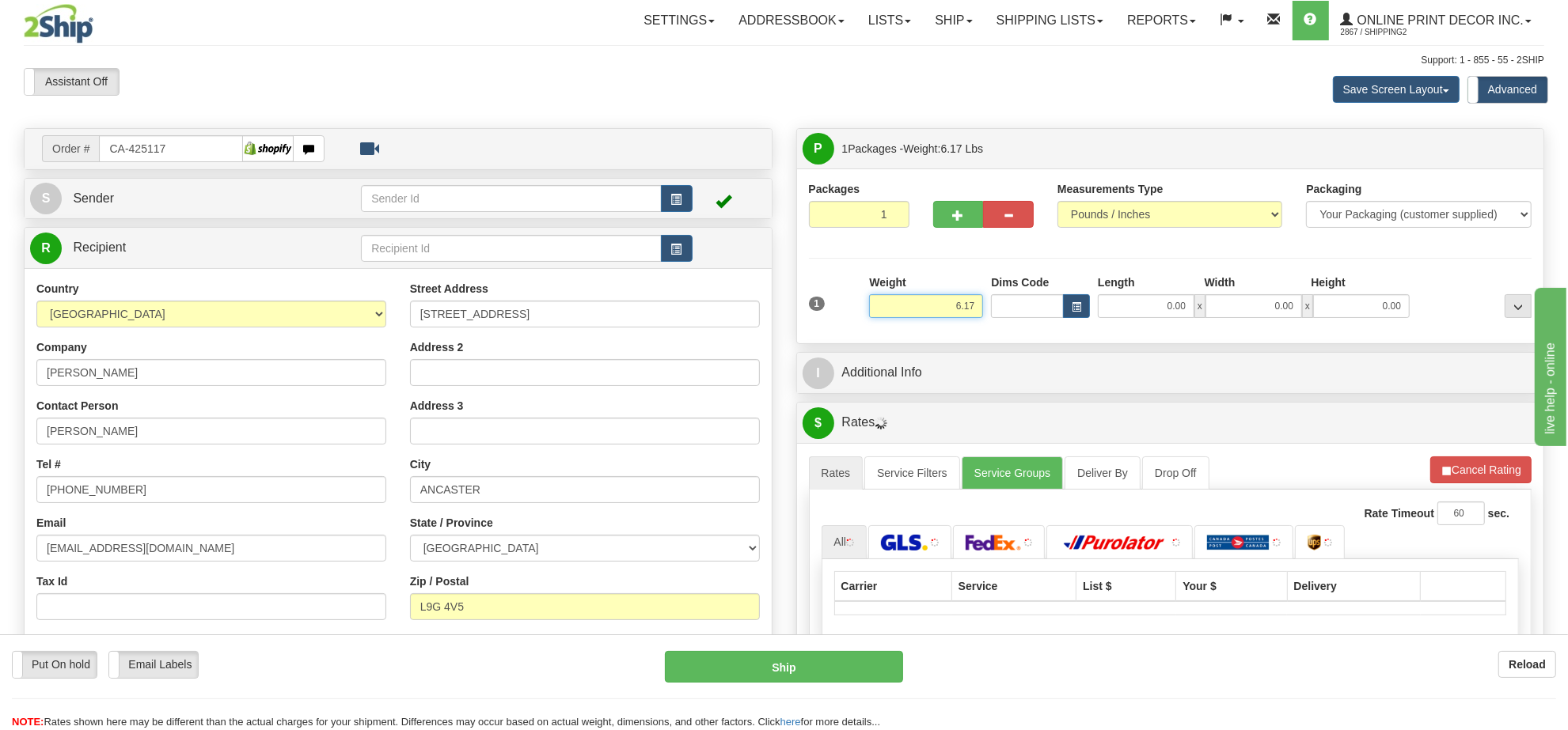
click at [962, 311] on input "6.17" at bounding box center [926, 306] width 114 height 24
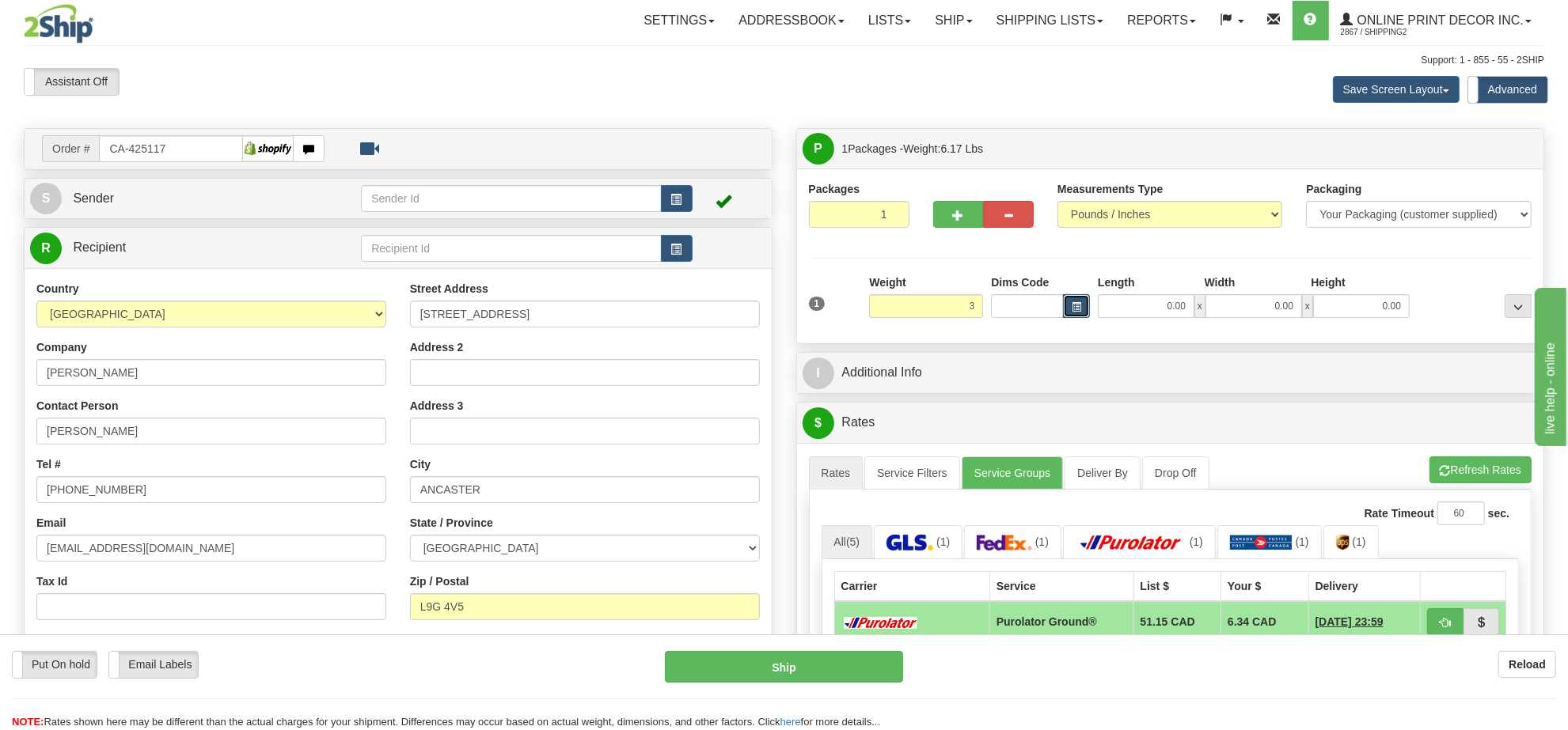
type input "3.00"
click at [1066, 301] on button "button" at bounding box center [1077, 306] width 27 height 24
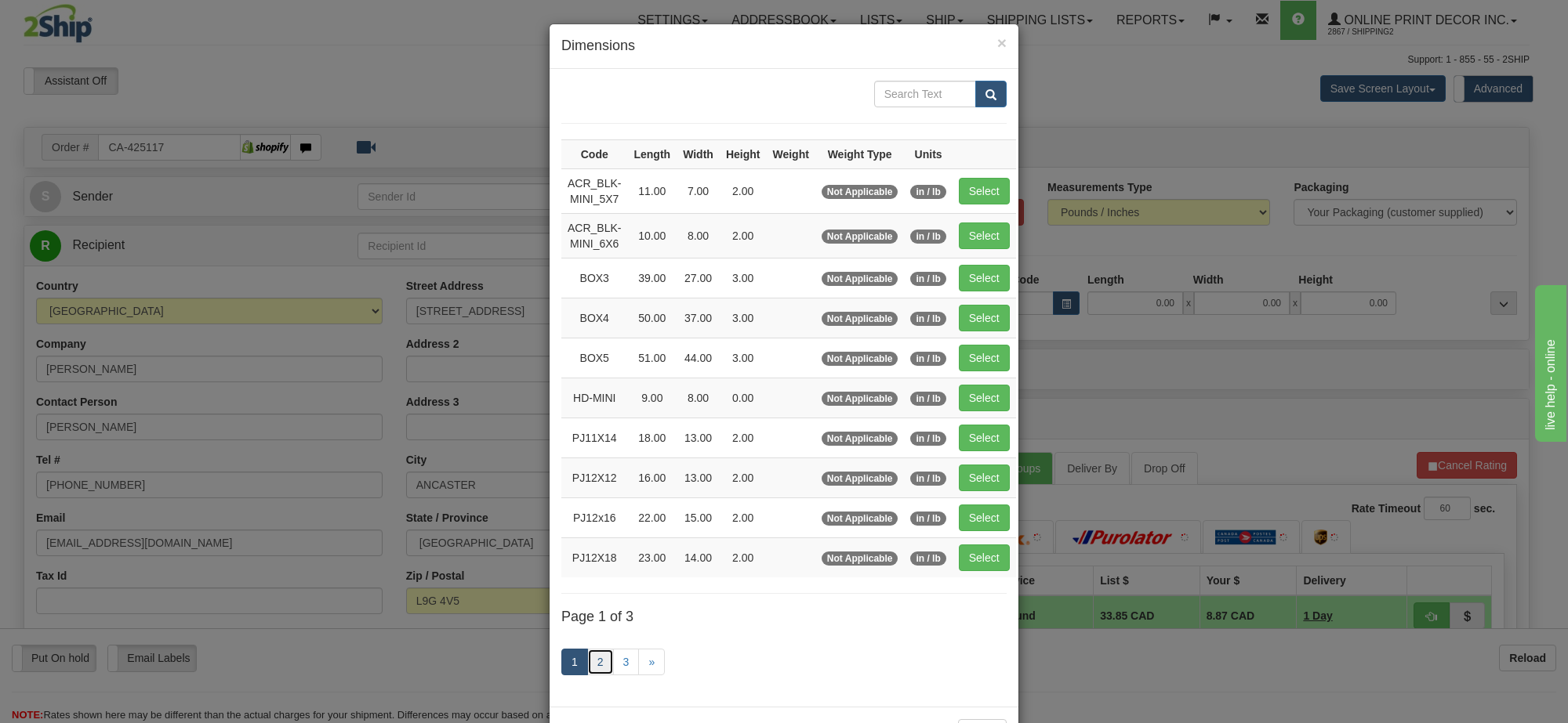
click at [596, 670] on link "2" at bounding box center [600, 662] width 27 height 27
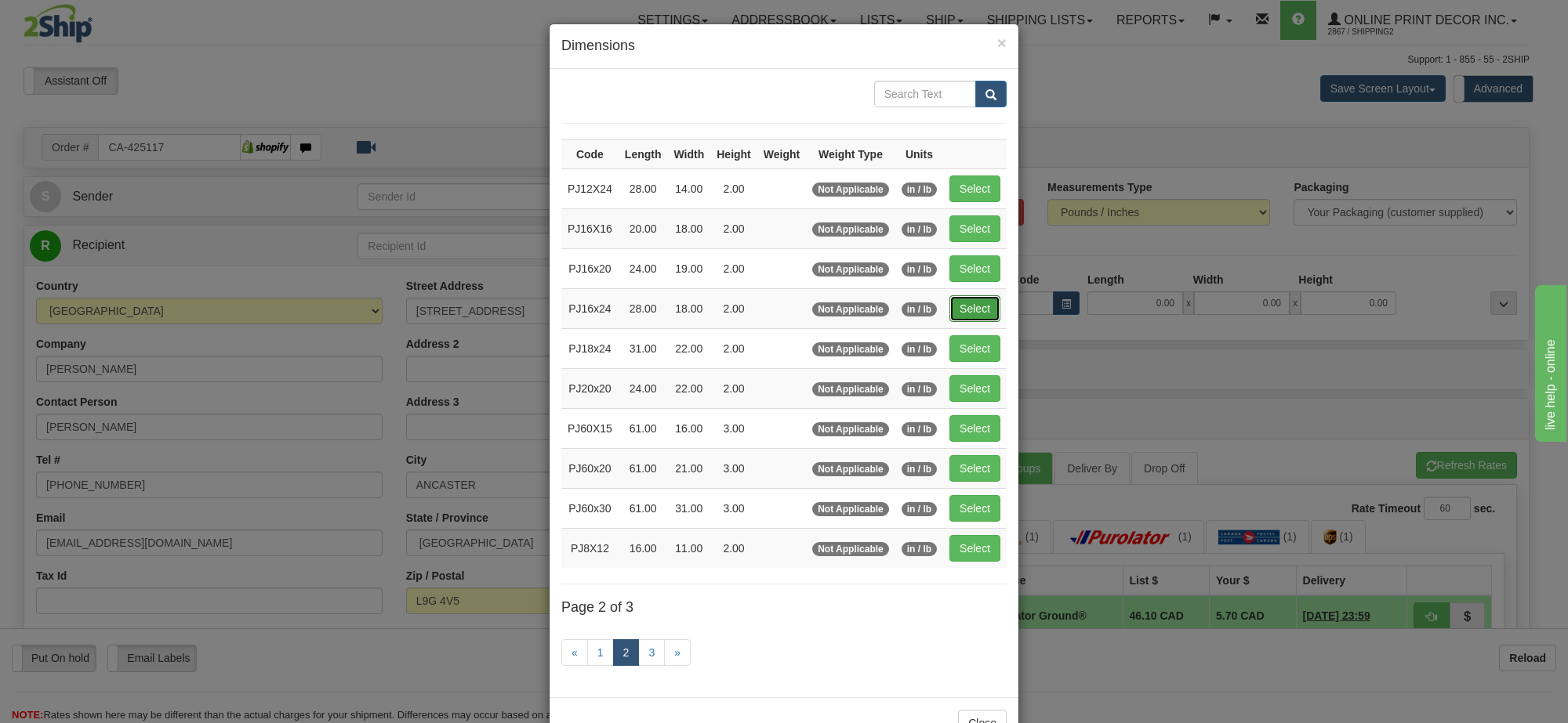
click at [950, 315] on button "Select" at bounding box center [975, 308] width 51 height 27
type input "PJ16x24"
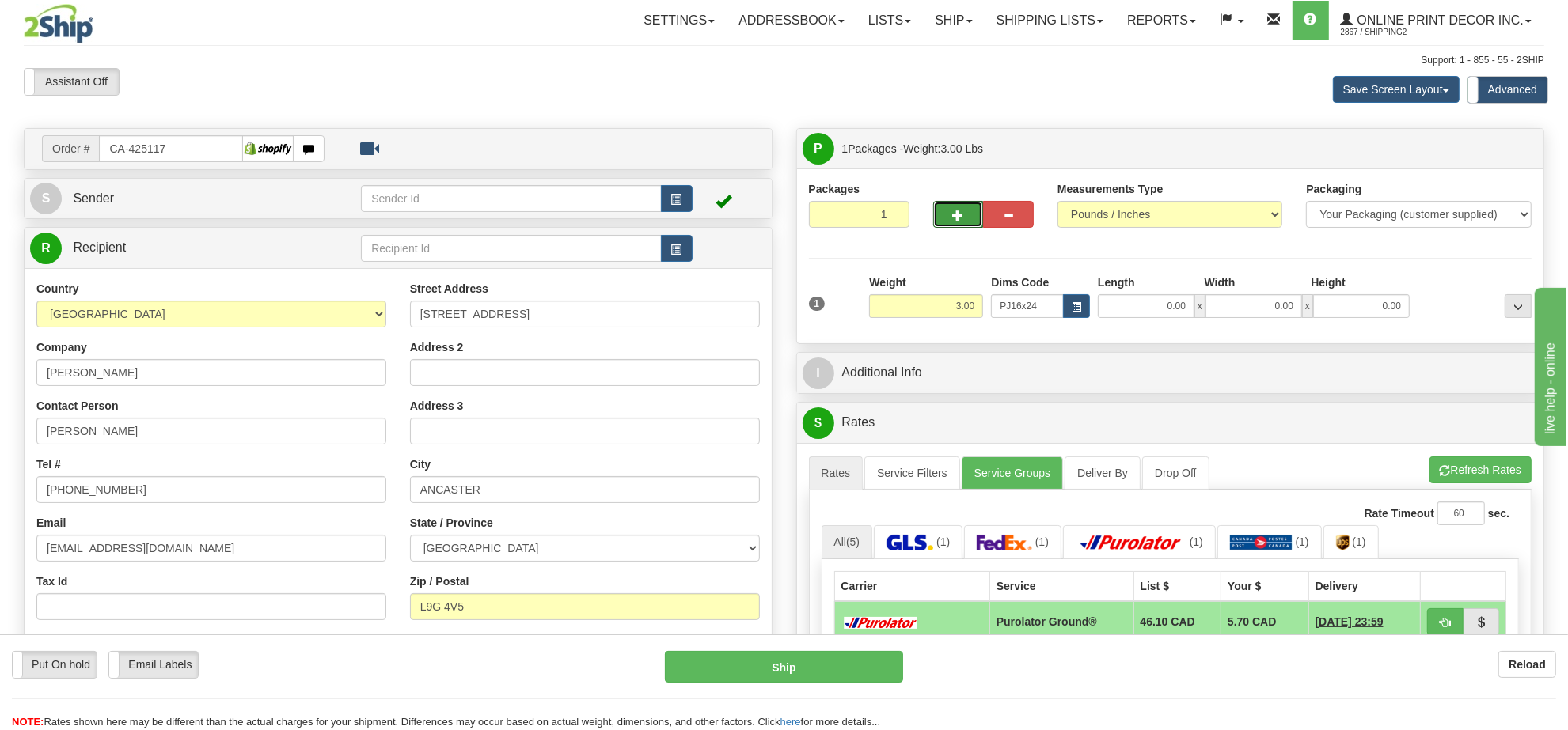
drag, startPoint x: 963, startPoint y: 206, endPoint x: 968, endPoint y: 315, distance: 109.1
click at [963, 207] on button "button" at bounding box center [958, 214] width 51 height 27
radio input "true"
type input "2"
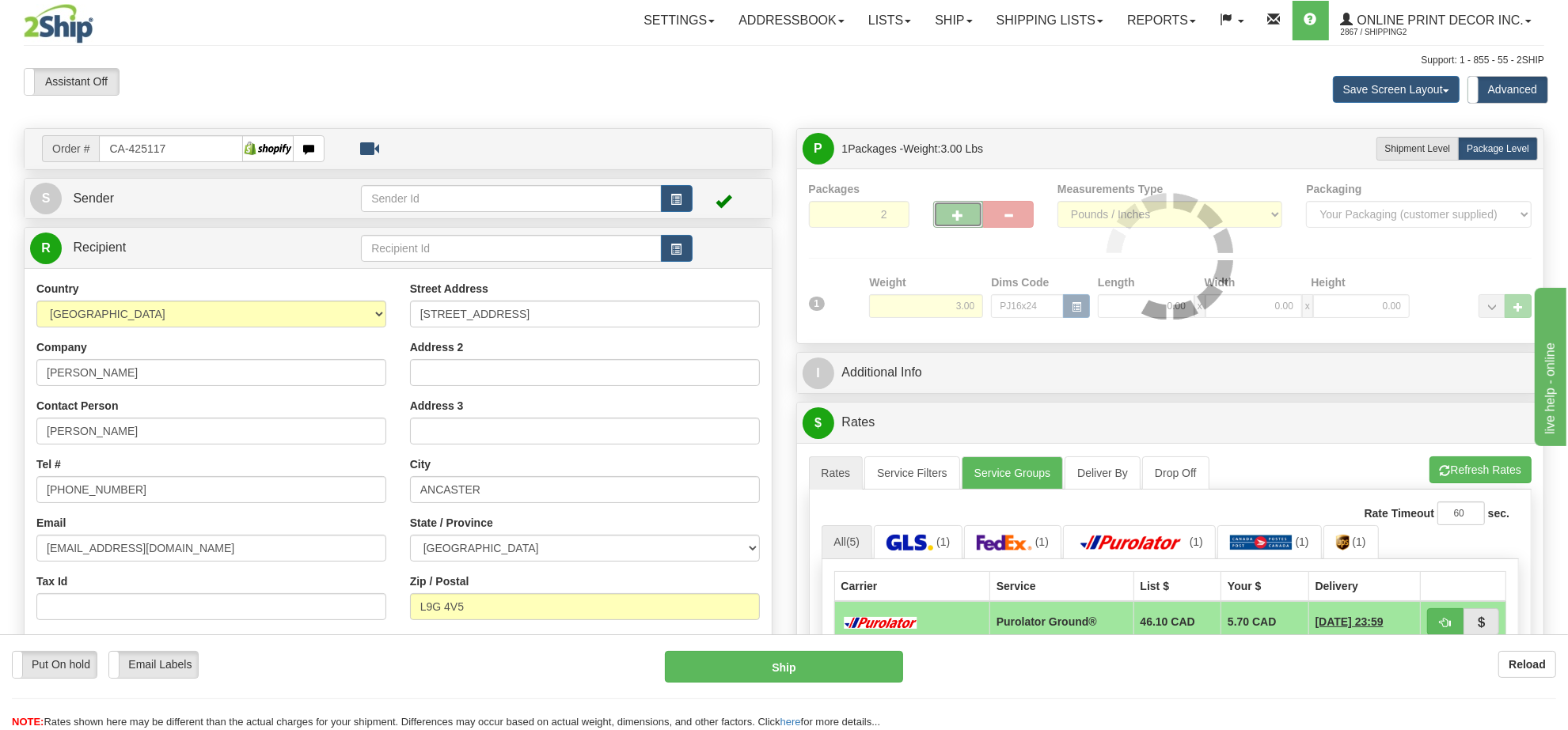
type input "28.00"
type input "18.00"
type input "2.00"
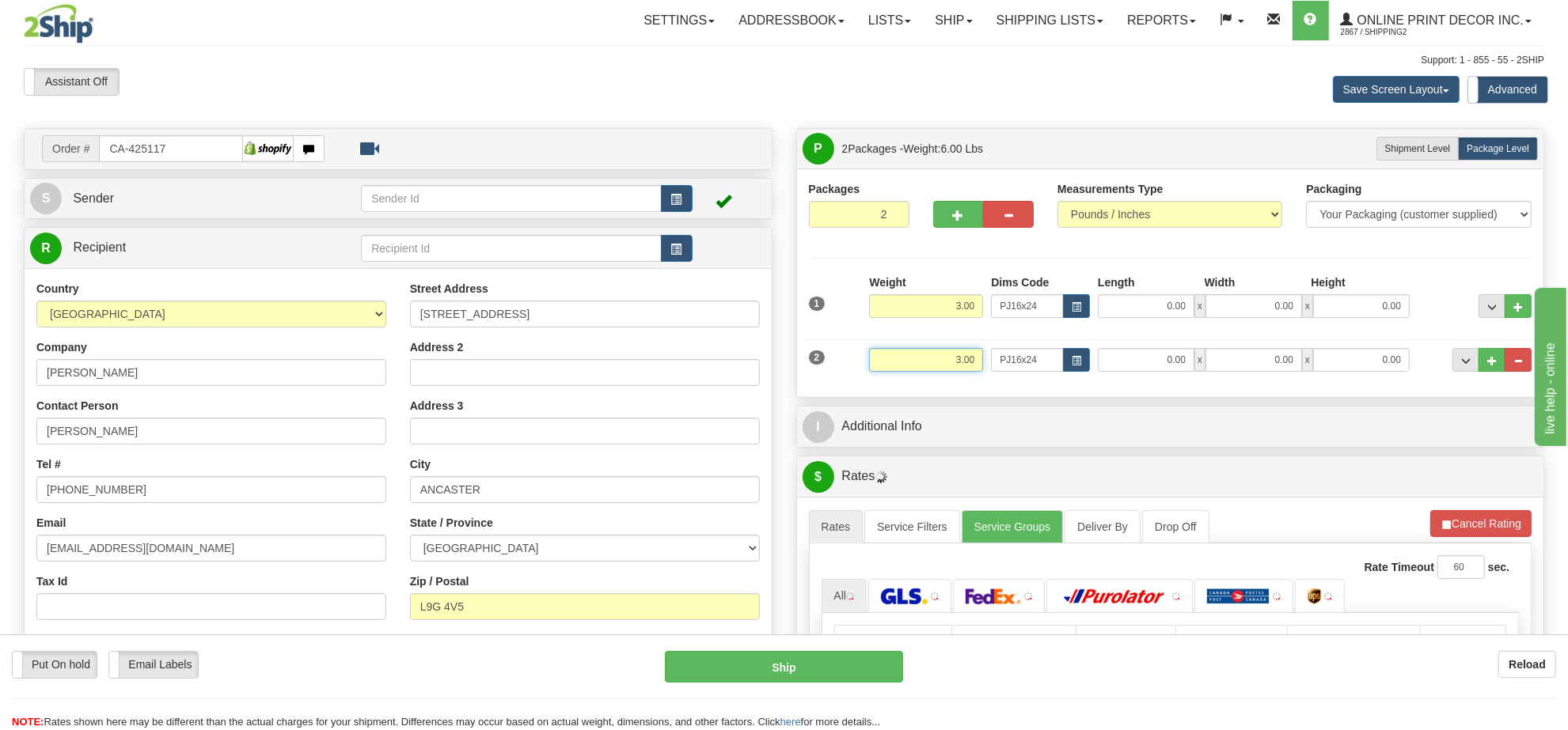
click at [940, 351] on input "3.00" at bounding box center [926, 360] width 114 height 24
type input "10.00"
click at [1078, 360] on span "button" at bounding box center [1076, 361] width 10 height 9
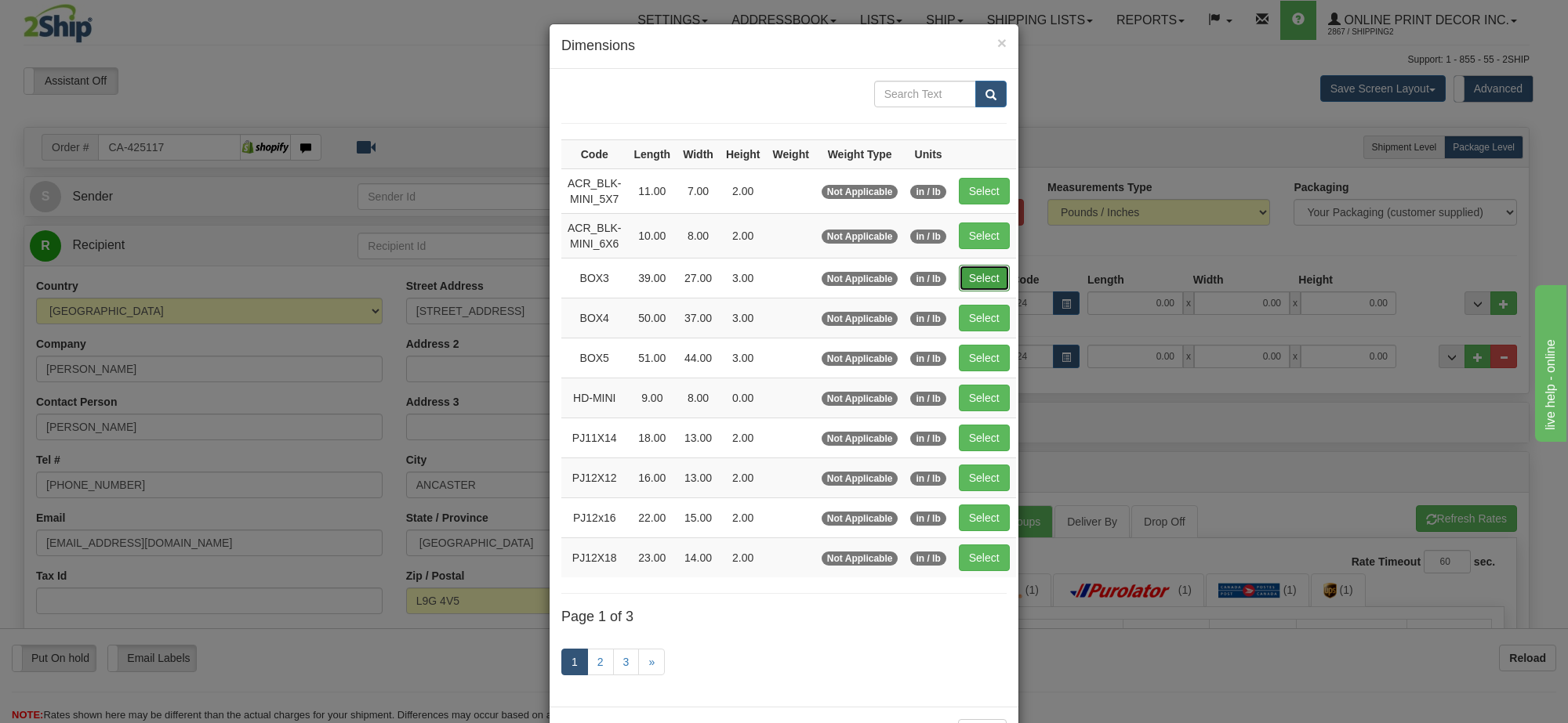
click at [978, 287] on button "Select" at bounding box center [984, 278] width 51 height 27
type input "BOX3"
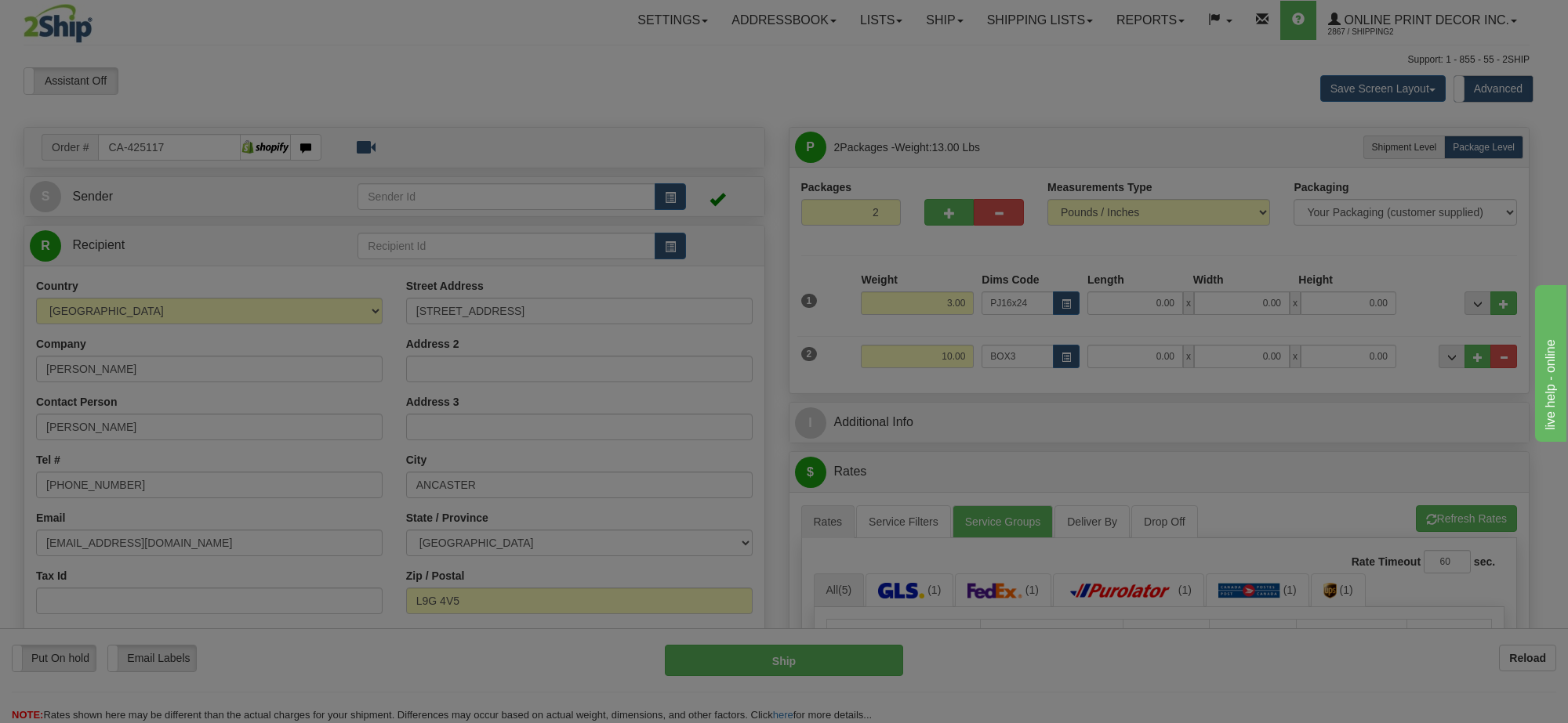
type input "39.00"
type input "27.00"
type input "3.00"
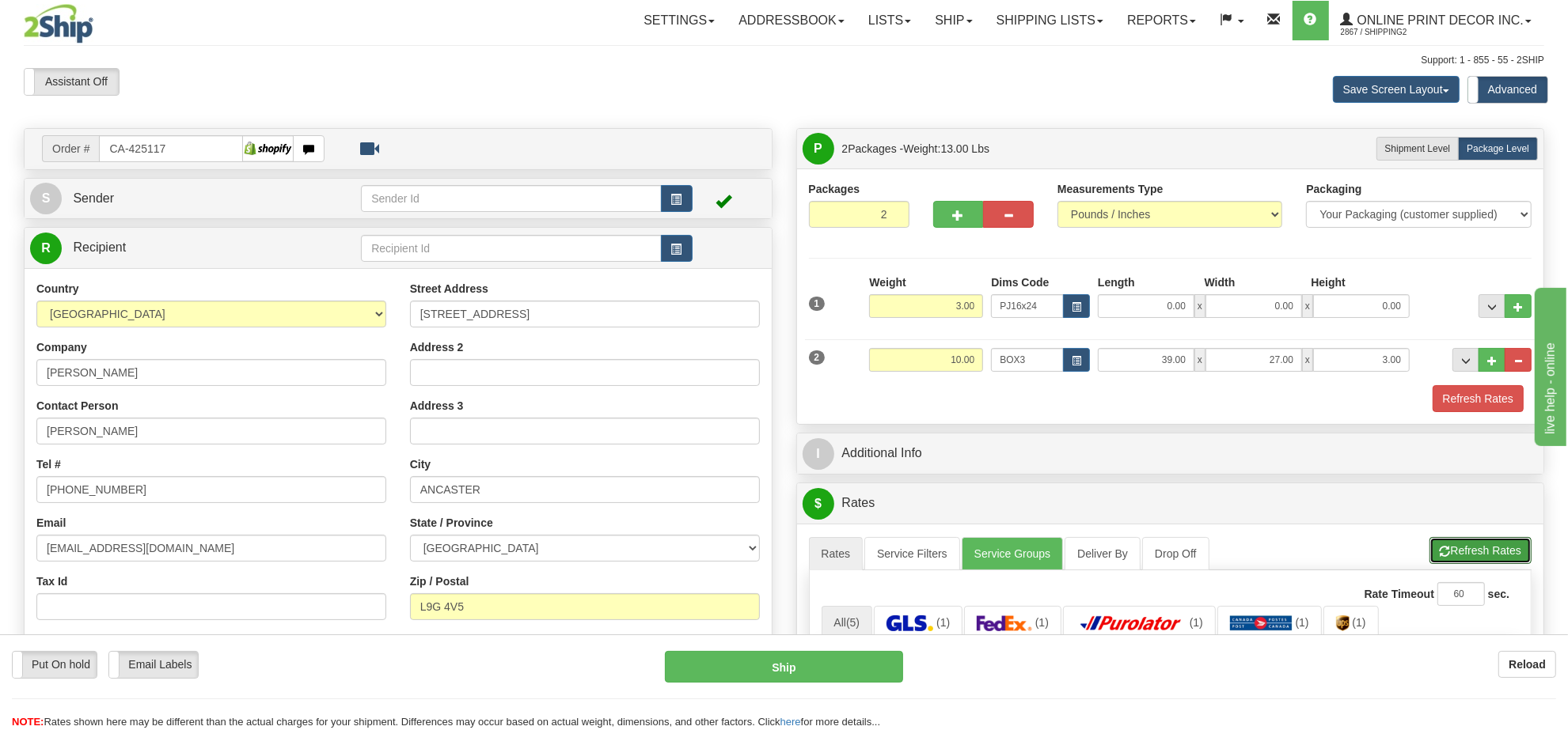
click at [1483, 543] on button "Refresh Rates" at bounding box center [1480, 551] width 102 height 27
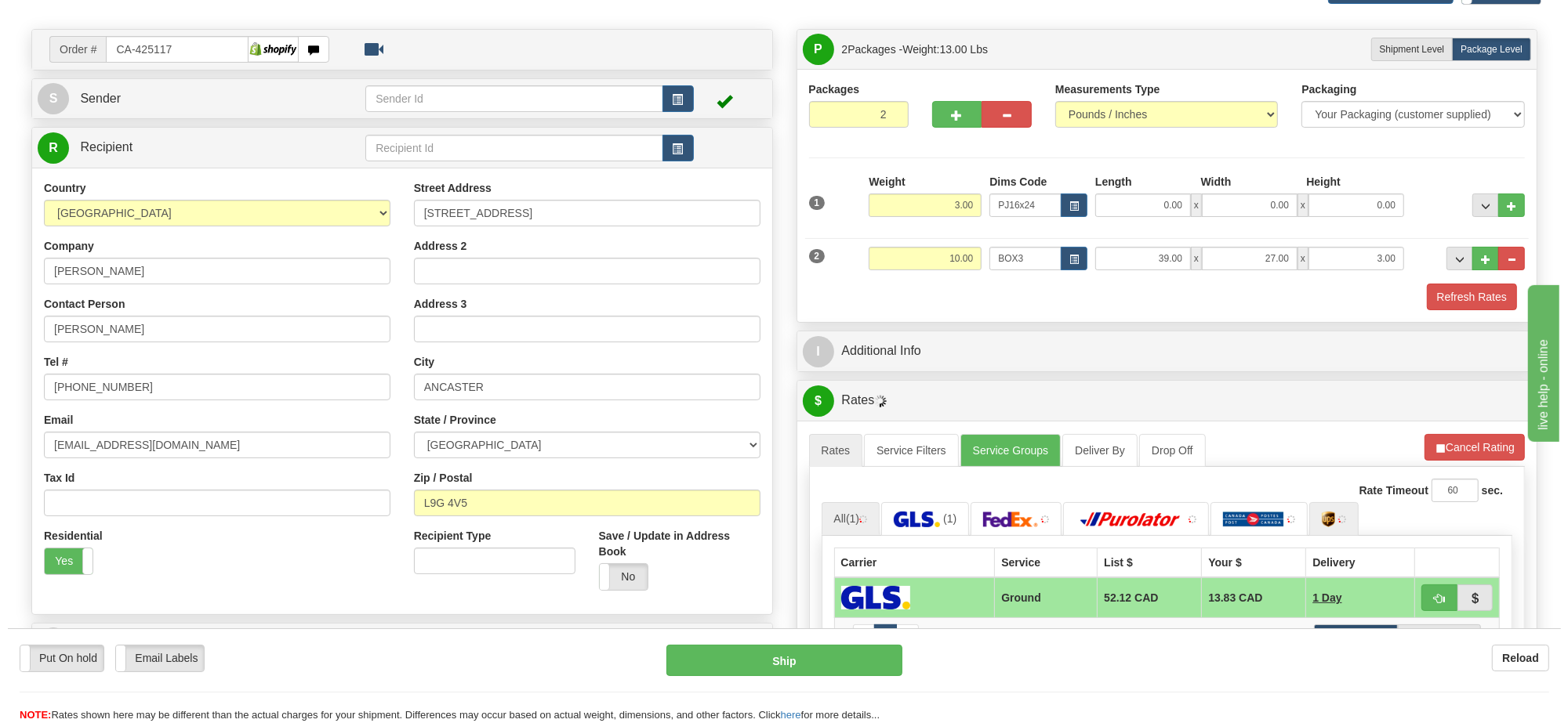
scroll to position [196, 0]
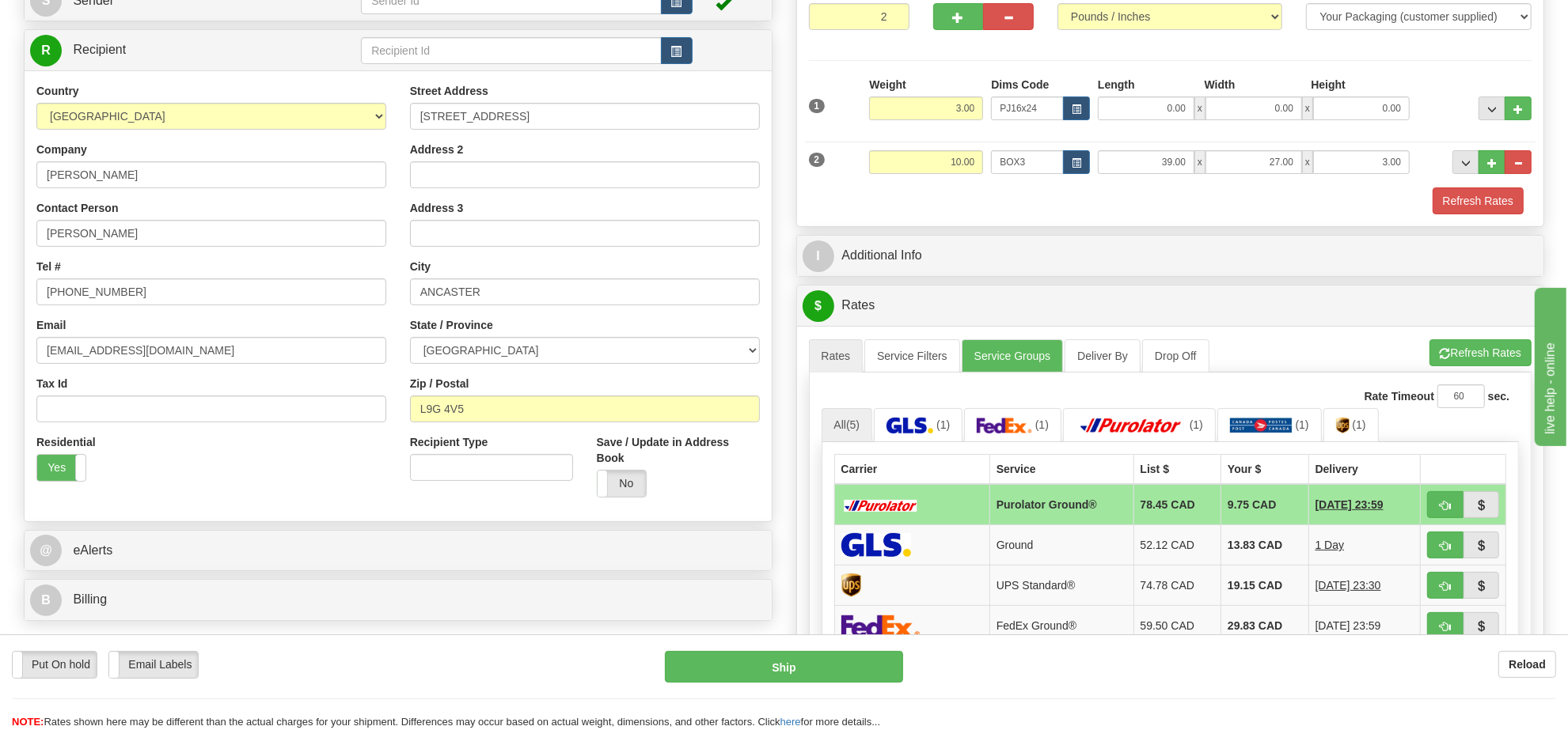
click at [1422, 509] on td at bounding box center [1464, 505] width 86 height 41
click at [1433, 509] on button "button" at bounding box center [1445, 505] width 37 height 27
type input "260"
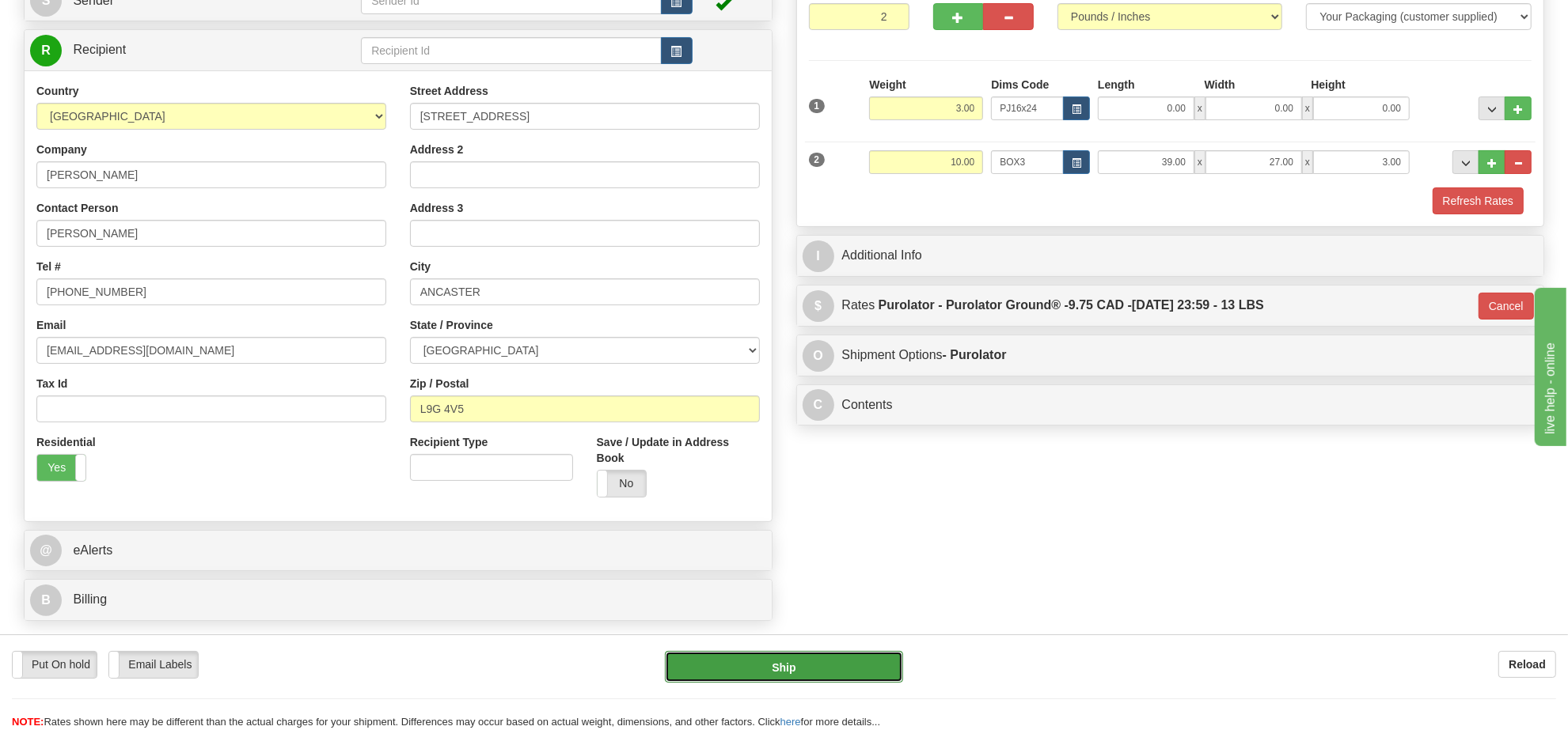
click at [859, 668] on button "Ship" at bounding box center [784, 667] width 238 height 31
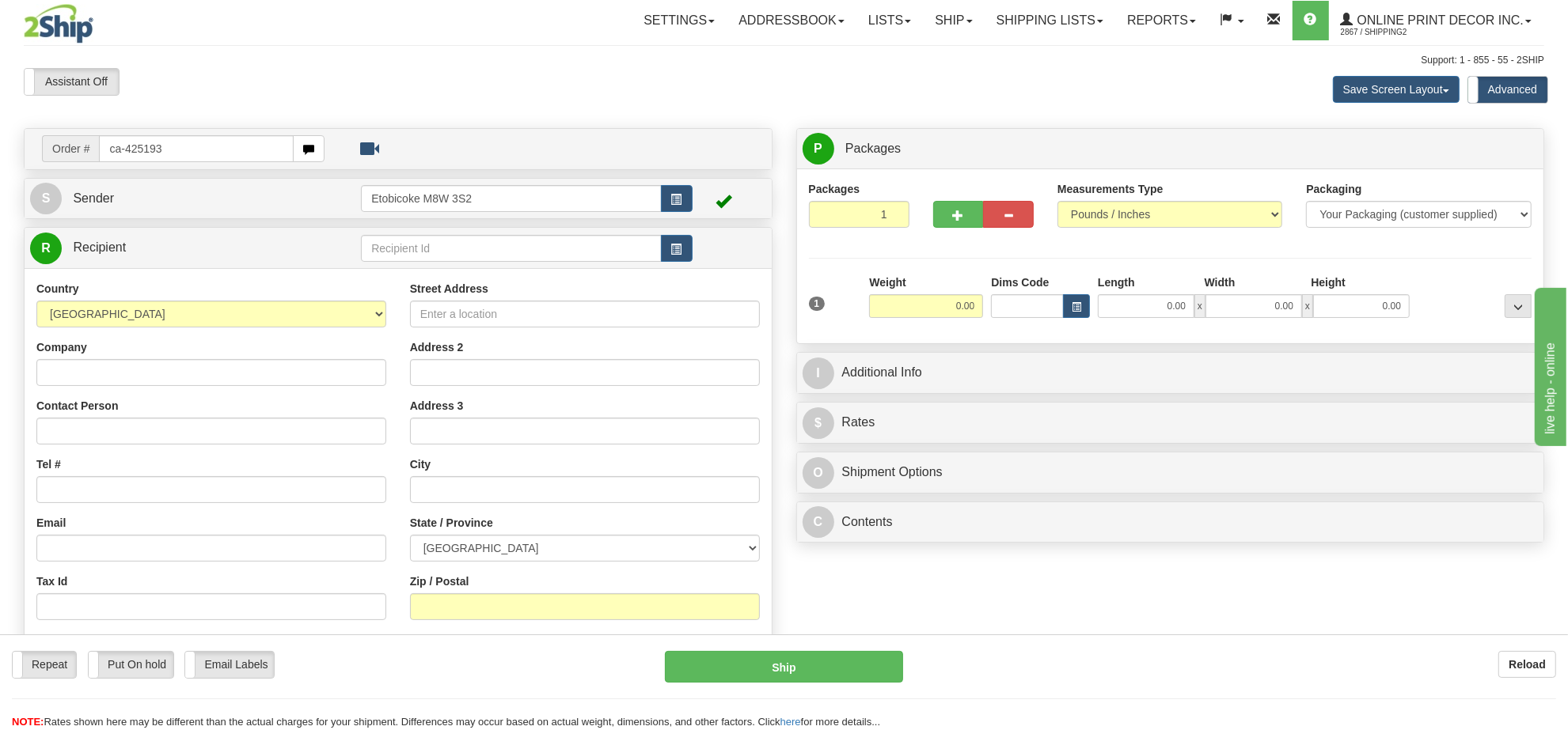
type input "ca-425193"
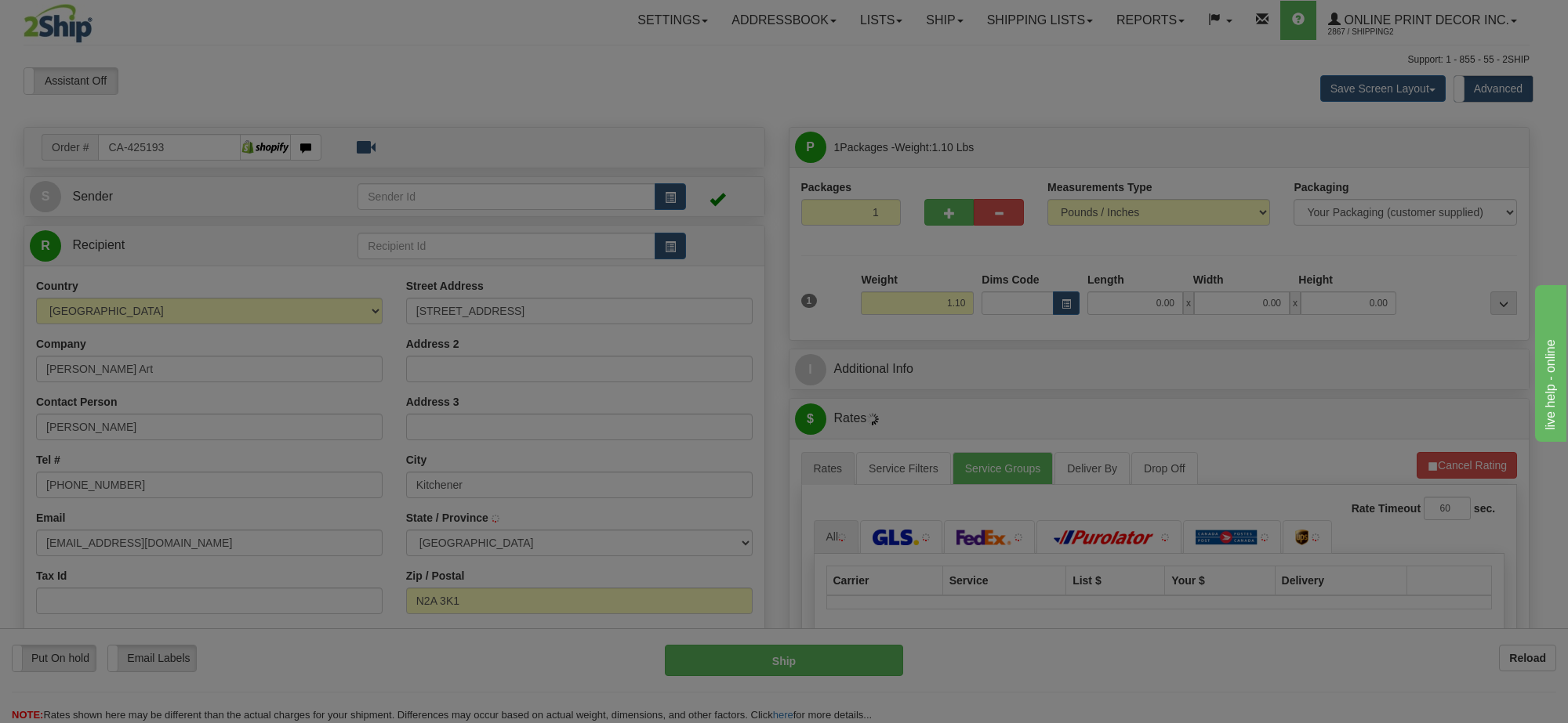
type input "KITCHENER"
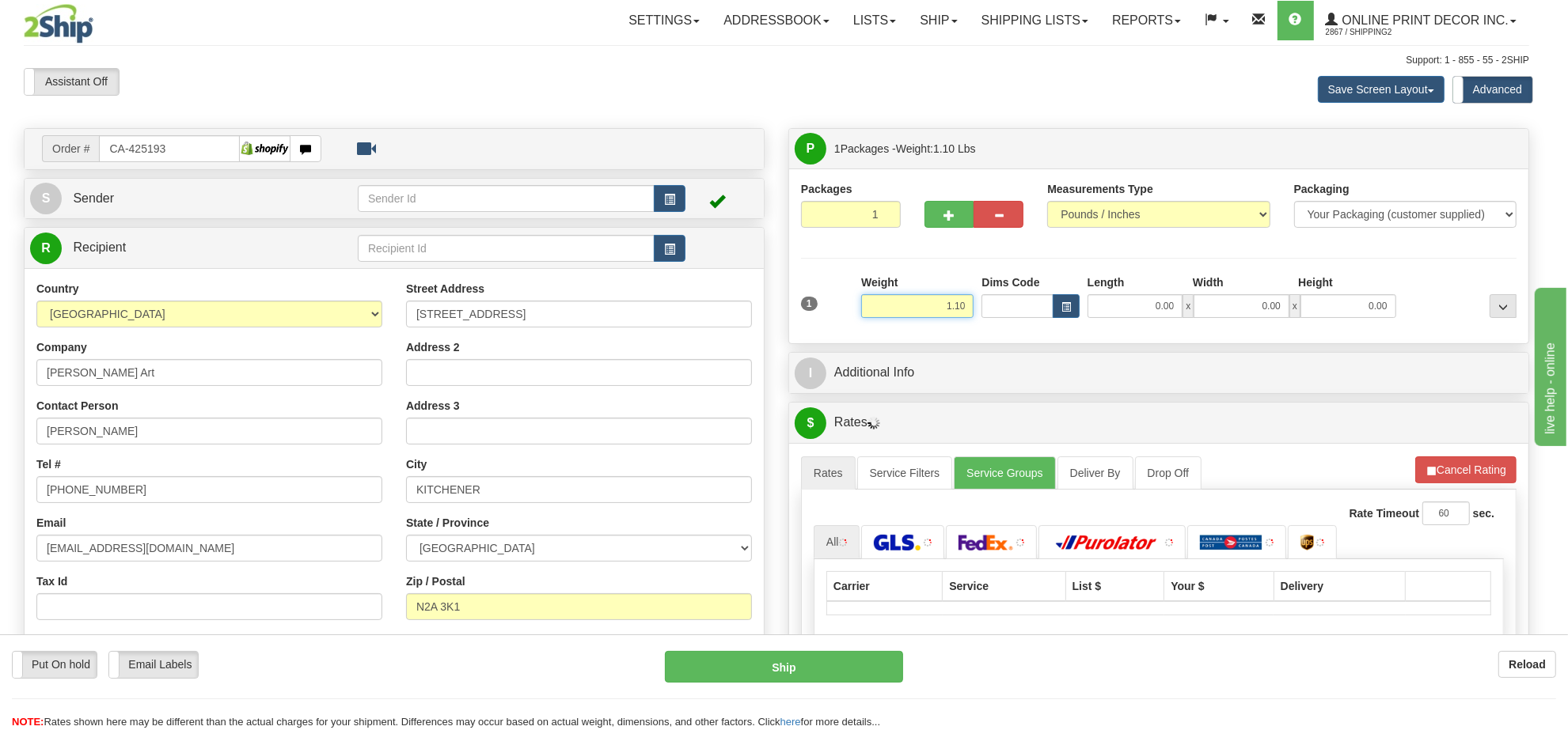
click at [952, 312] on input "1.10" at bounding box center [918, 306] width 113 height 24
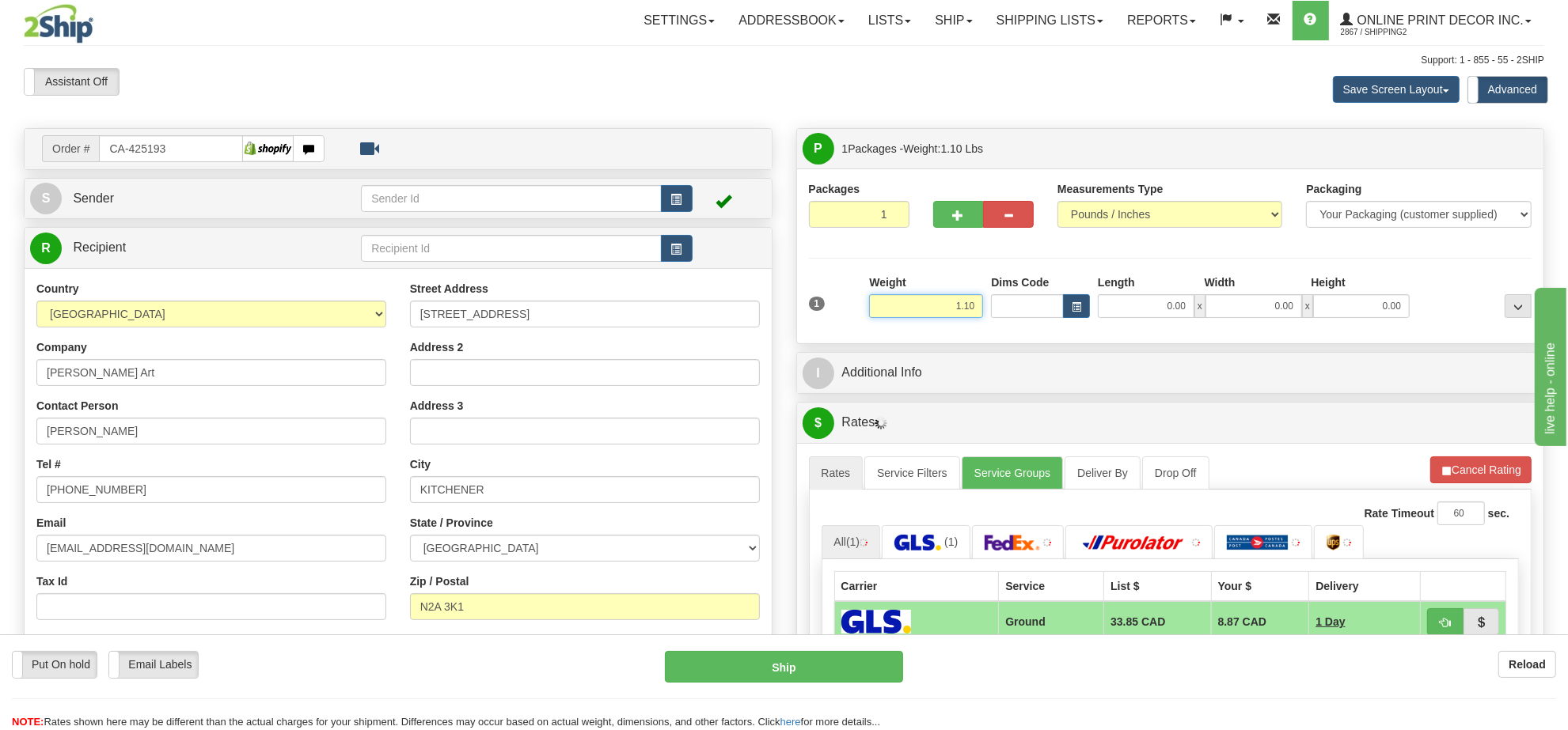
click at [952, 312] on input "1.10" at bounding box center [926, 306] width 114 height 24
type input "3.00"
click at [1079, 311] on span "button" at bounding box center [1076, 308] width 10 height 9
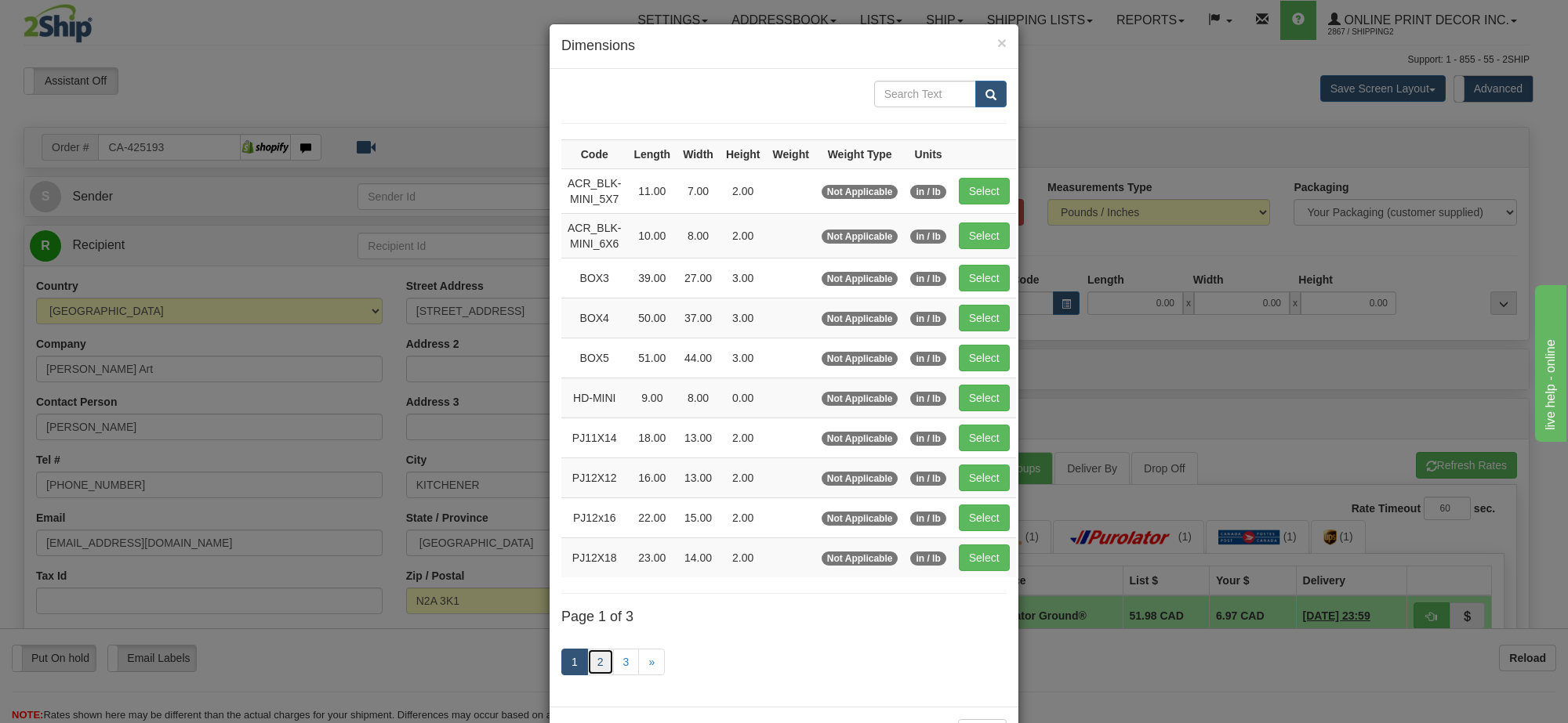
click at [600, 668] on link "2" at bounding box center [600, 662] width 27 height 27
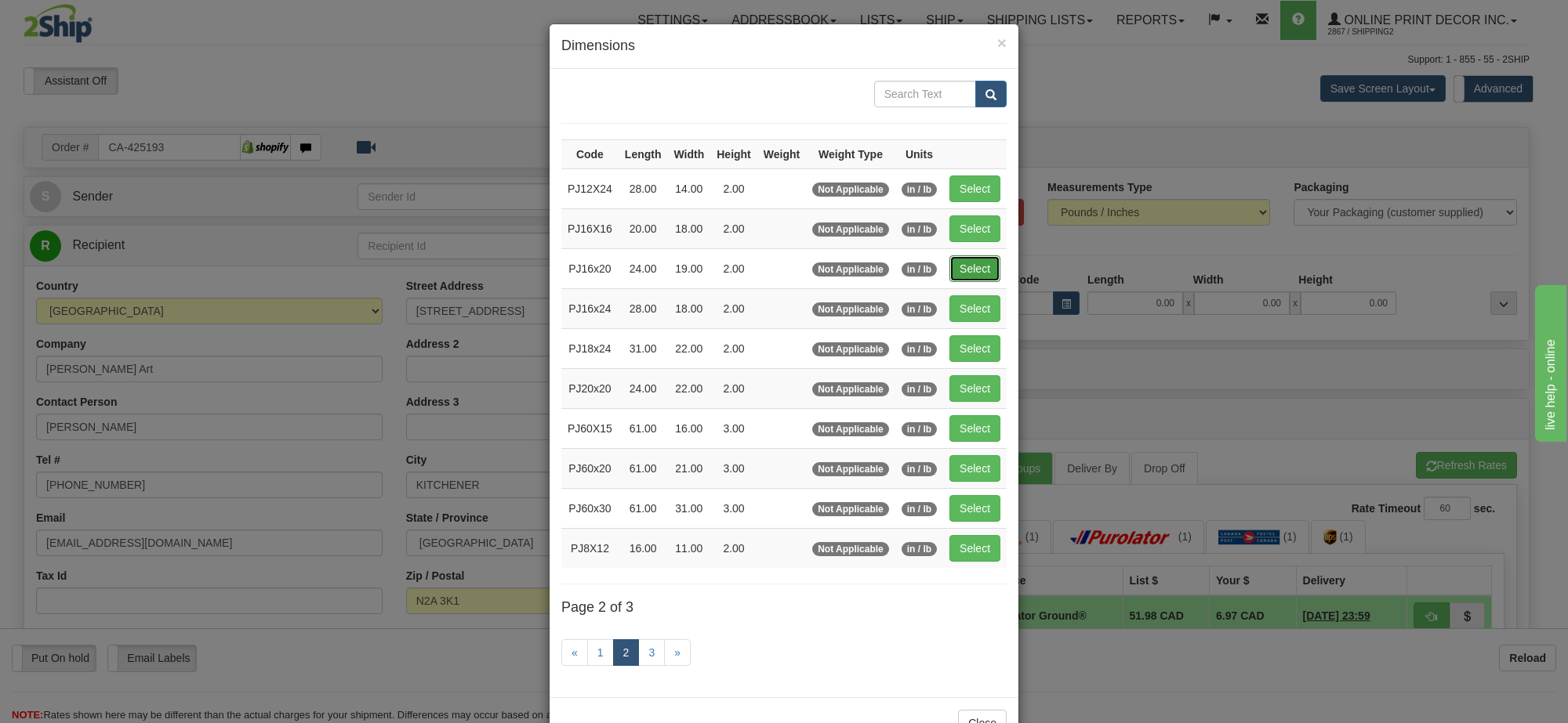
click at [961, 276] on button "Select" at bounding box center [975, 269] width 51 height 27
type input "PJ16x20"
type input "24.00"
type input "19.00"
type input "2.00"
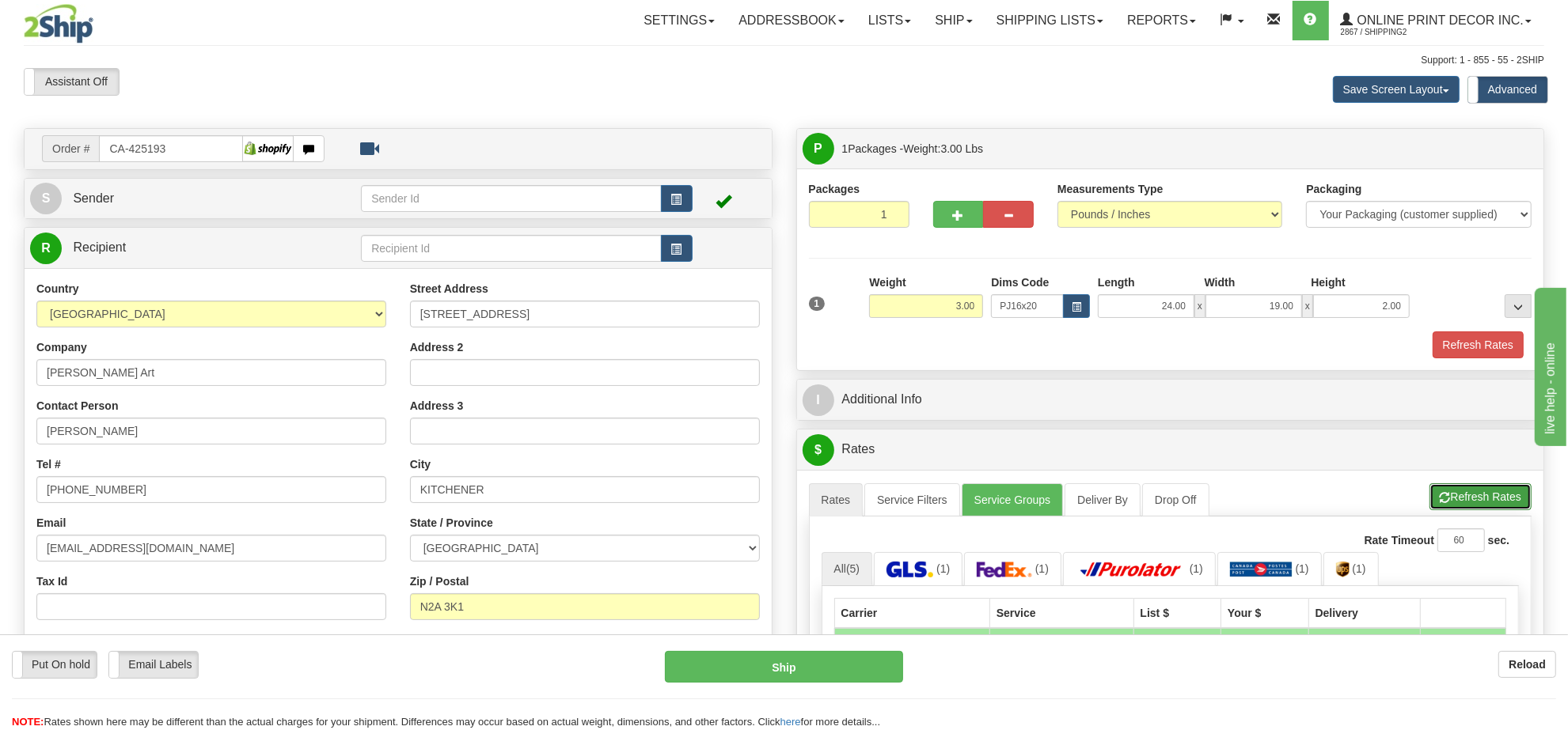
click at [1481, 492] on button "Refresh Rates" at bounding box center [1480, 497] width 102 height 27
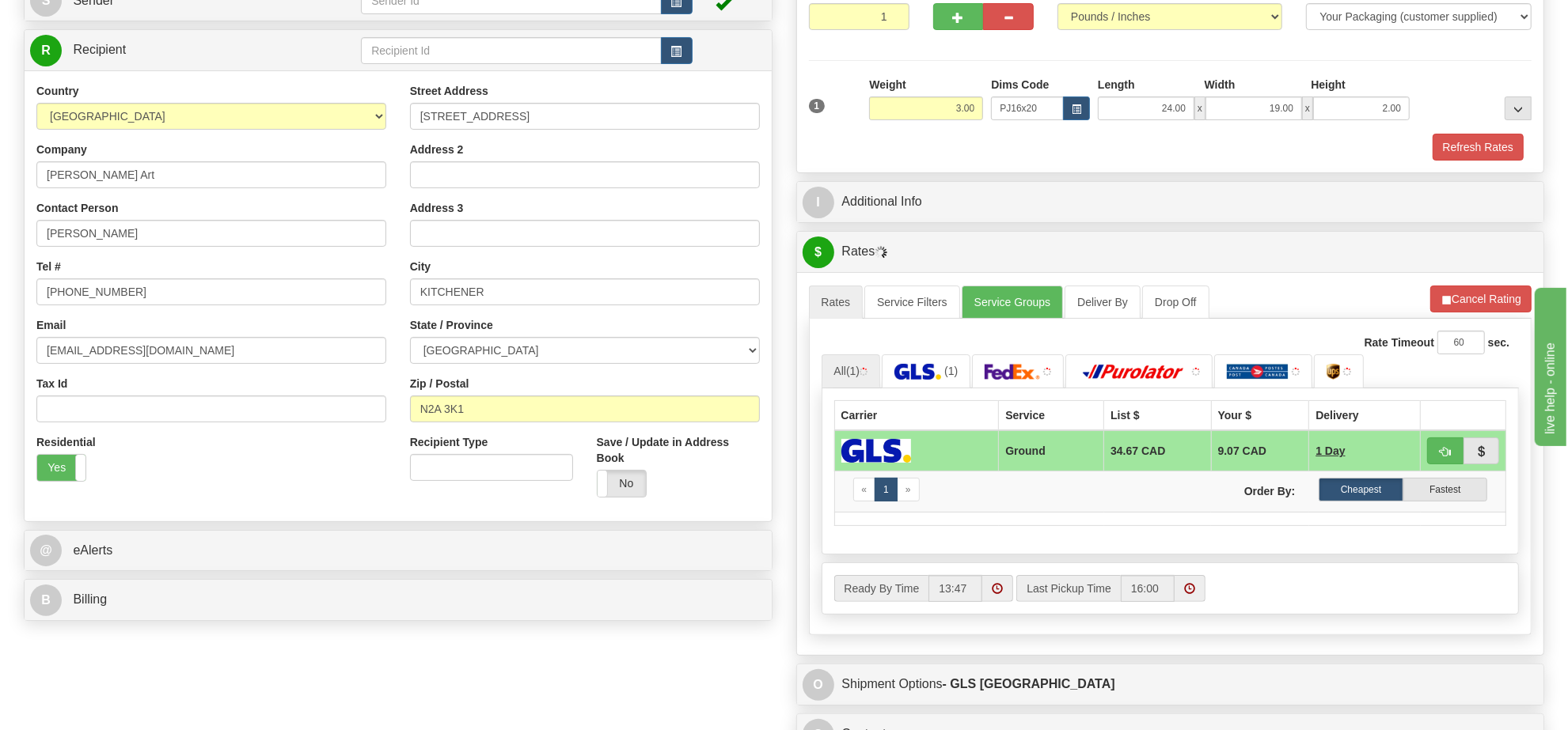
scroll to position [296, 0]
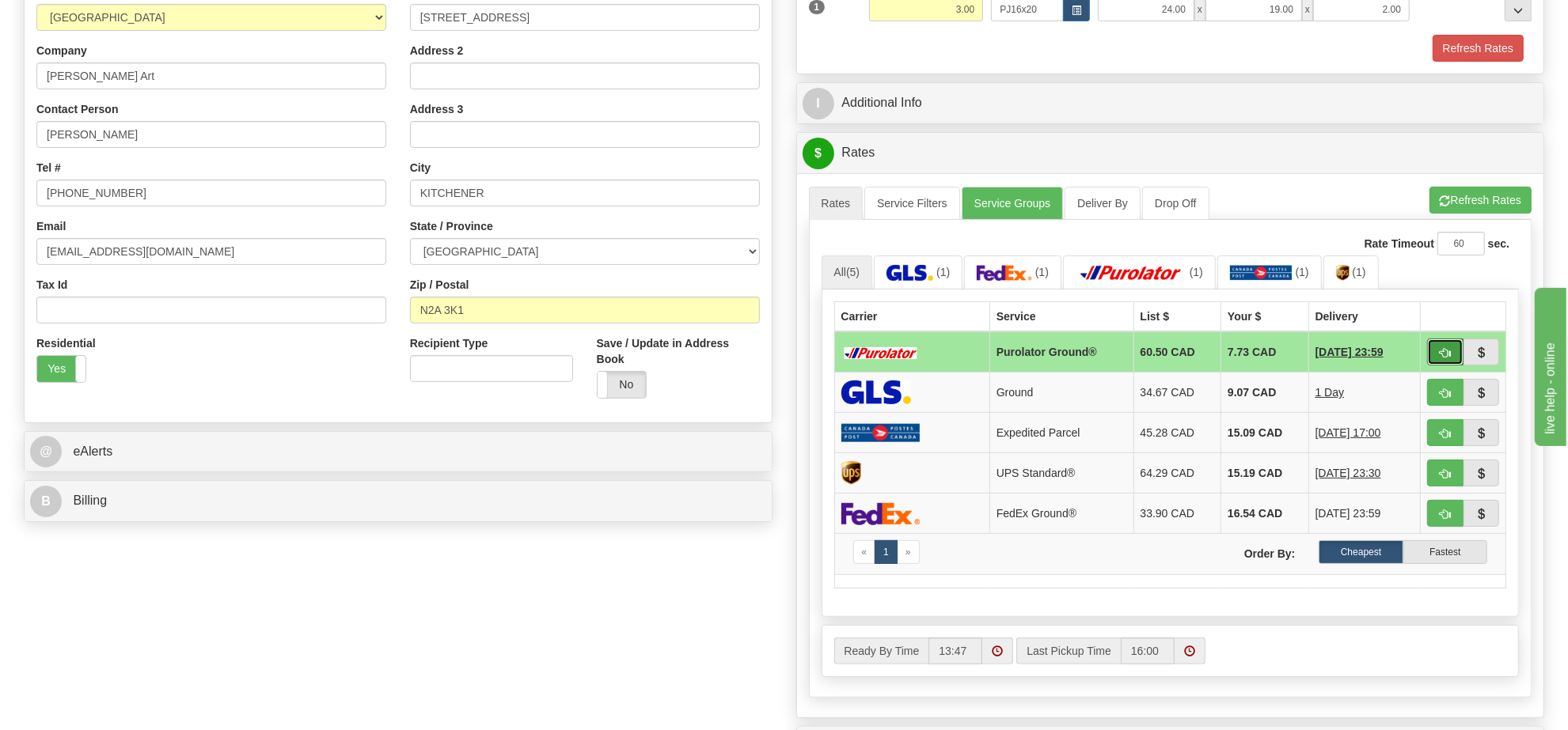
click at [1446, 357] on span "button" at bounding box center [1446, 353] width 11 height 11
type input "260"
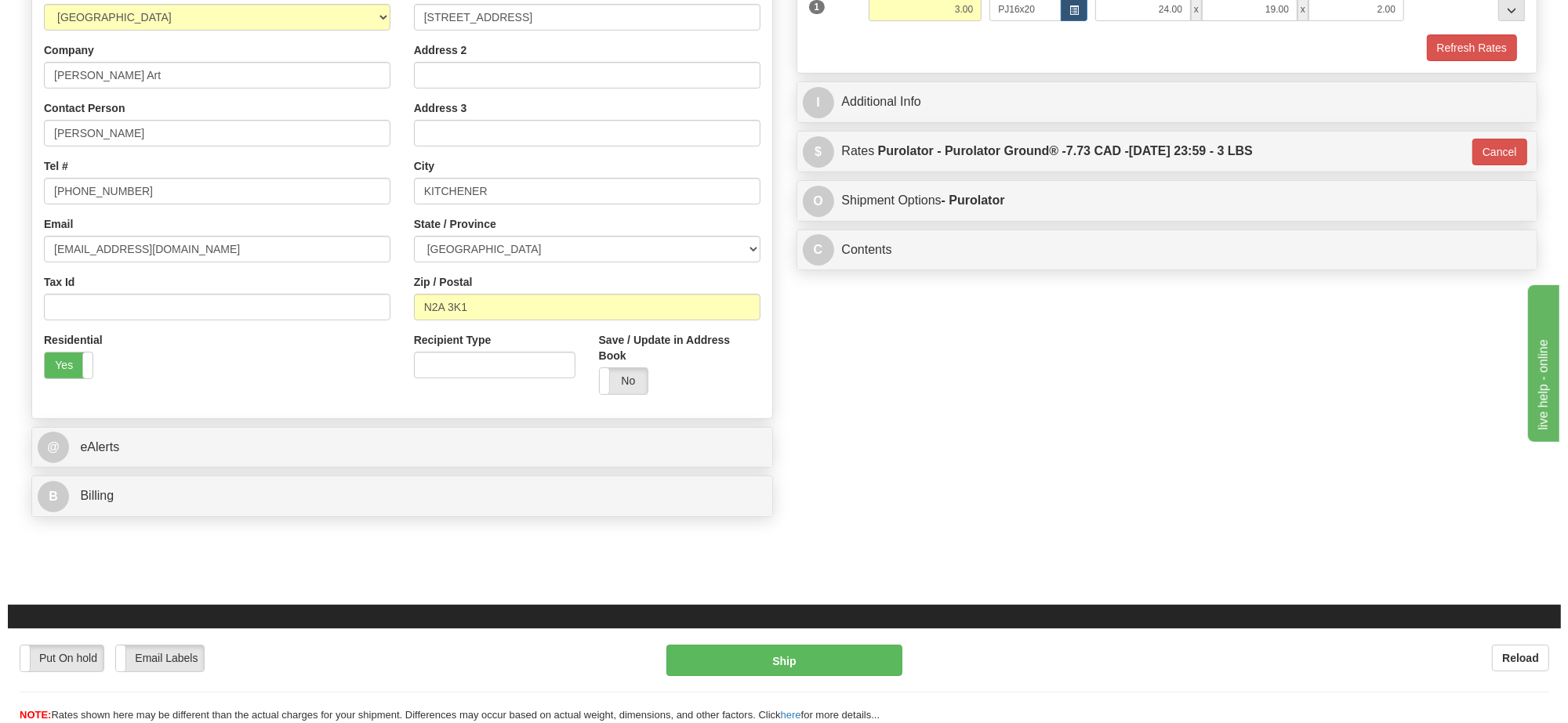
scroll to position [0, 0]
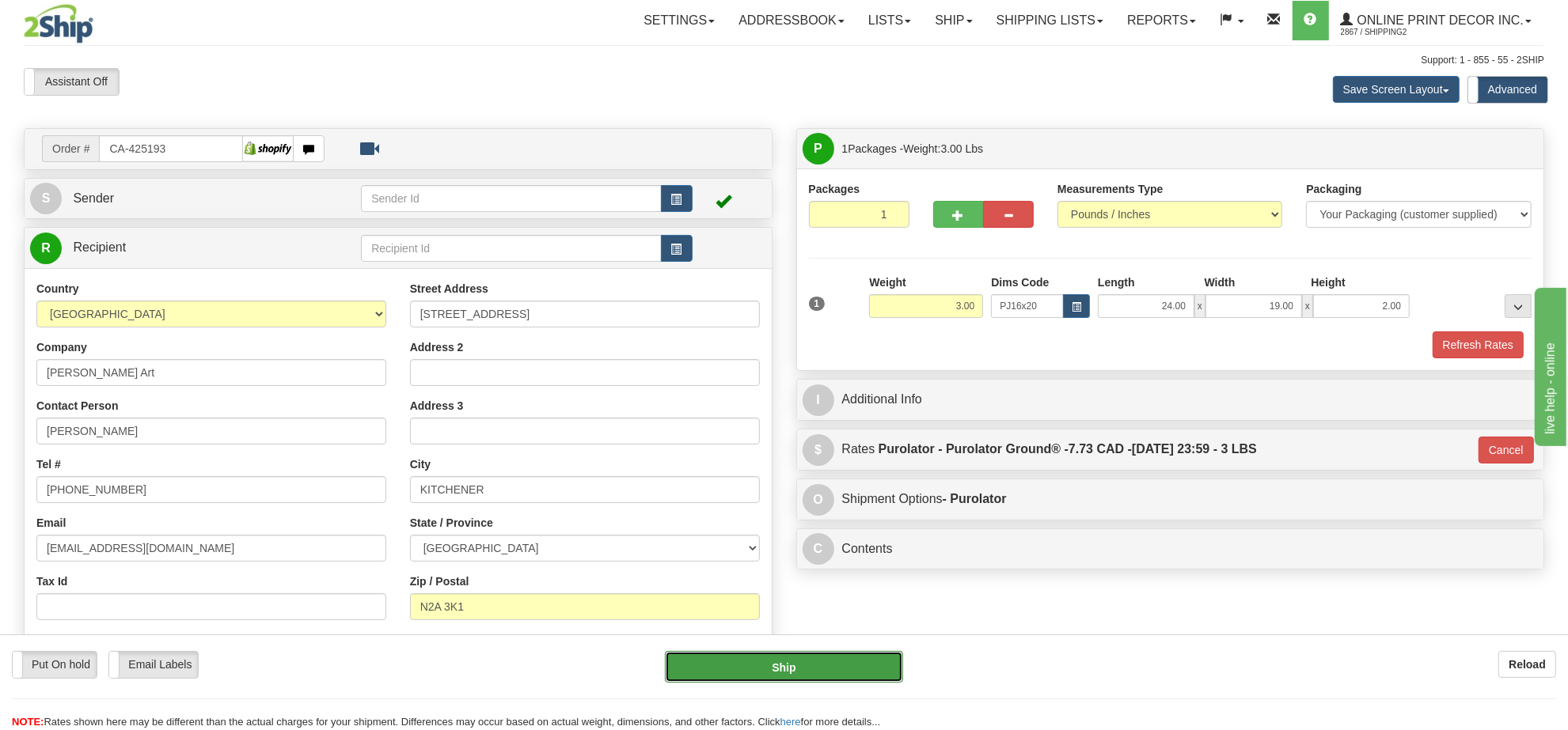
click at [853, 663] on button "Ship" at bounding box center [784, 667] width 238 height 31
